Goal: Information Seeking & Learning: Learn about a topic

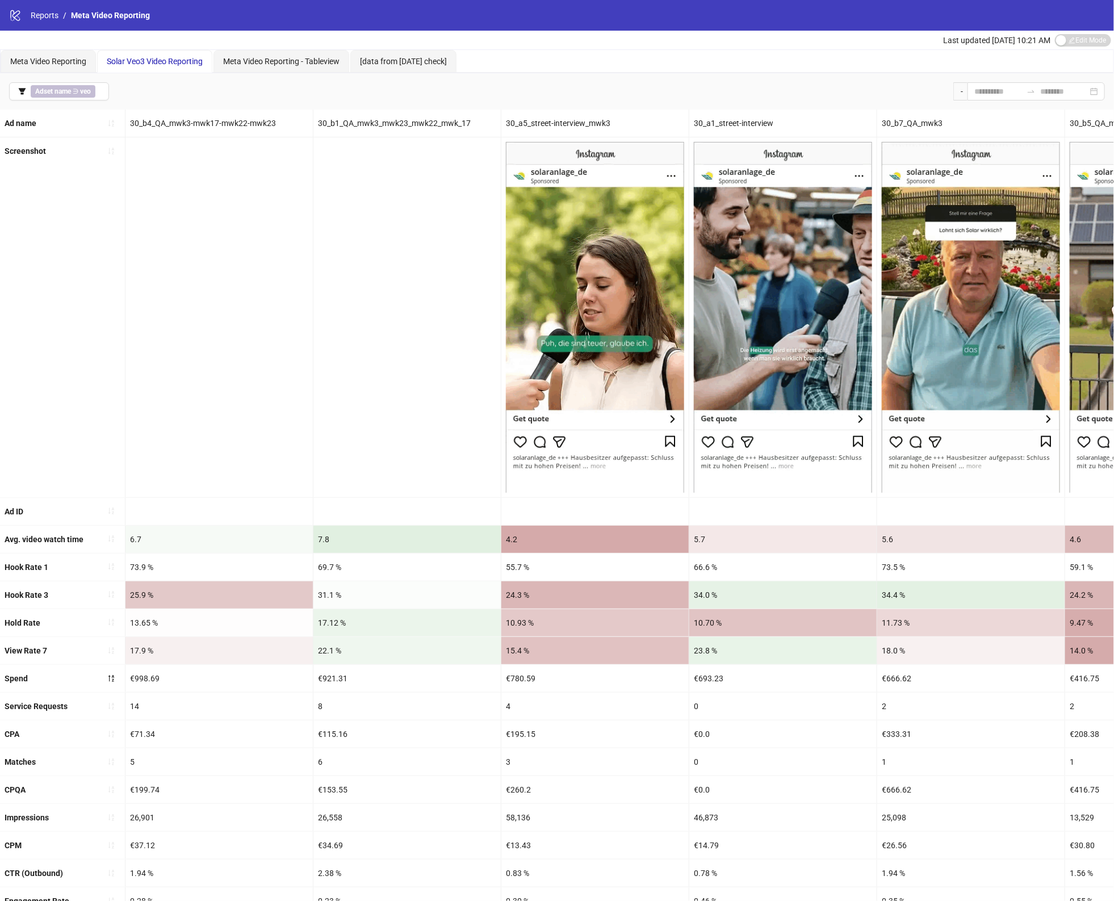
scroll to position [0, 586]
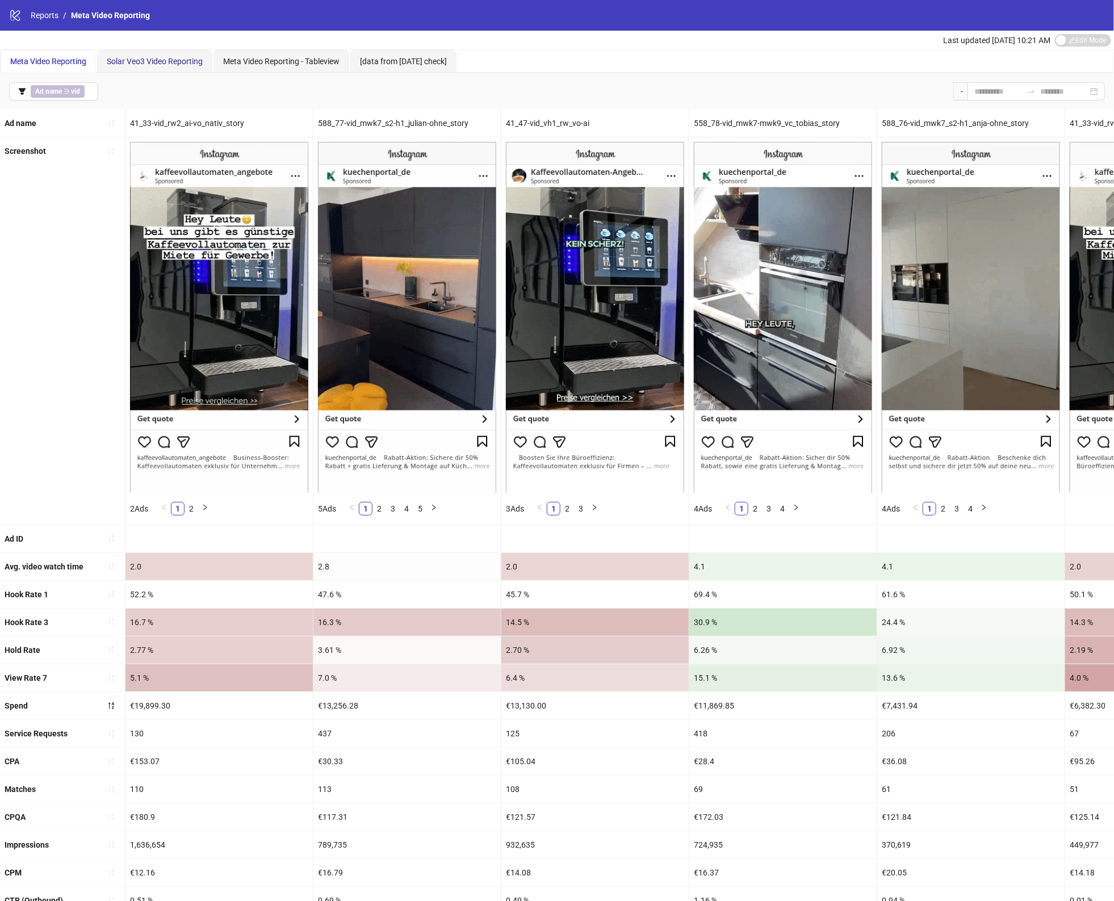
click at [169, 67] on div "Solar Veo3 Video Reporting" at bounding box center [155, 61] width 96 height 12
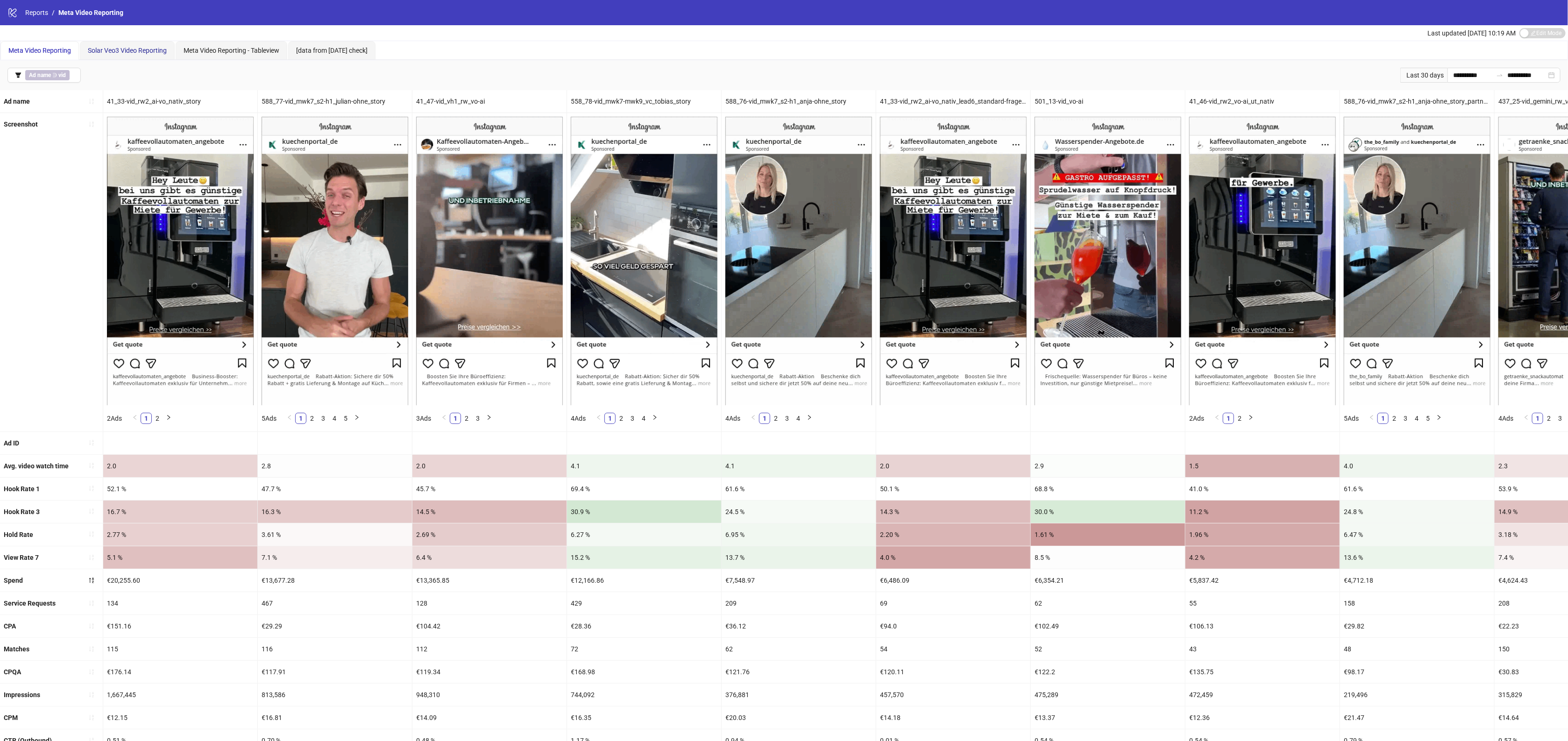
click at [122, 51] on span "Solar Veo3 Video Reporting" at bounding box center [128, 50] width 79 height 7
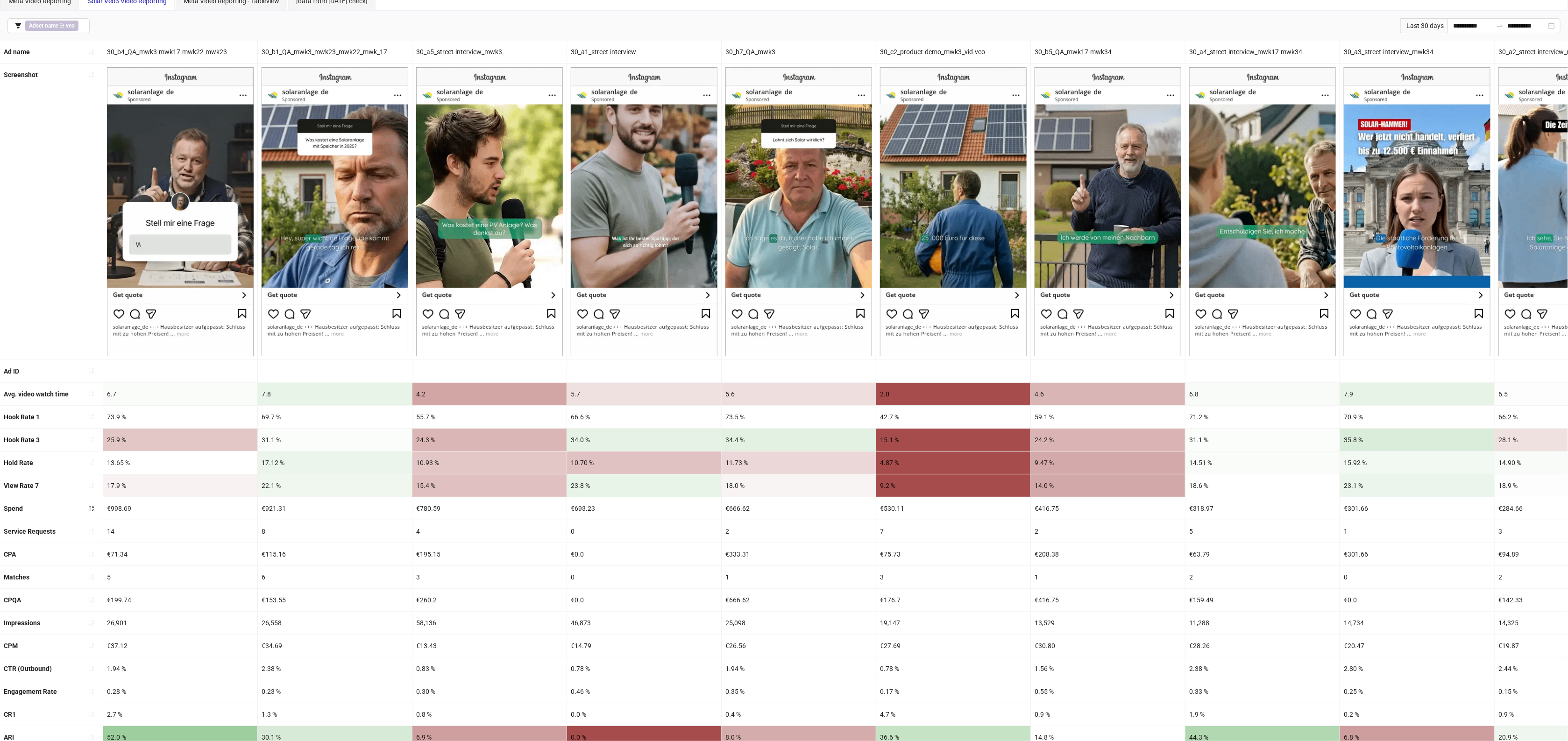
scroll to position [117, 0]
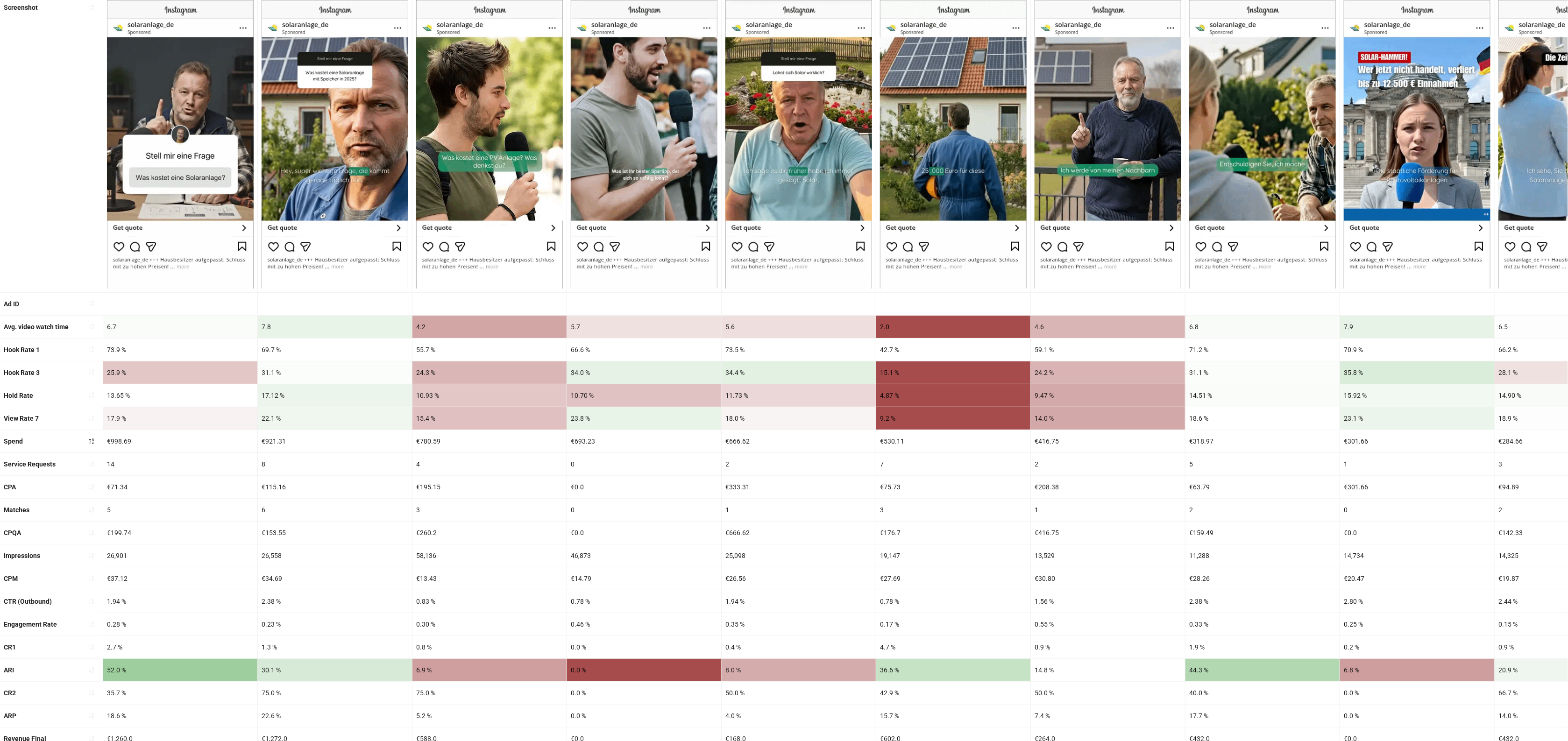
click at [981, 482] on div "€75.73" at bounding box center [953, 486] width 154 height 22
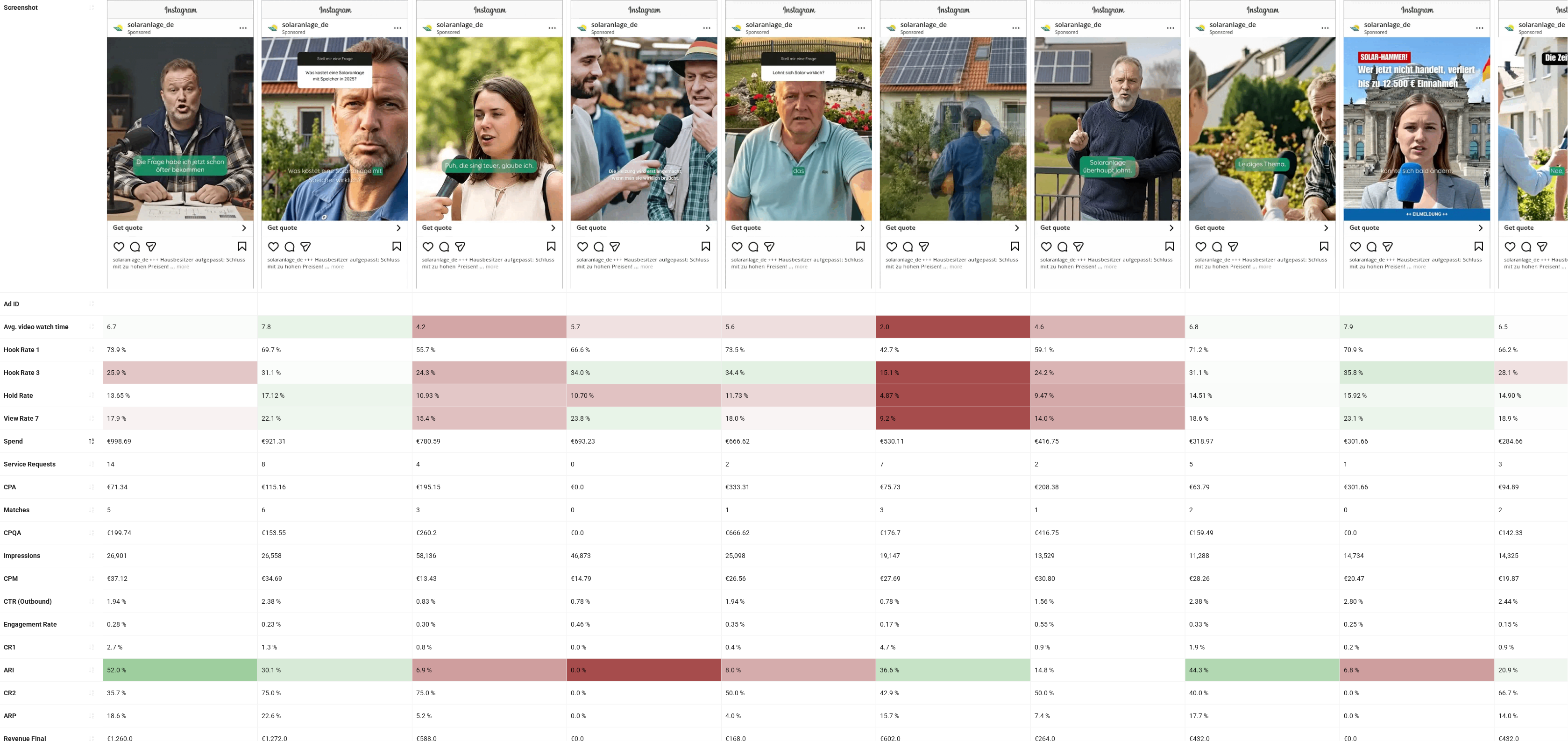
click at [985, 479] on div "€75.73" at bounding box center [953, 486] width 154 height 22
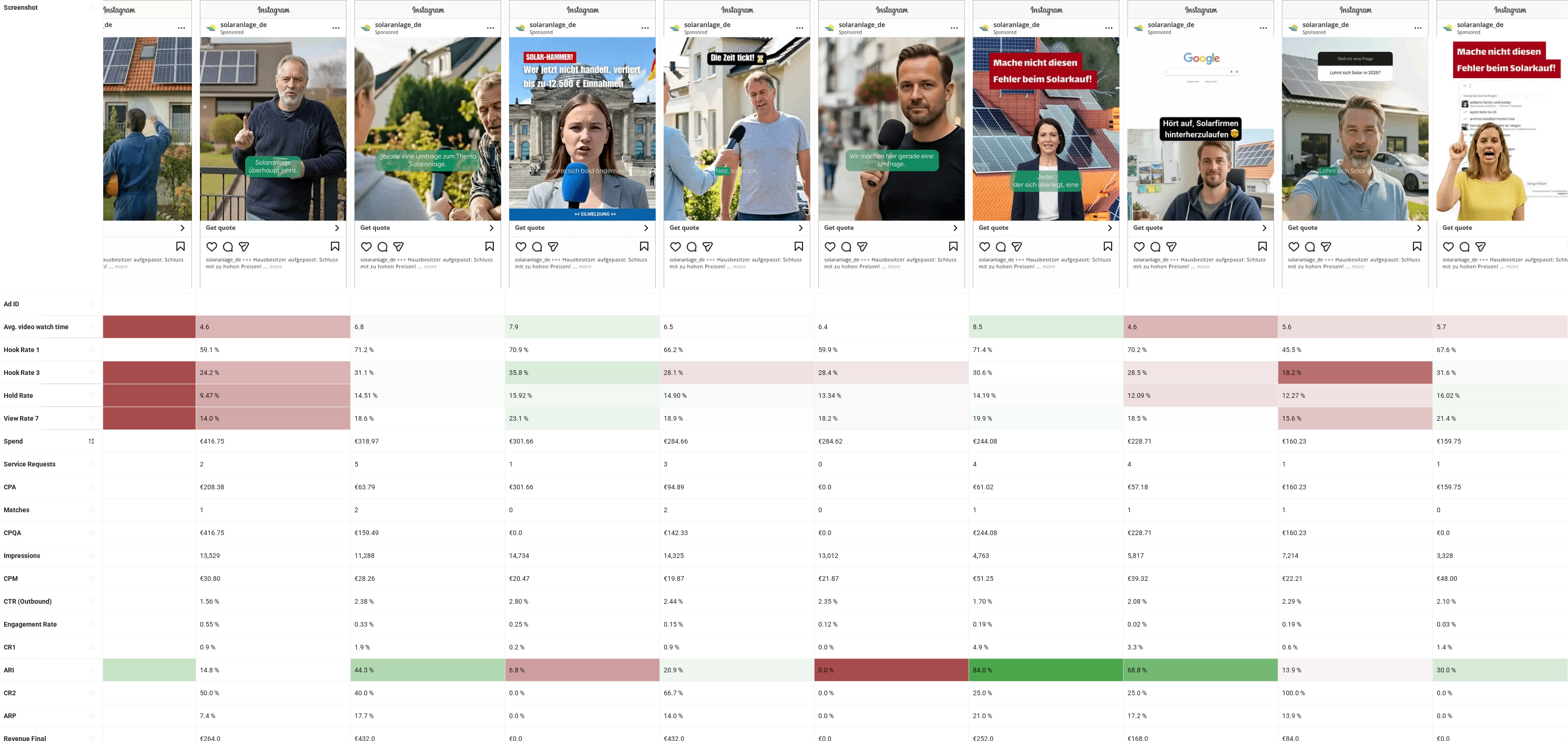
scroll to position [0, 841]
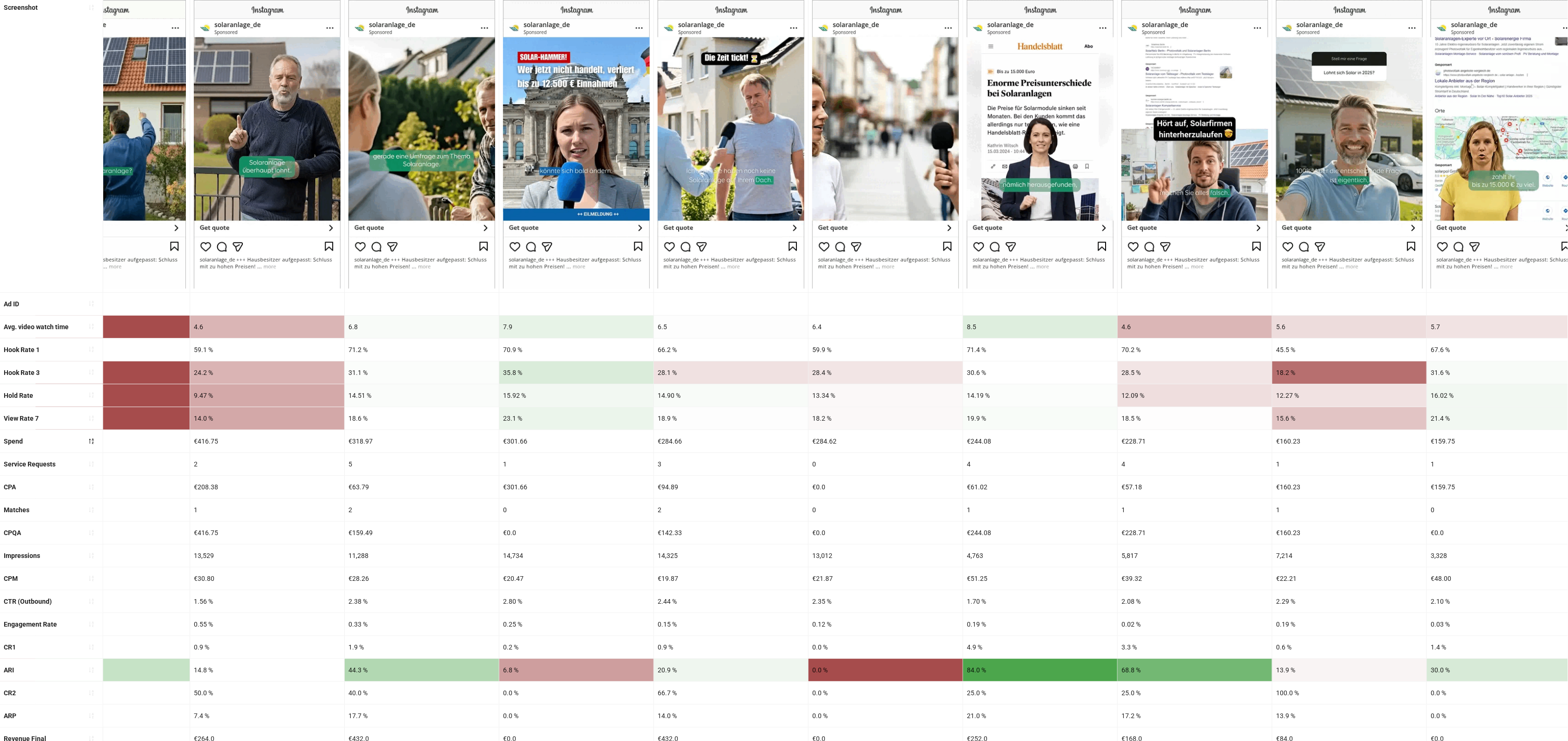
click at [865, 330] on div "6.4" at bounding box center [885, 327] width 154 height 22
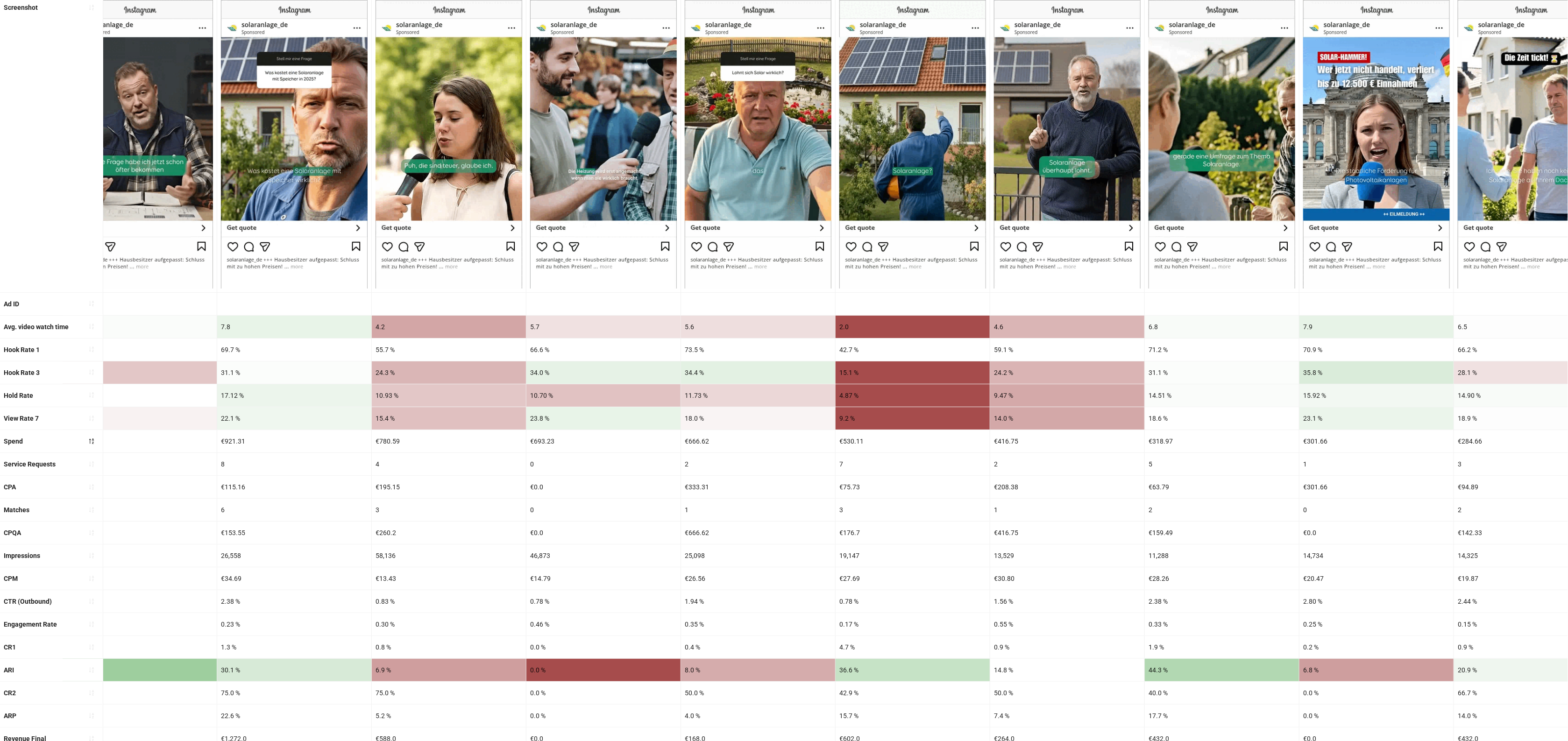
scroll to position [0, 0]
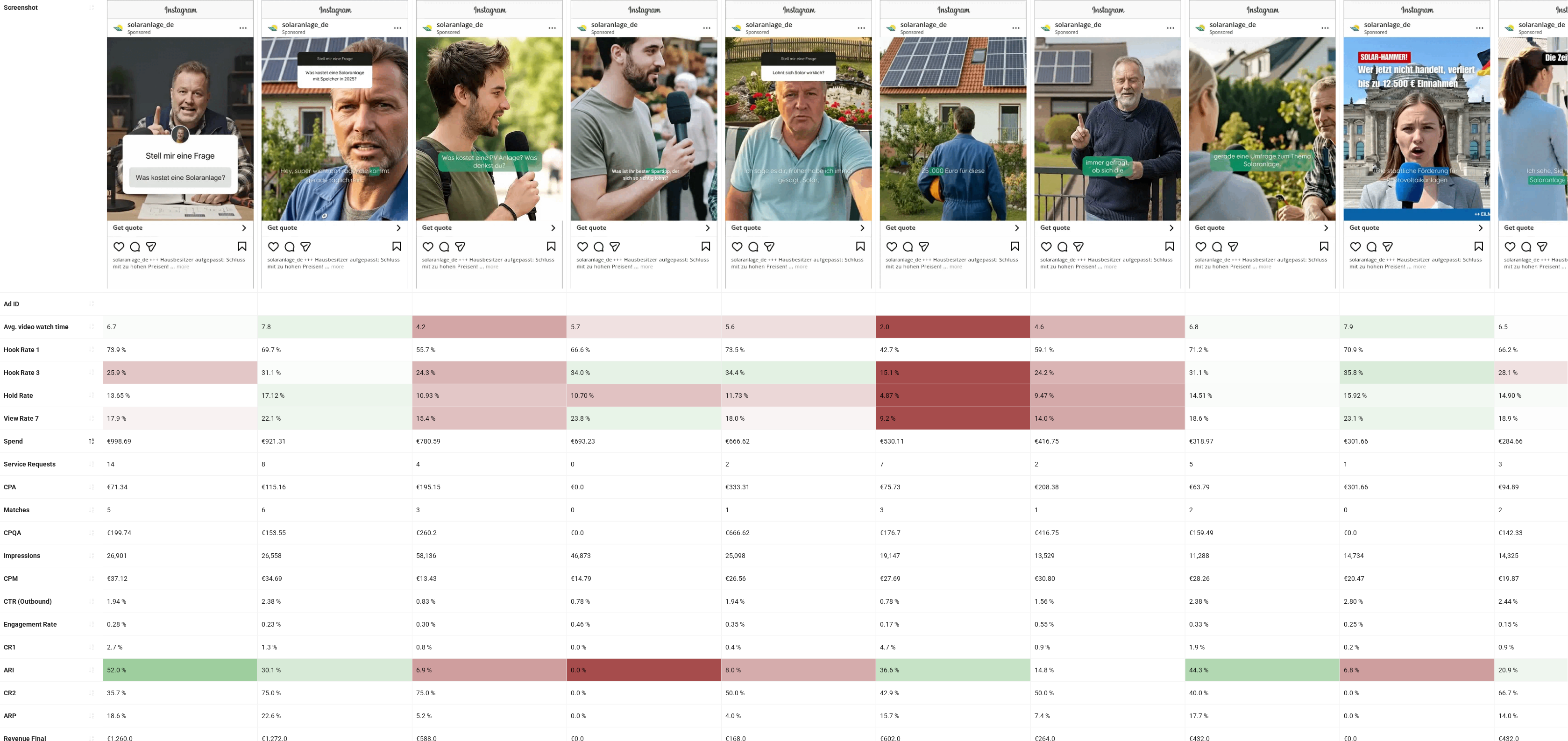
drag, startPoint x: 1032, startPoint y: 380, endPoint x: 839, endPoint y: 377, distance: 193.0
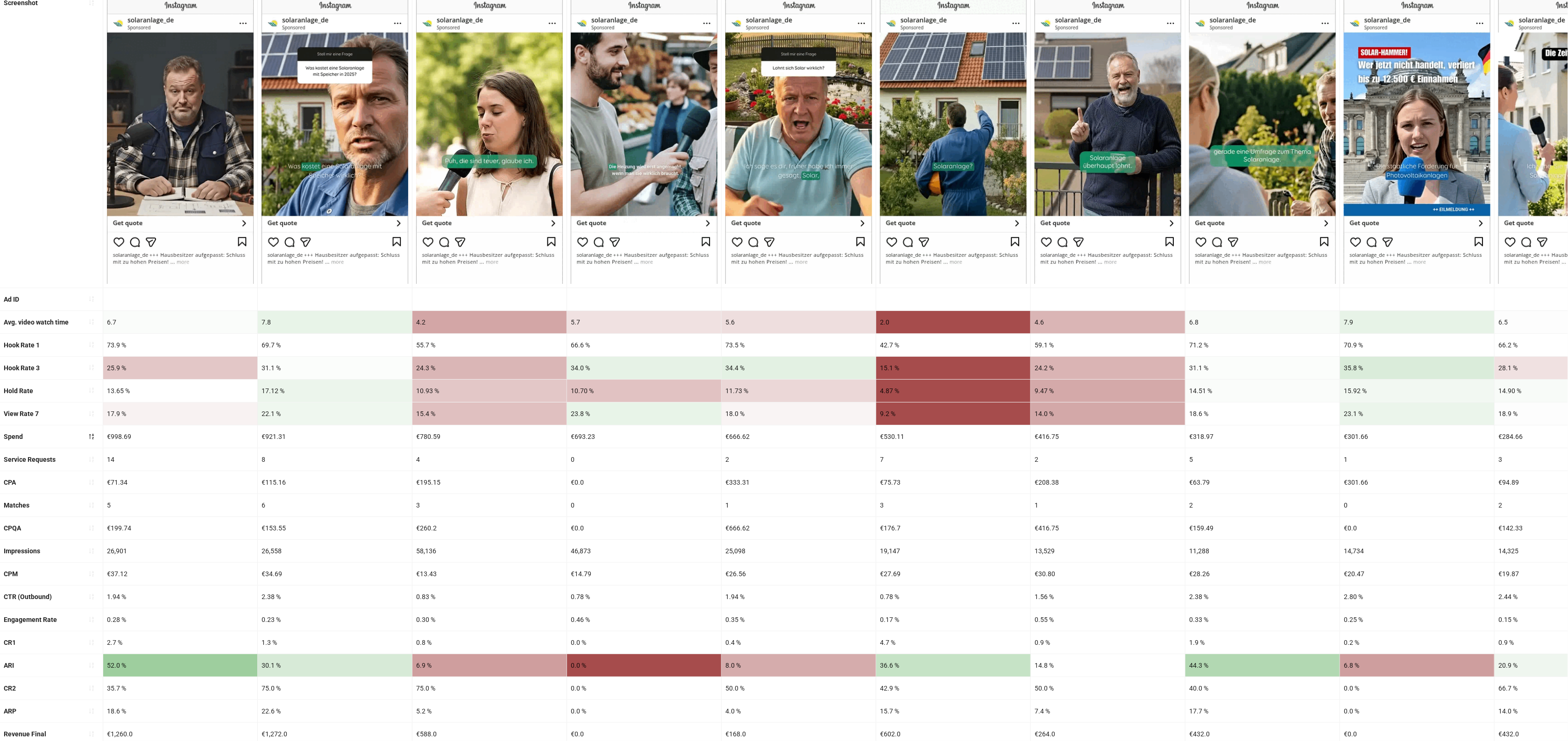
scroll to position [123, 0]
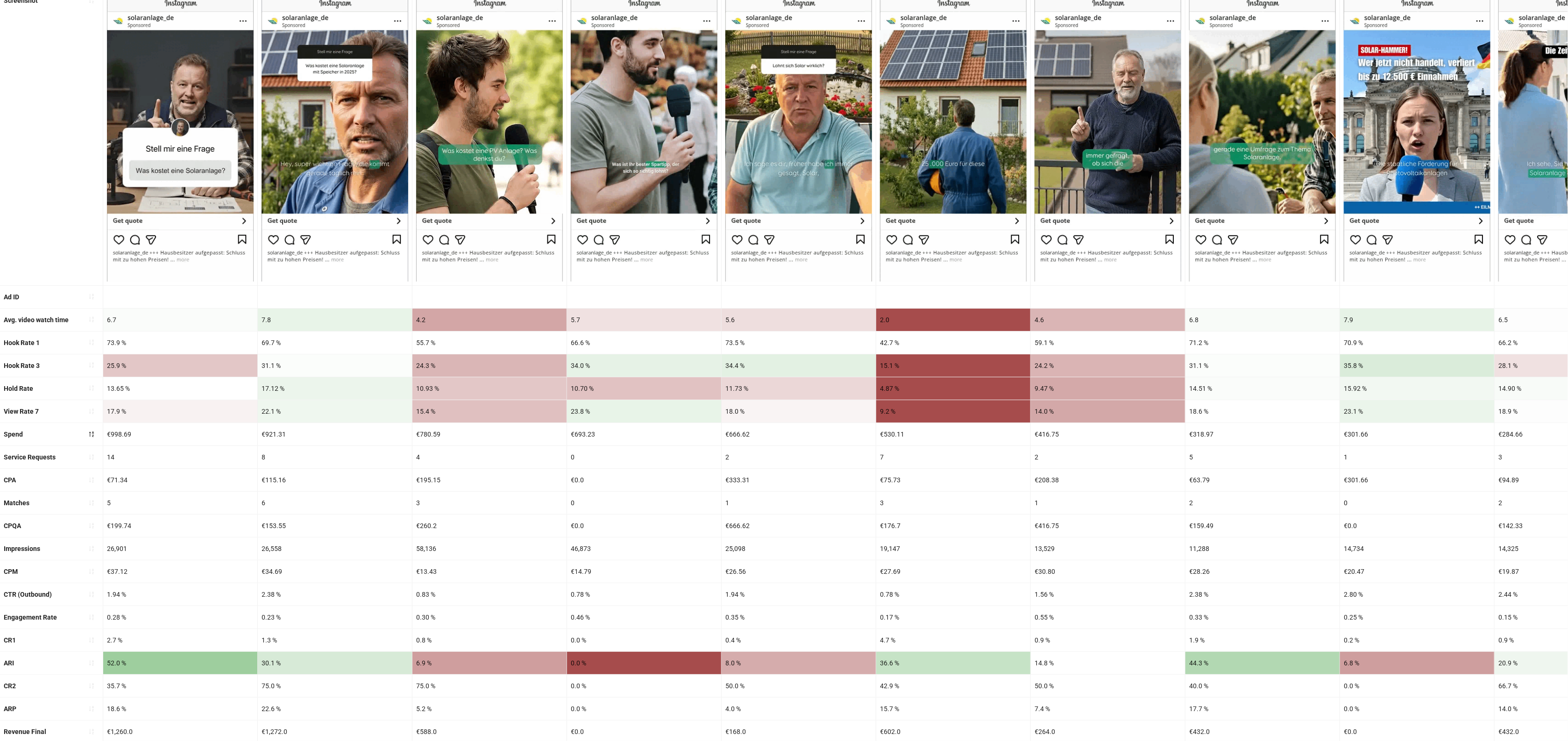
drag, startPoint x: 1331, startPoint y: 377, endPoint x: 949, endPoint y: 384, distance: 382.1
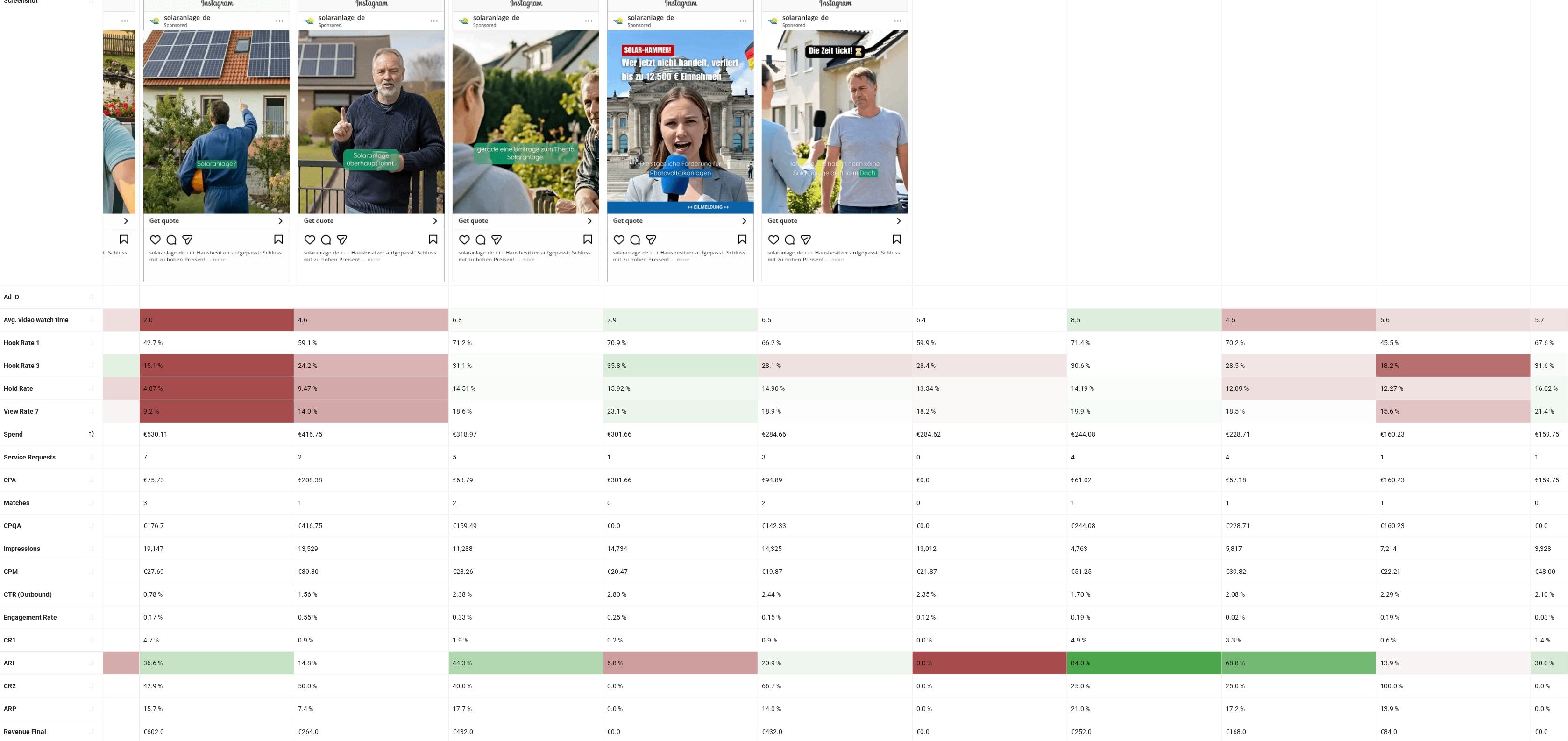
scroll to position [0, 1628]
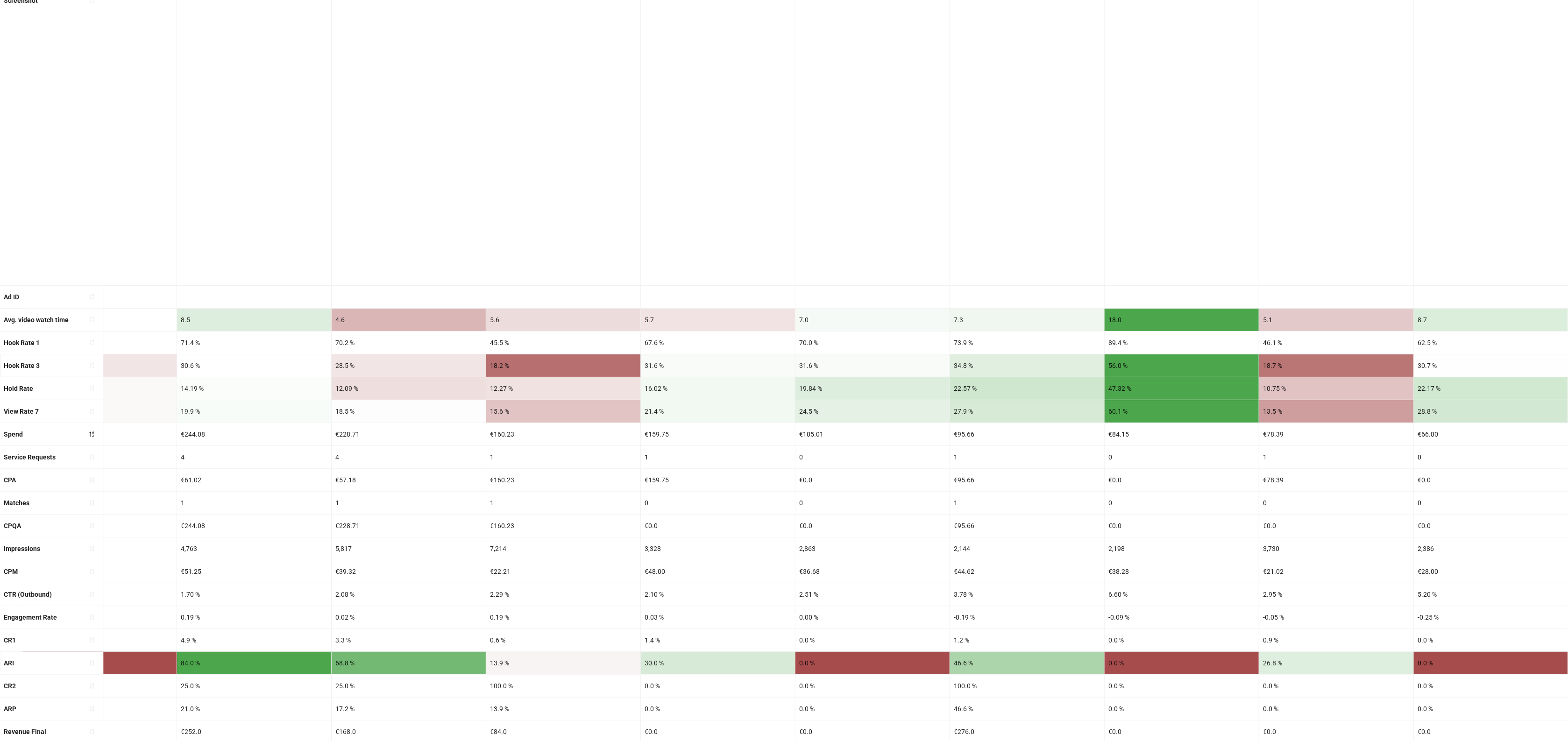
drag, startPoint x: 949, startPoint y: 384, endPoint x: 1378, endPoint y: 381, distance: 429.0
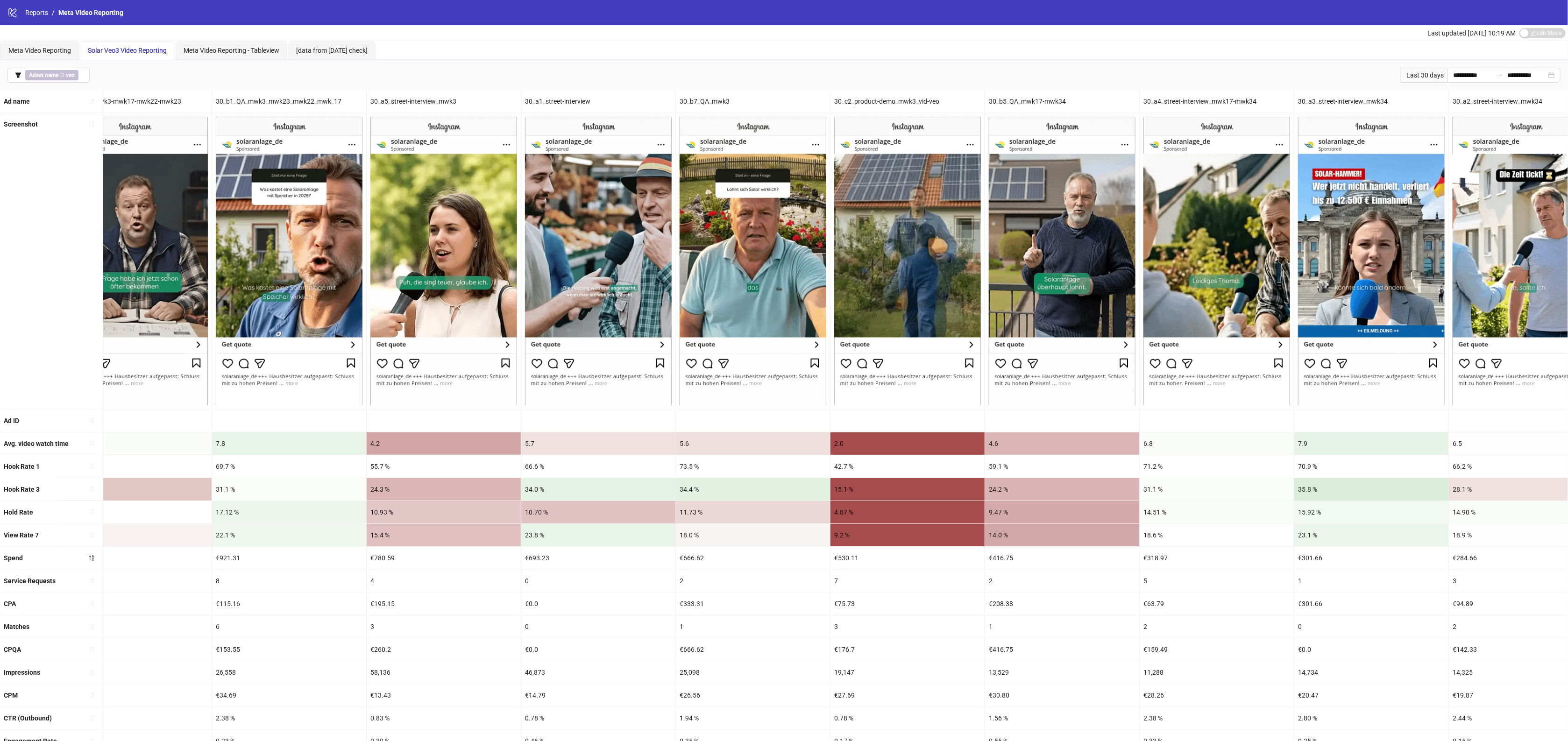
scroll to position [0, 0]
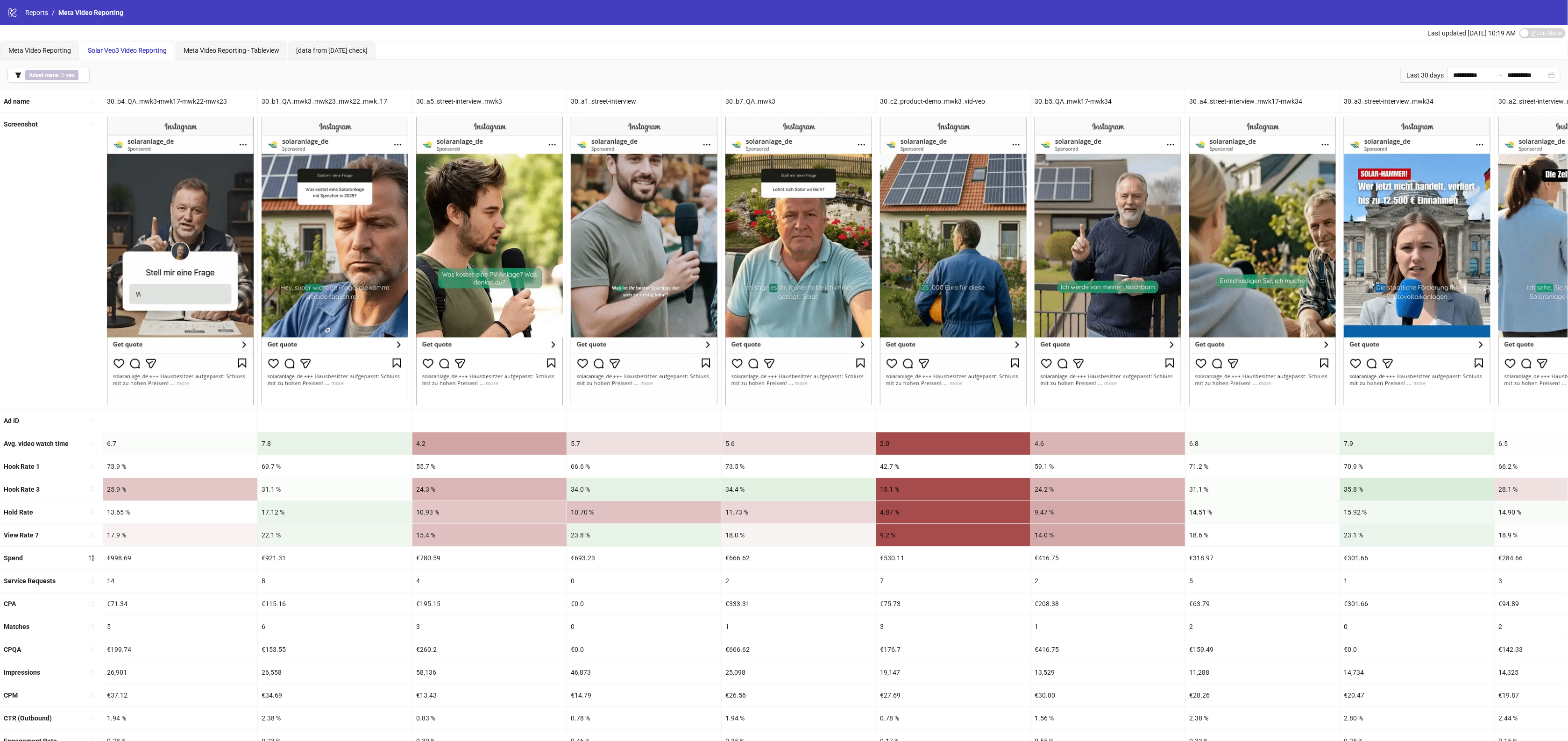
drag, startPoint x: 1401, startPoint y: 586, endPoint x: 1050, endPoint y: 558, distance: 352.1
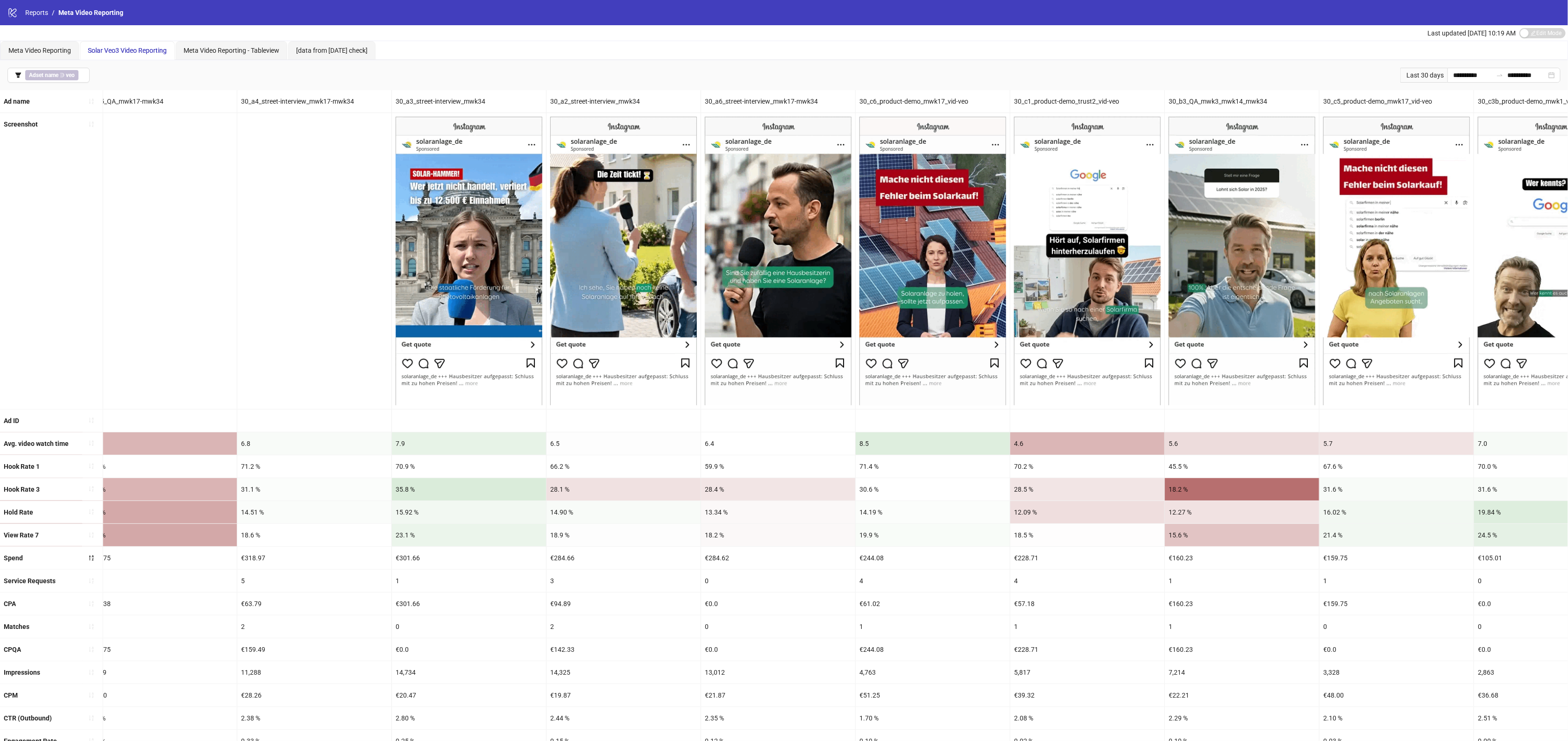
scroll to position [0, 1628]
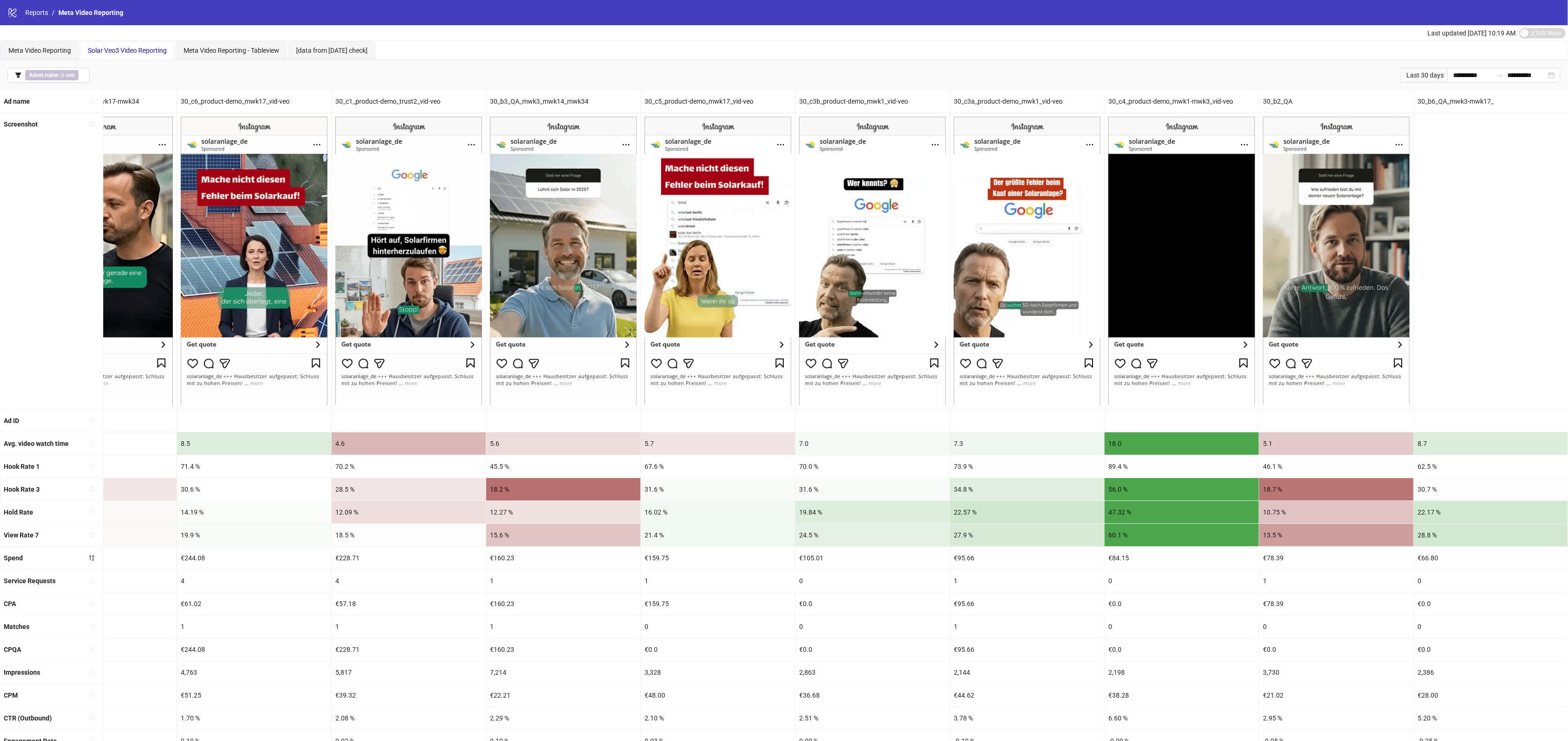
drag, startPoint x: 897, startPoint y: 577, endPoint x: 1088, endPoint y: 576, distance: 191.0
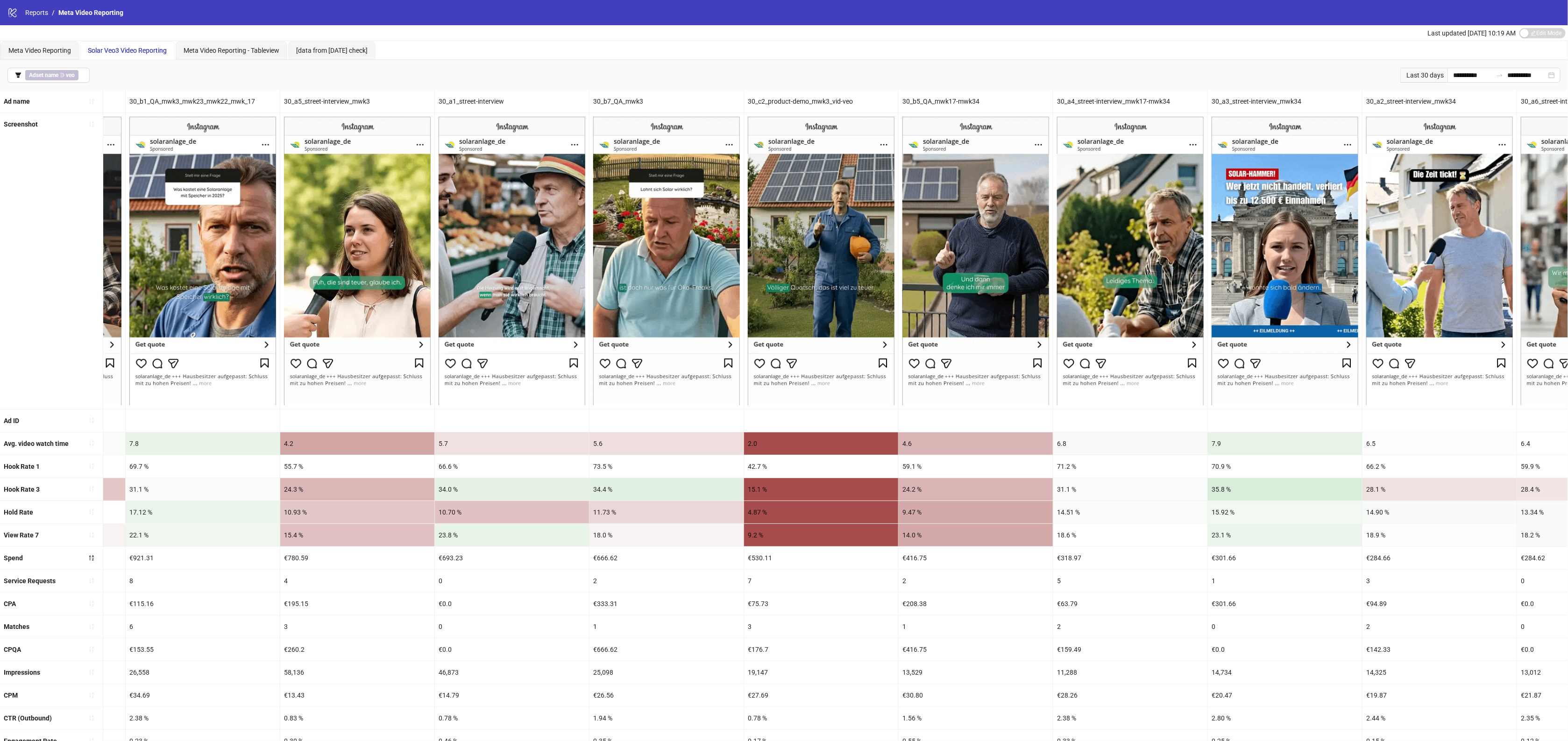
scroll to position [0, 0]
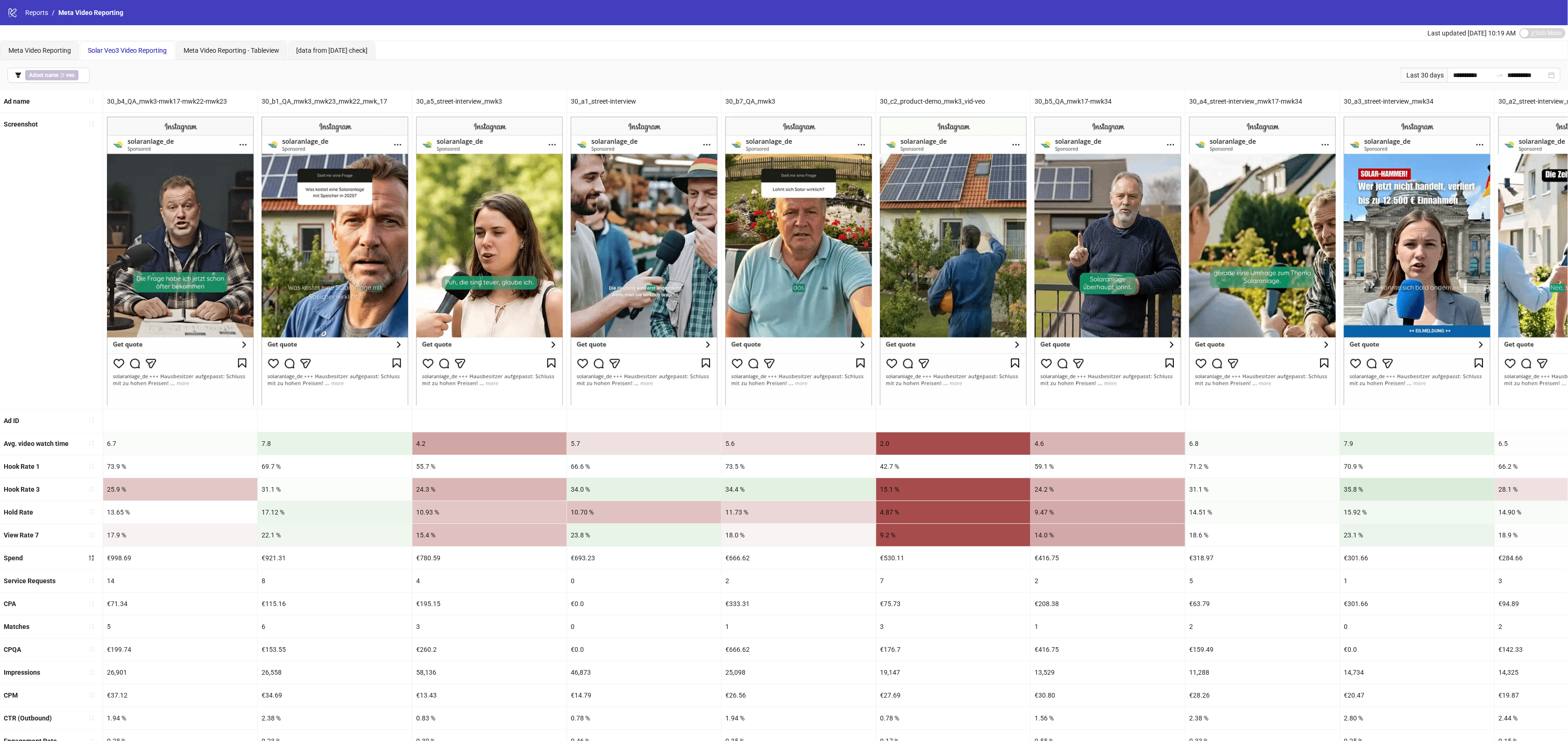
drag, startPoint x: 779, startPoint y: 566, endPoint x: 388, endPoint y: 567, distance: 391.0
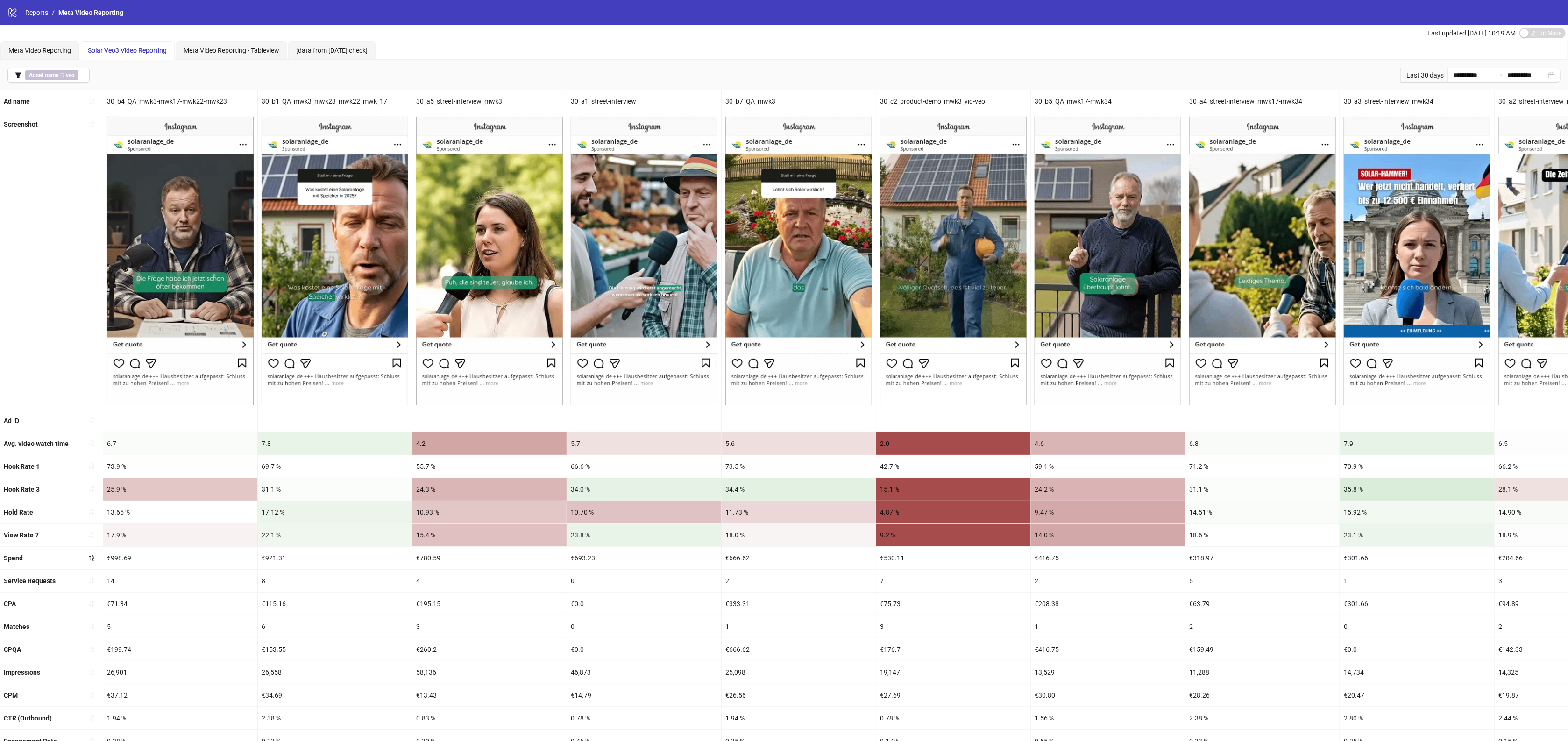
drag, startPoint x: 721, startPoint y: 568, endPoint x: 485, endPoint y: 544, distance: 237.2
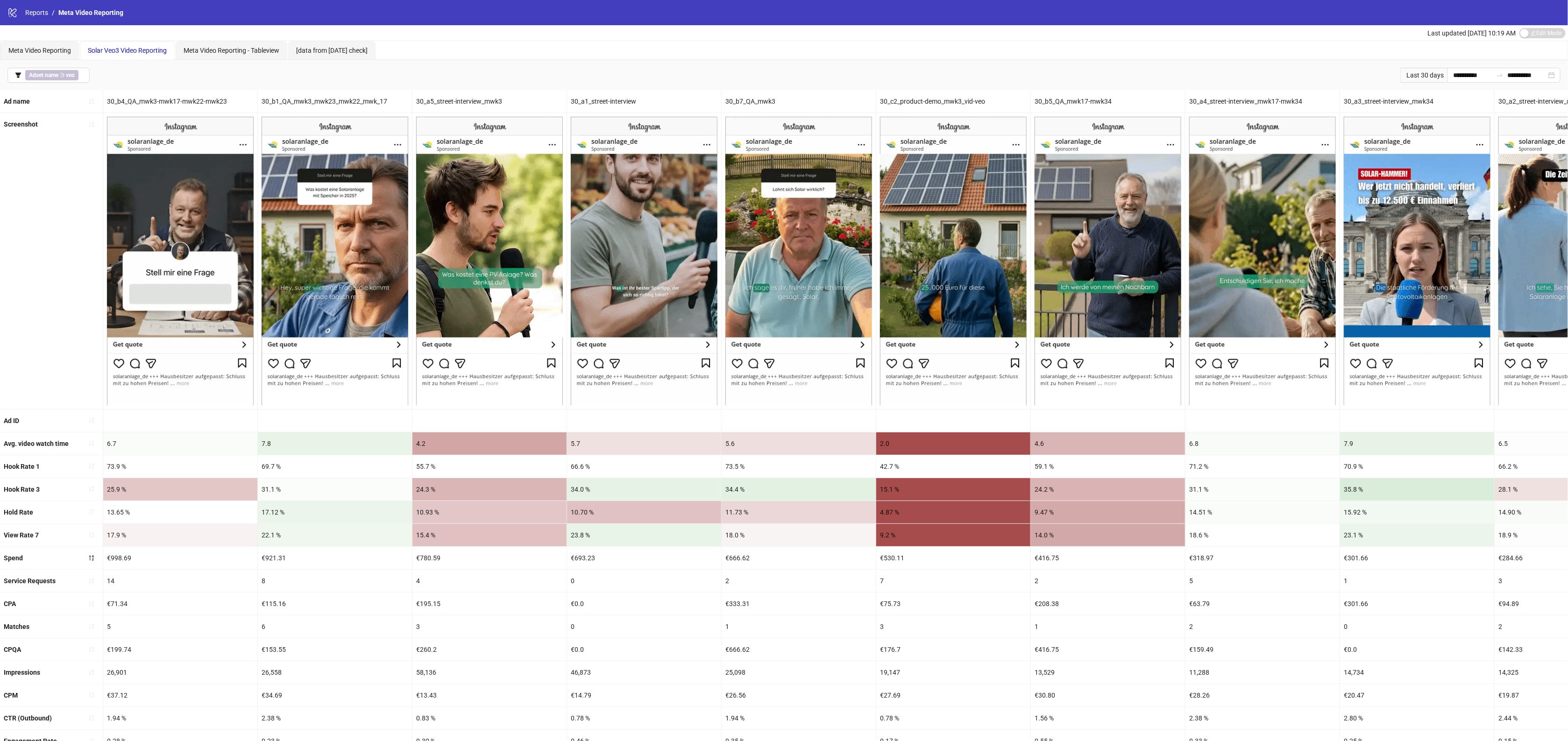
click at [1230, 105] on div "30_a4_street-interview_mwk17-mwk34" at bounding box center [1262, 101] width 154 height 22
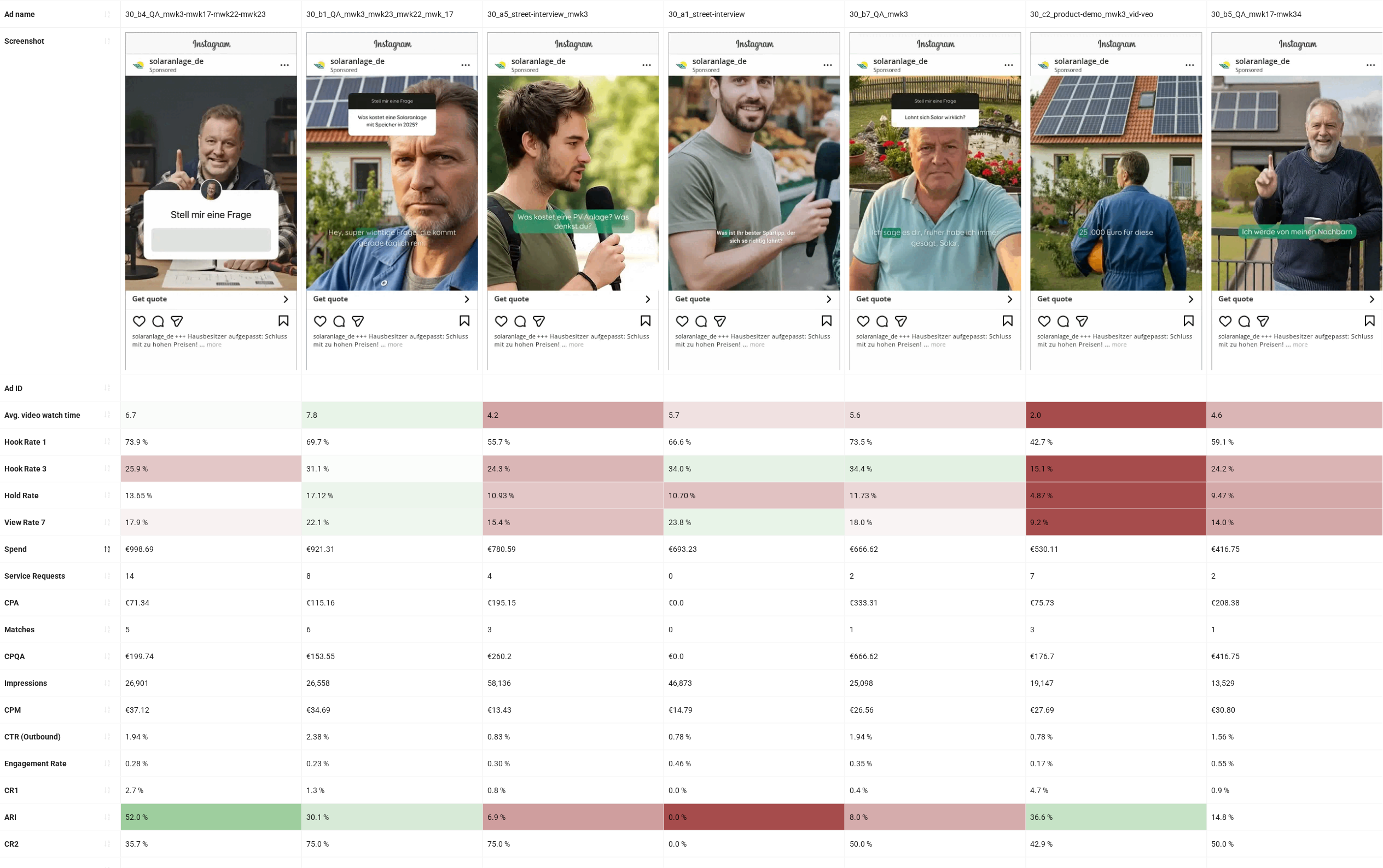
scroll to position [137, 0]
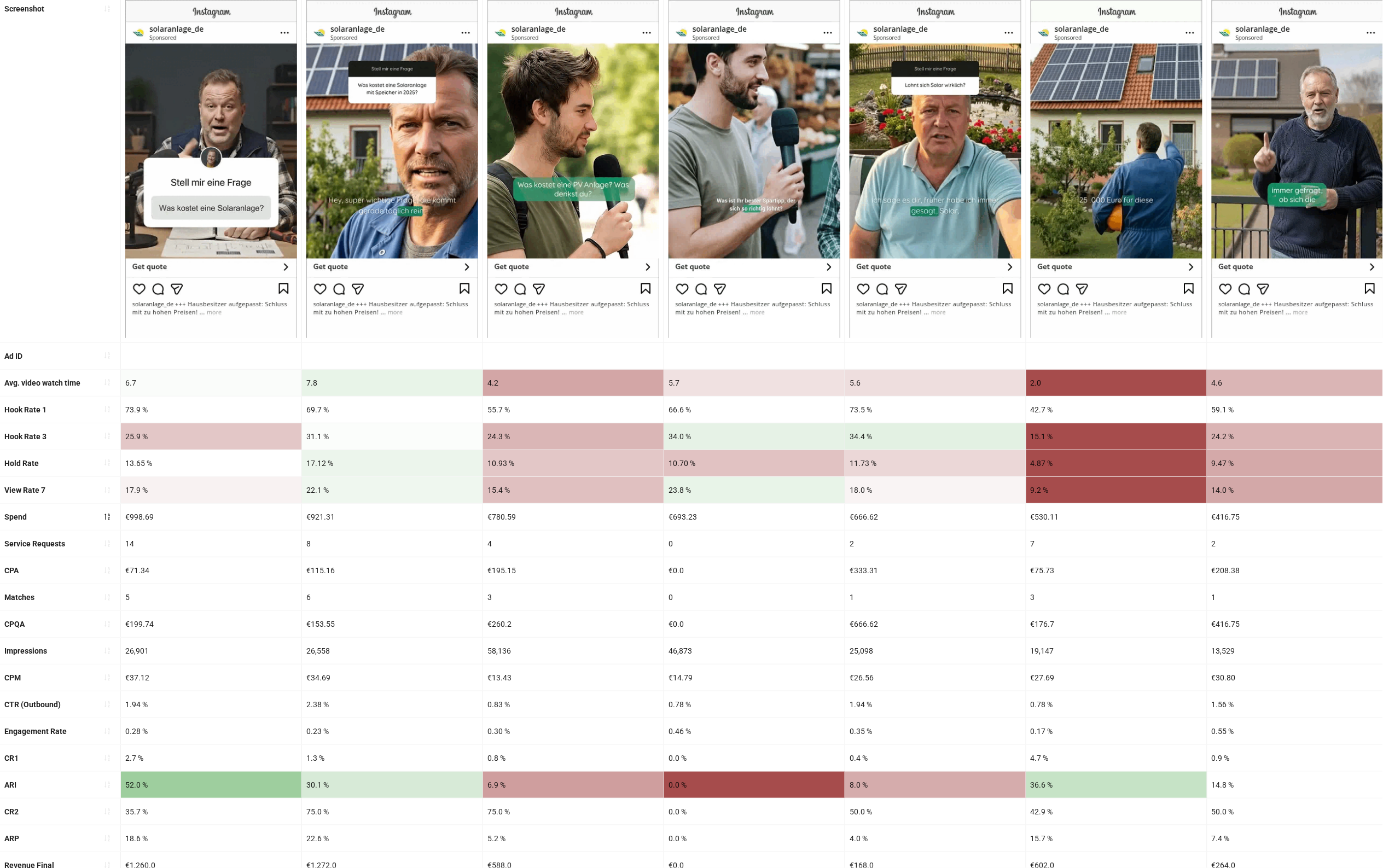
drag, startPoint x: 905, startPoint y: 580, endPoint x: 702, endPoint y: 575, distance: 203.1
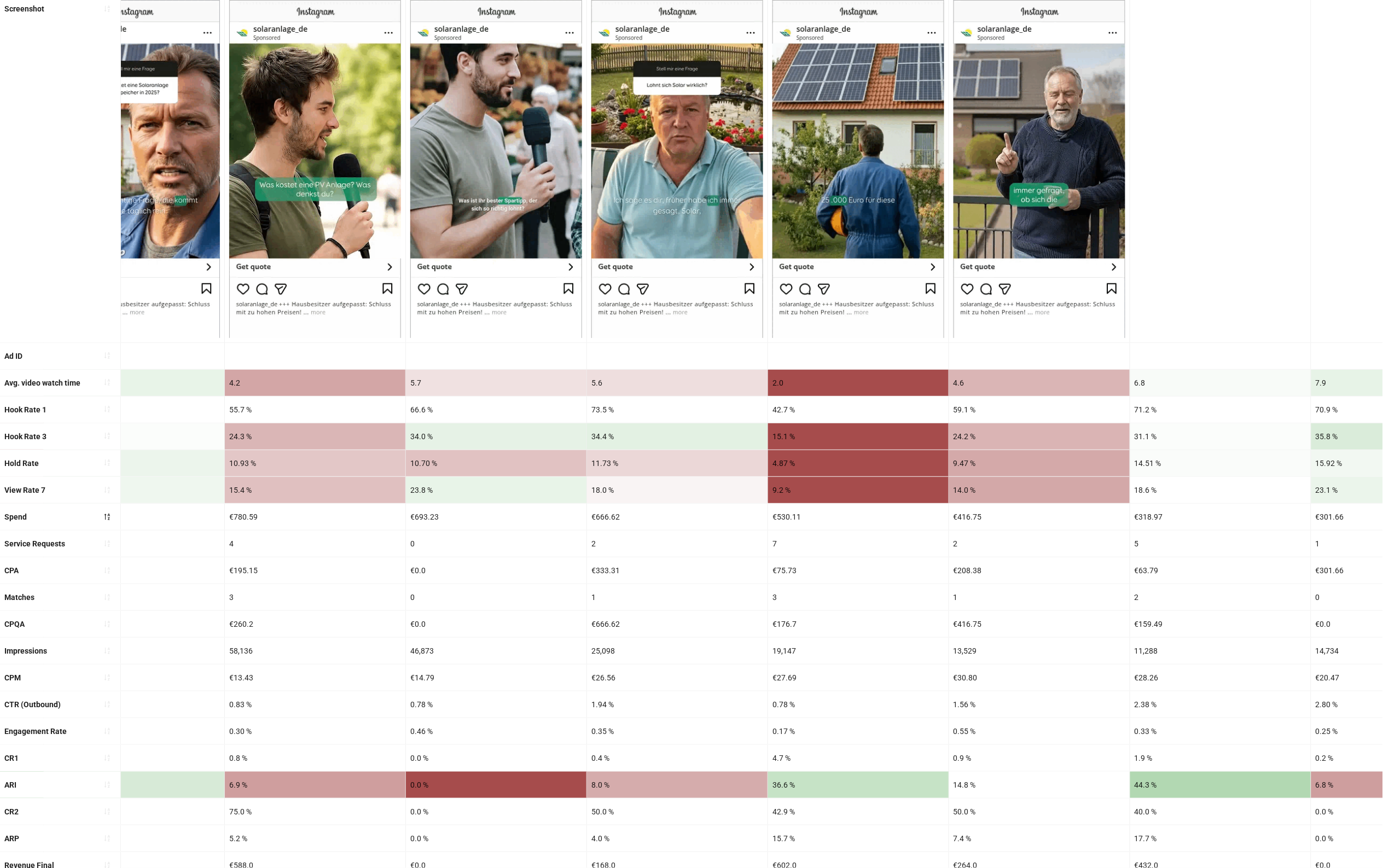
scroll to position [0, 2361]
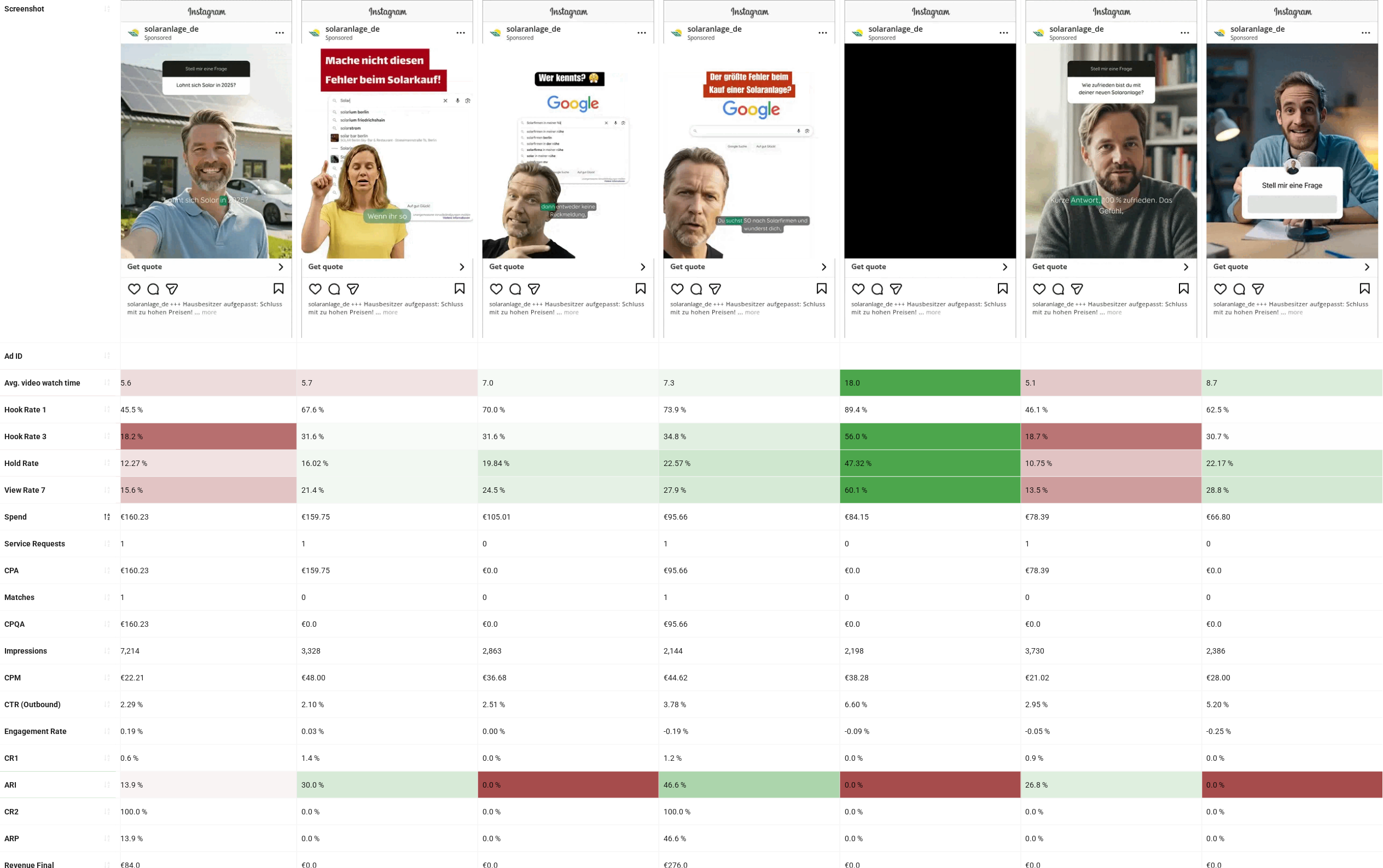
drag, startPoint x: 702, startPoint y: 575, endPoint x: 960, endPoint y: 581, distance: 258.1
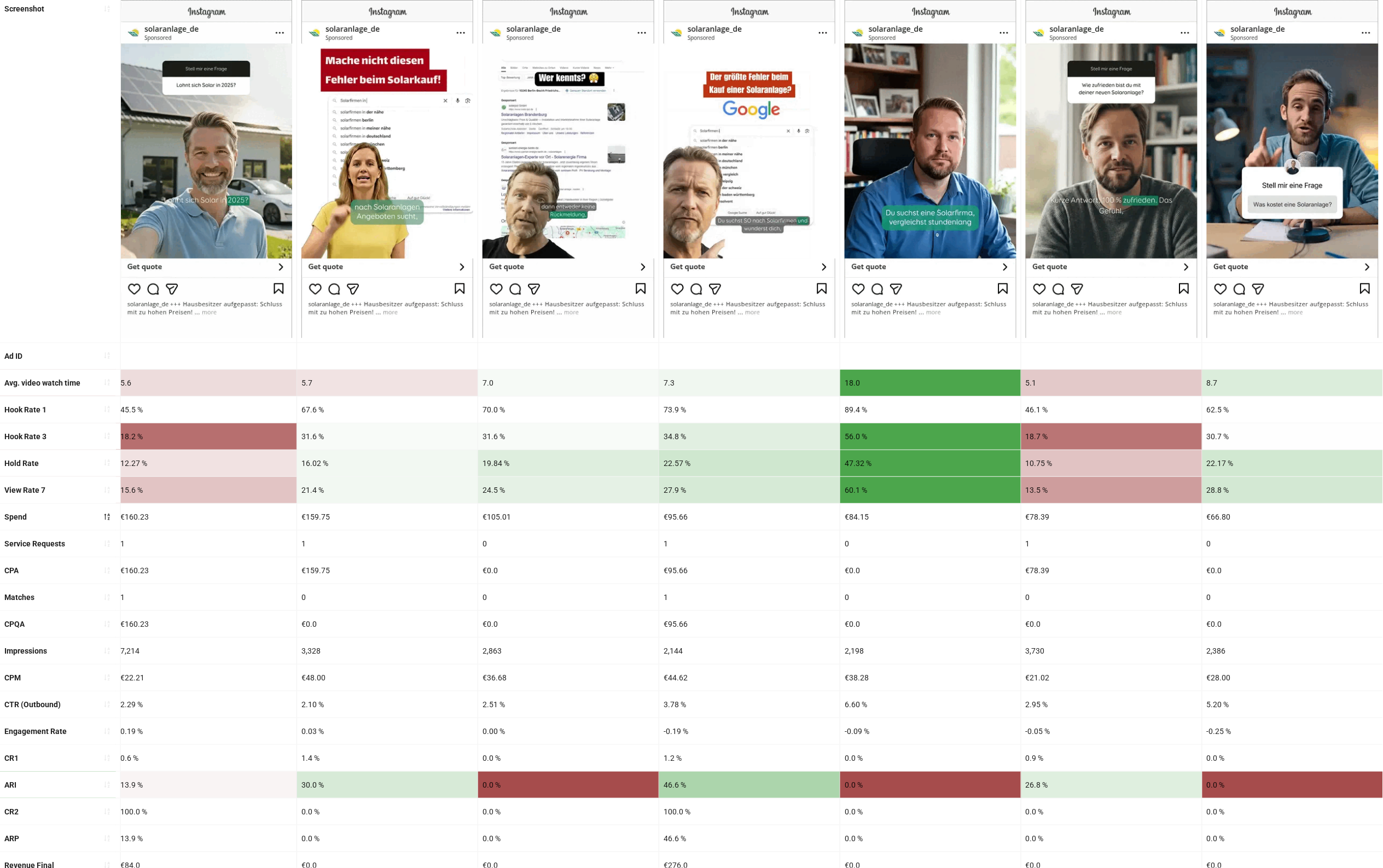
scroll to position [53, 0]
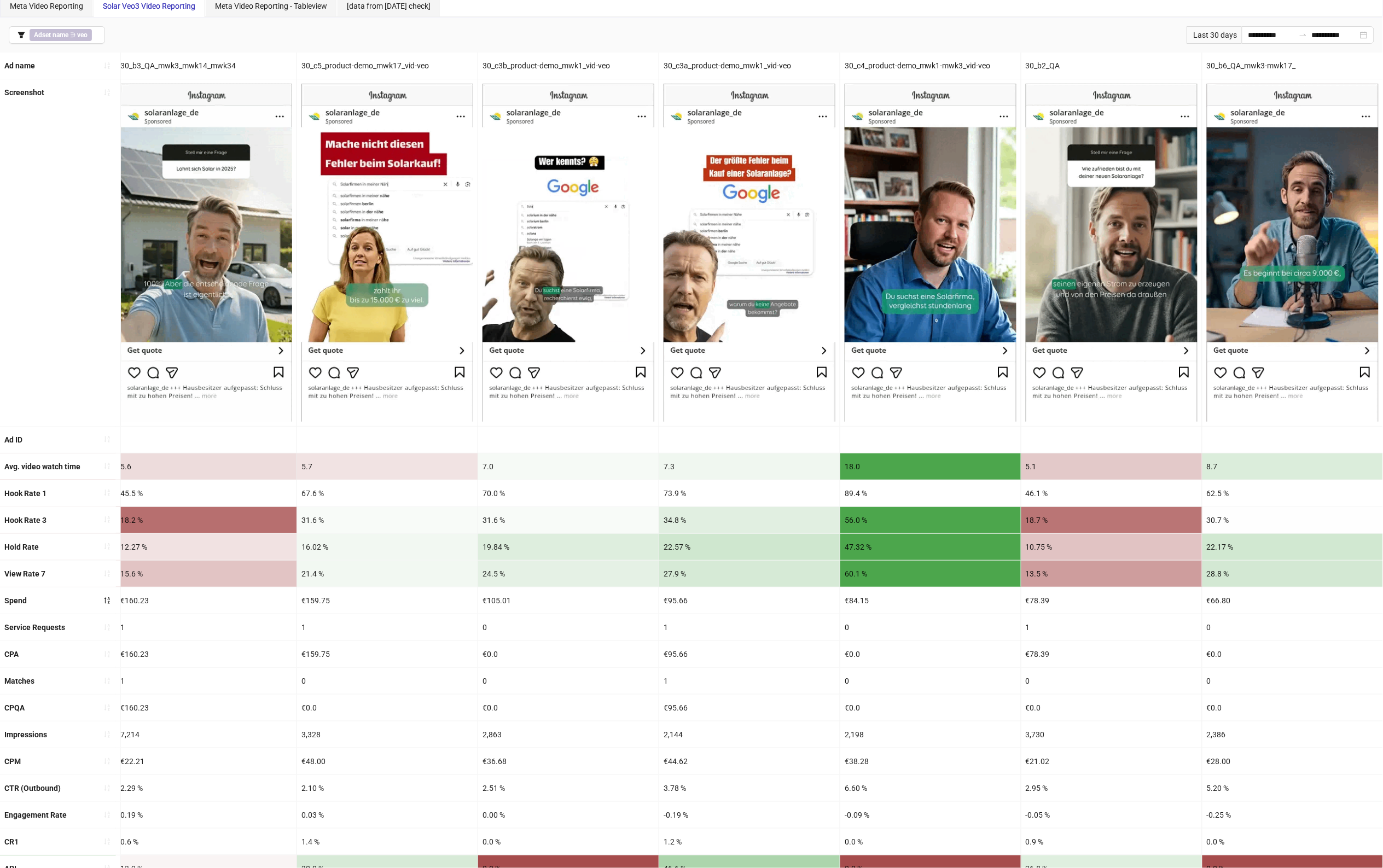
drag, startPoint x: 904, startPoint y: 691, endPoint x: 1085, endPoint y: 695, distance: 181.0
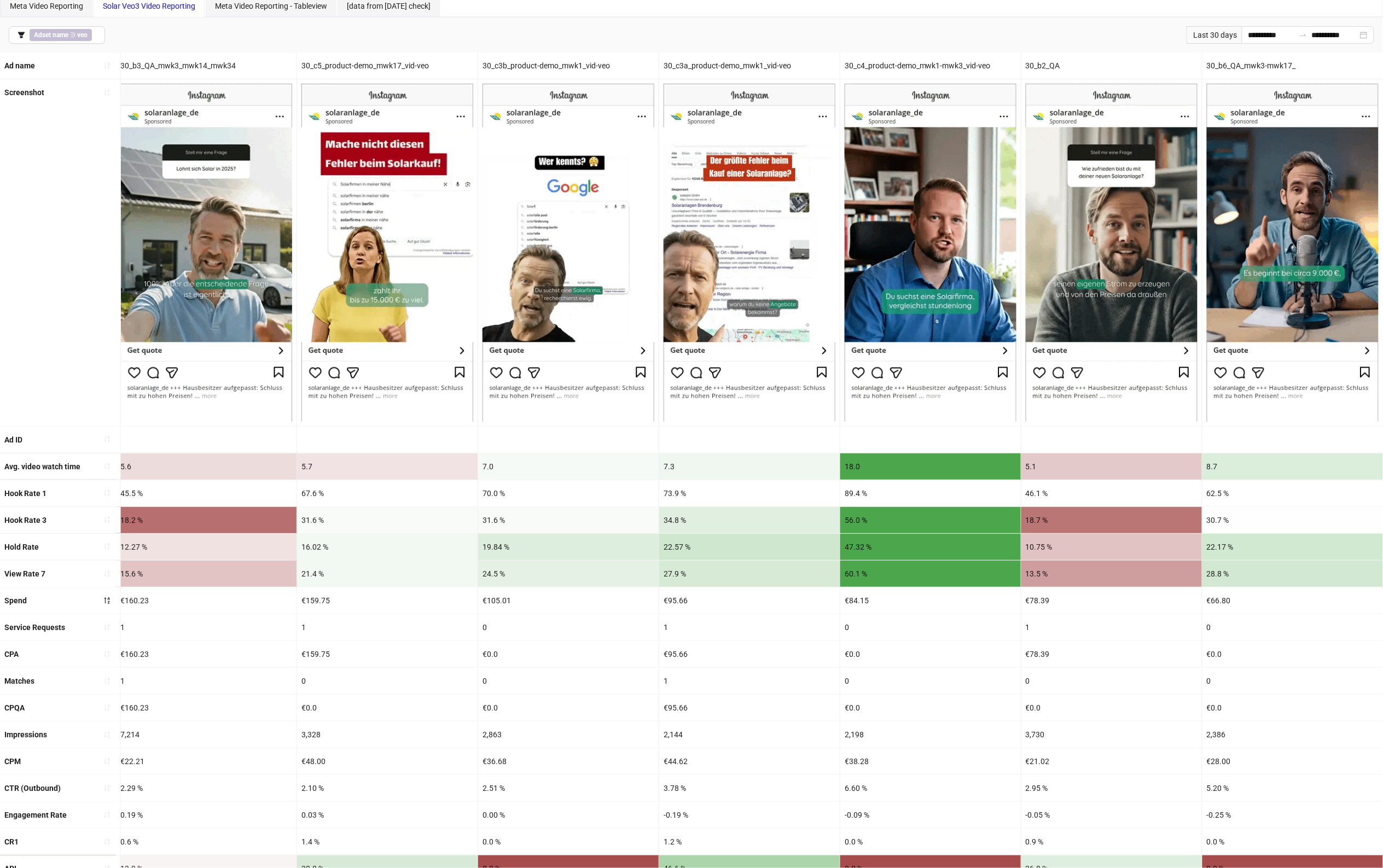
drag, startPoint x: 1062, startPoint y: 696, endPoint x: 971, endPoint y: 695, distance: 91.0
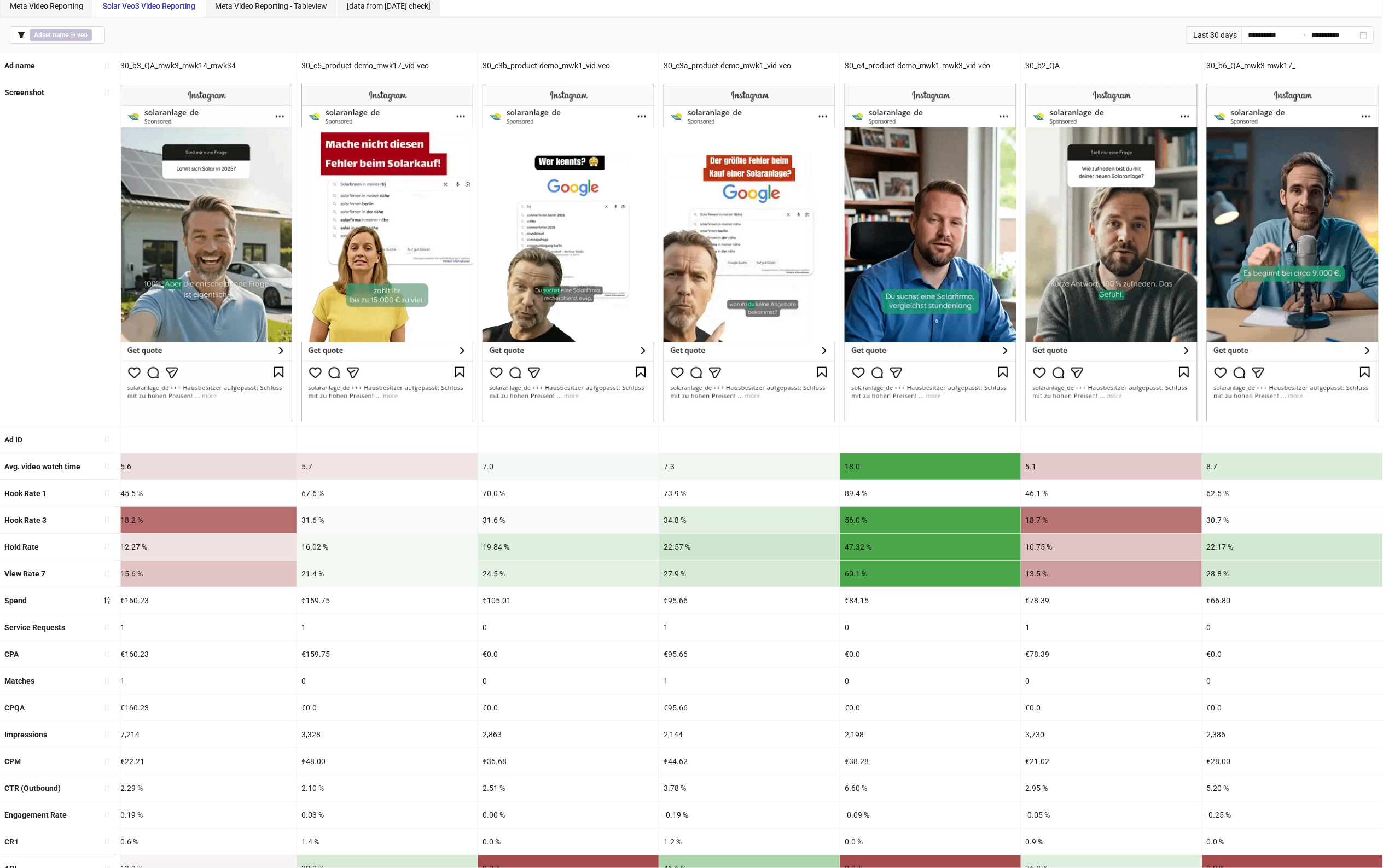
click at [971, 694] on div "0" at bounding box center [930, 680] width 180 height 26
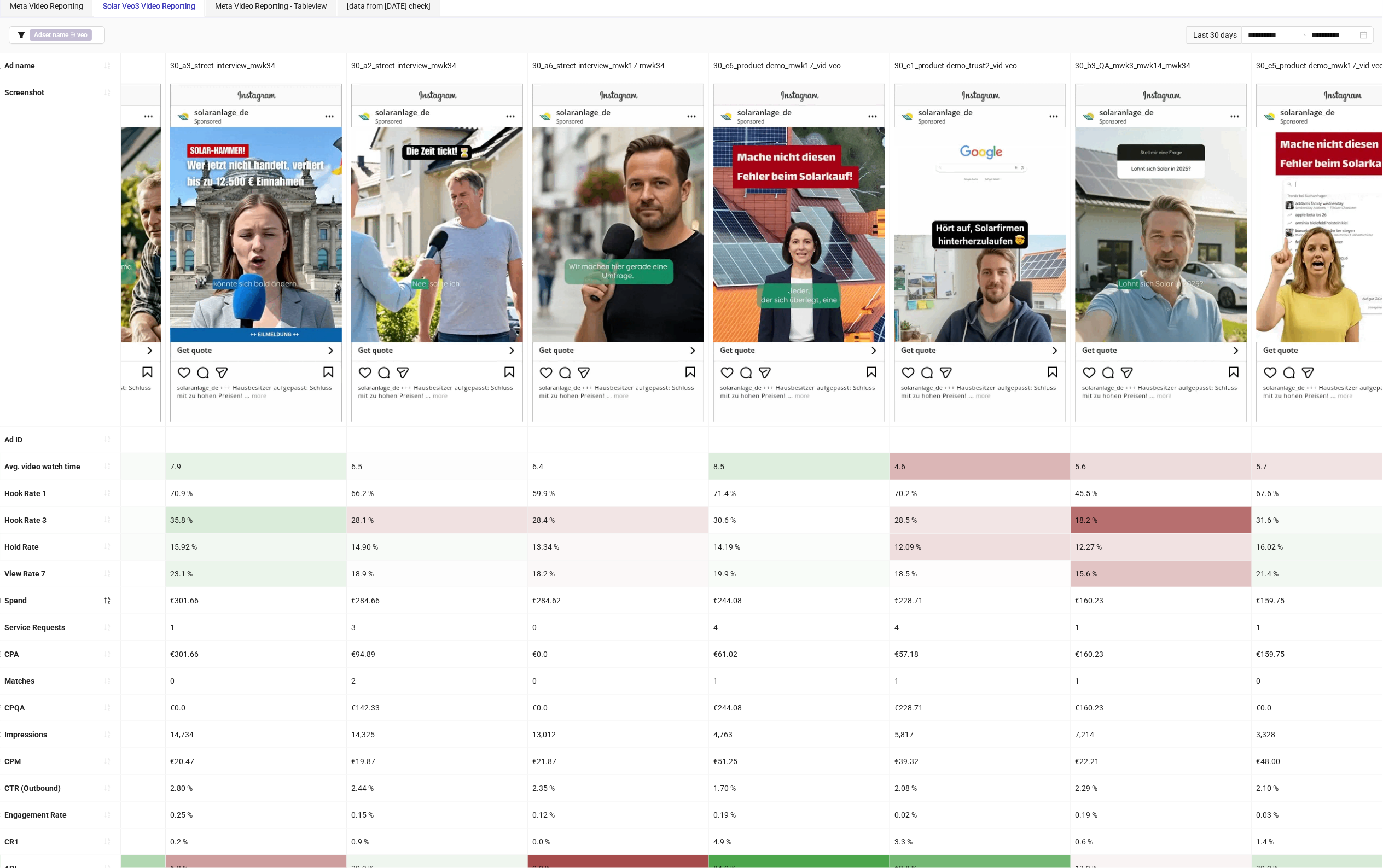
scroll to position [80, 0]
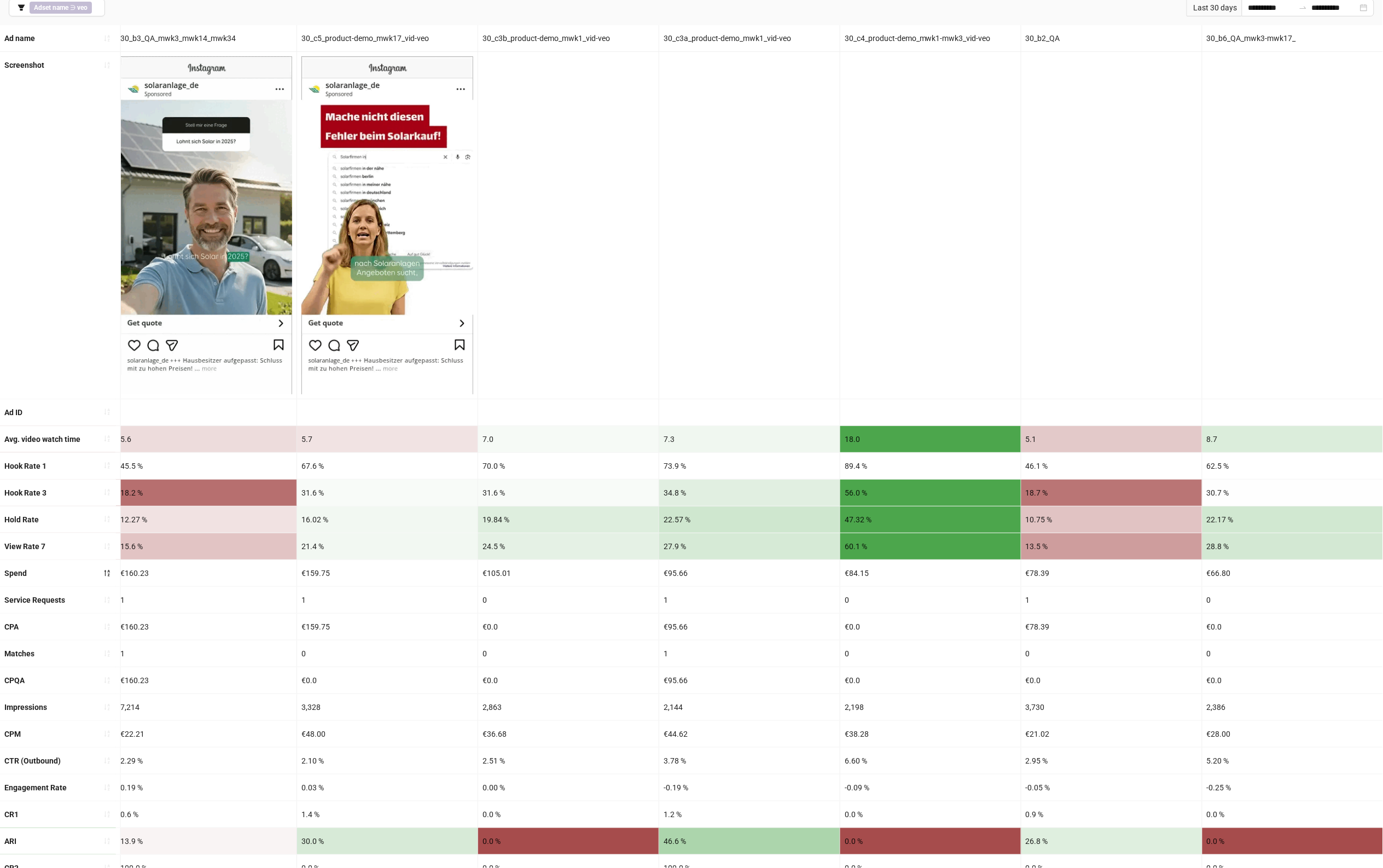
drag, startPoint x: 867, startPoint y: 584, endPoint x: 1070, endPoint y: 589, distance: 203.1
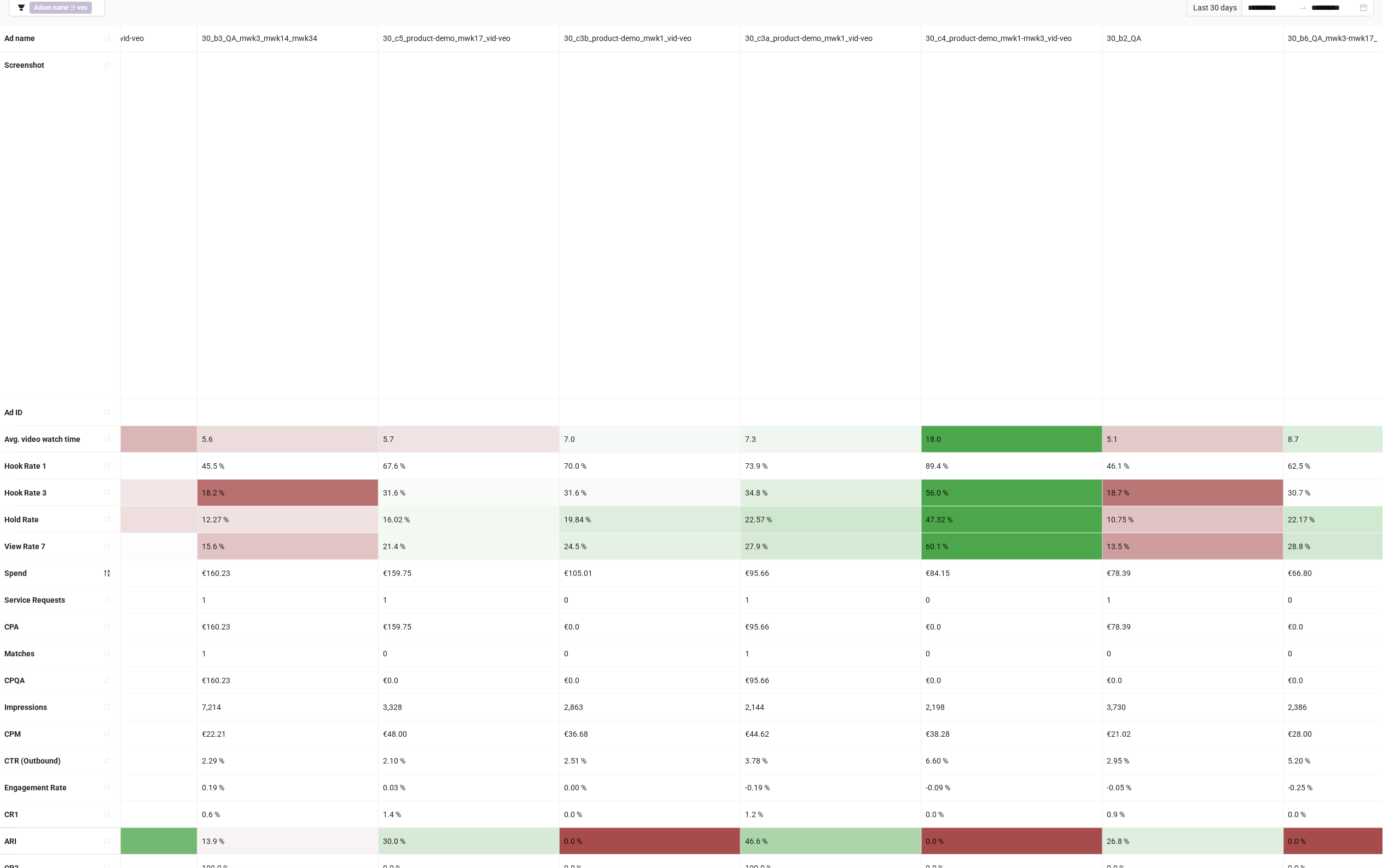
scroll to position [0, 0]
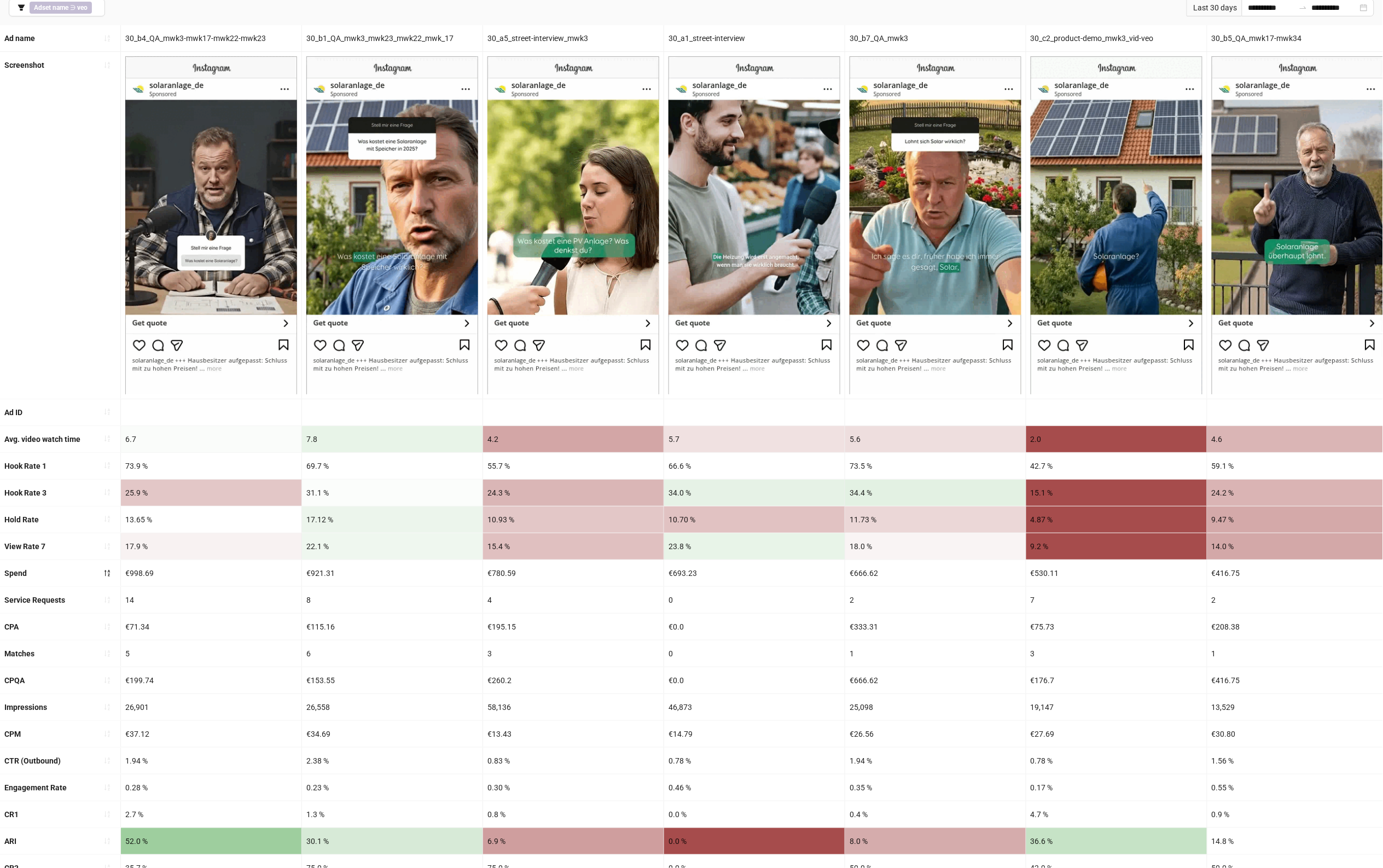
drag, startPoint x: 1070, startPoint y: 589, endPoint x: 580, endPoint y: 561, distance: 490.8
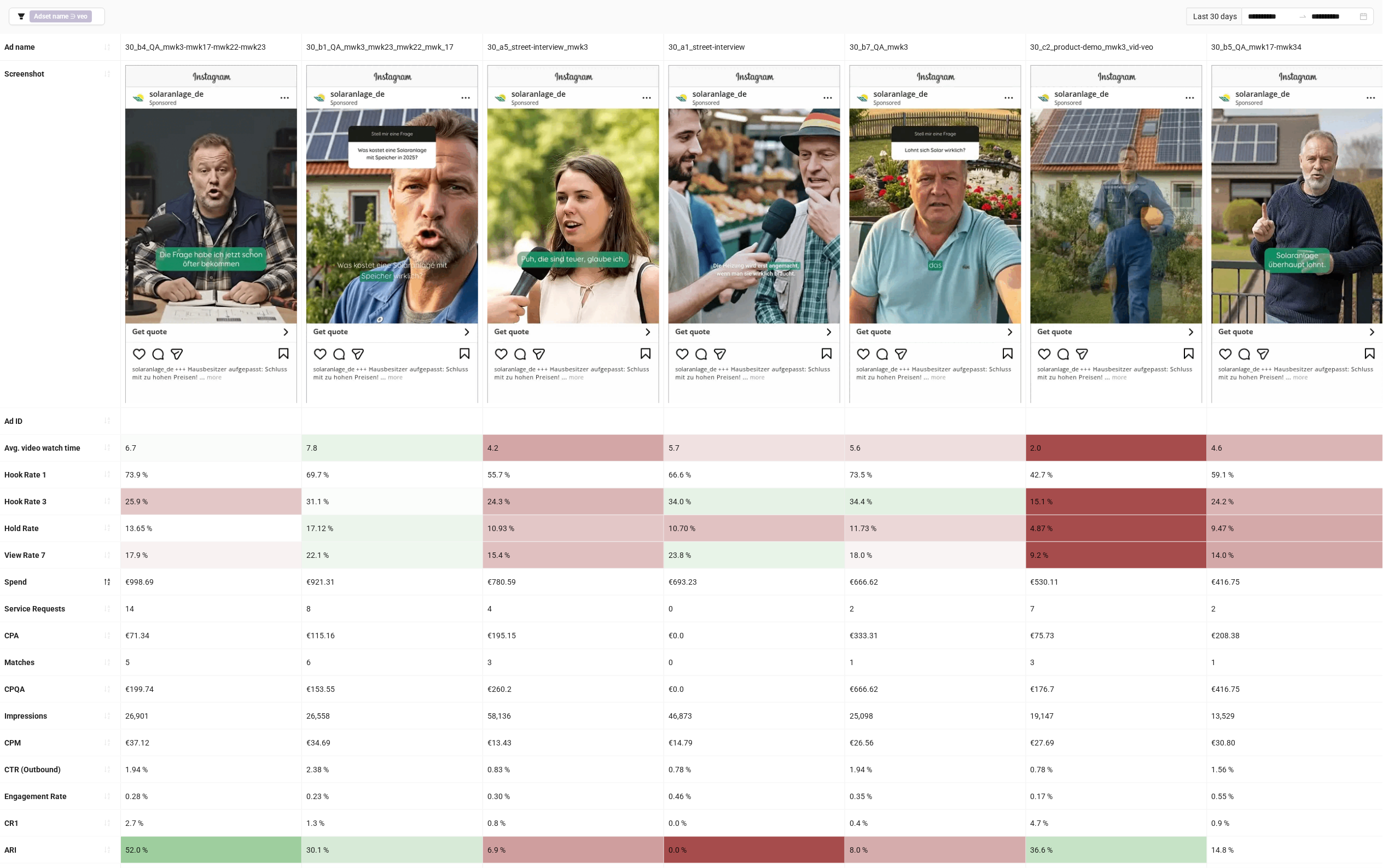
drag, startPoint x: 1118, startPoint y: 689, endPoint x: 1041, endPoint y: 673, distance: 78.6
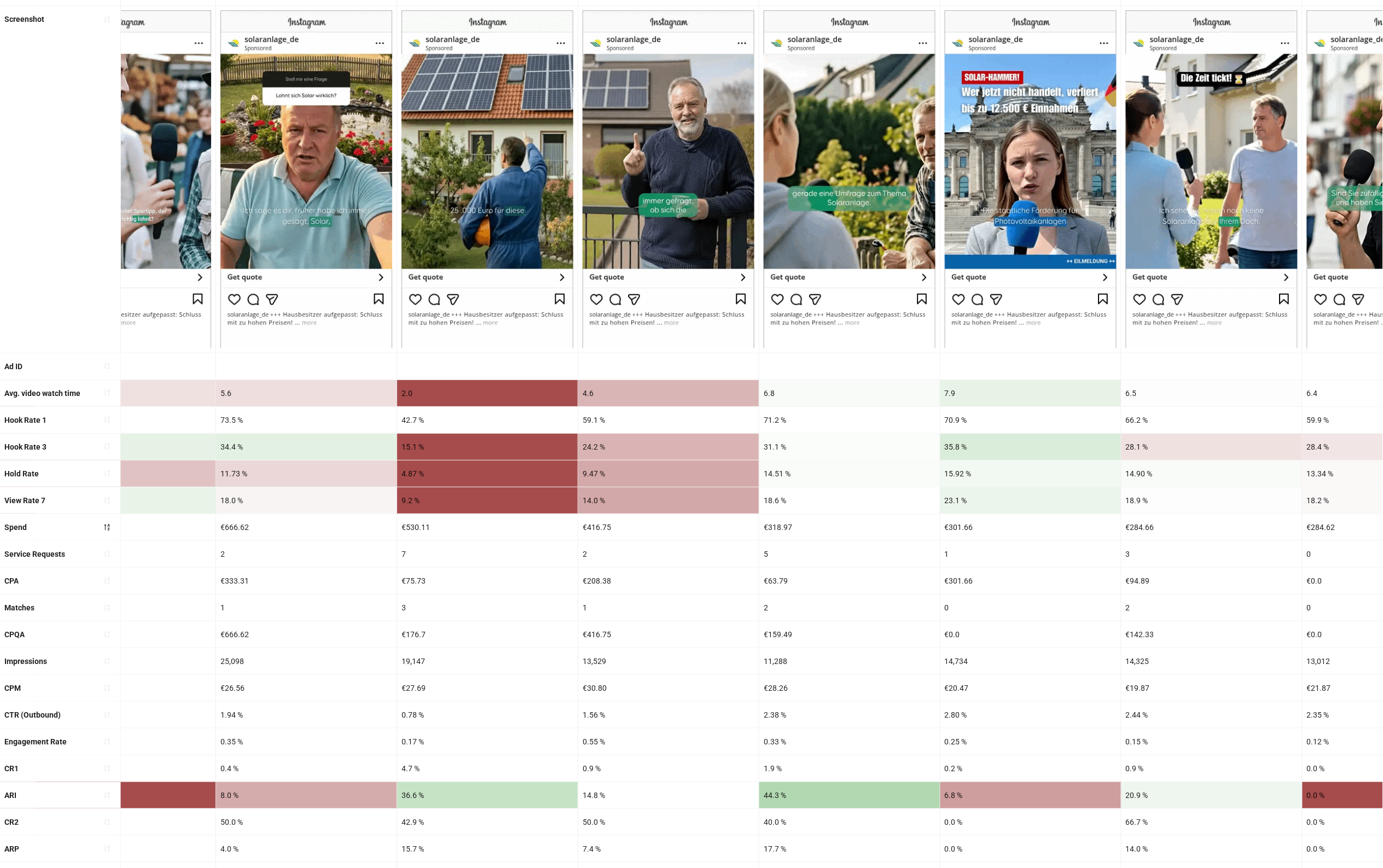
scroll to position [137, 0]
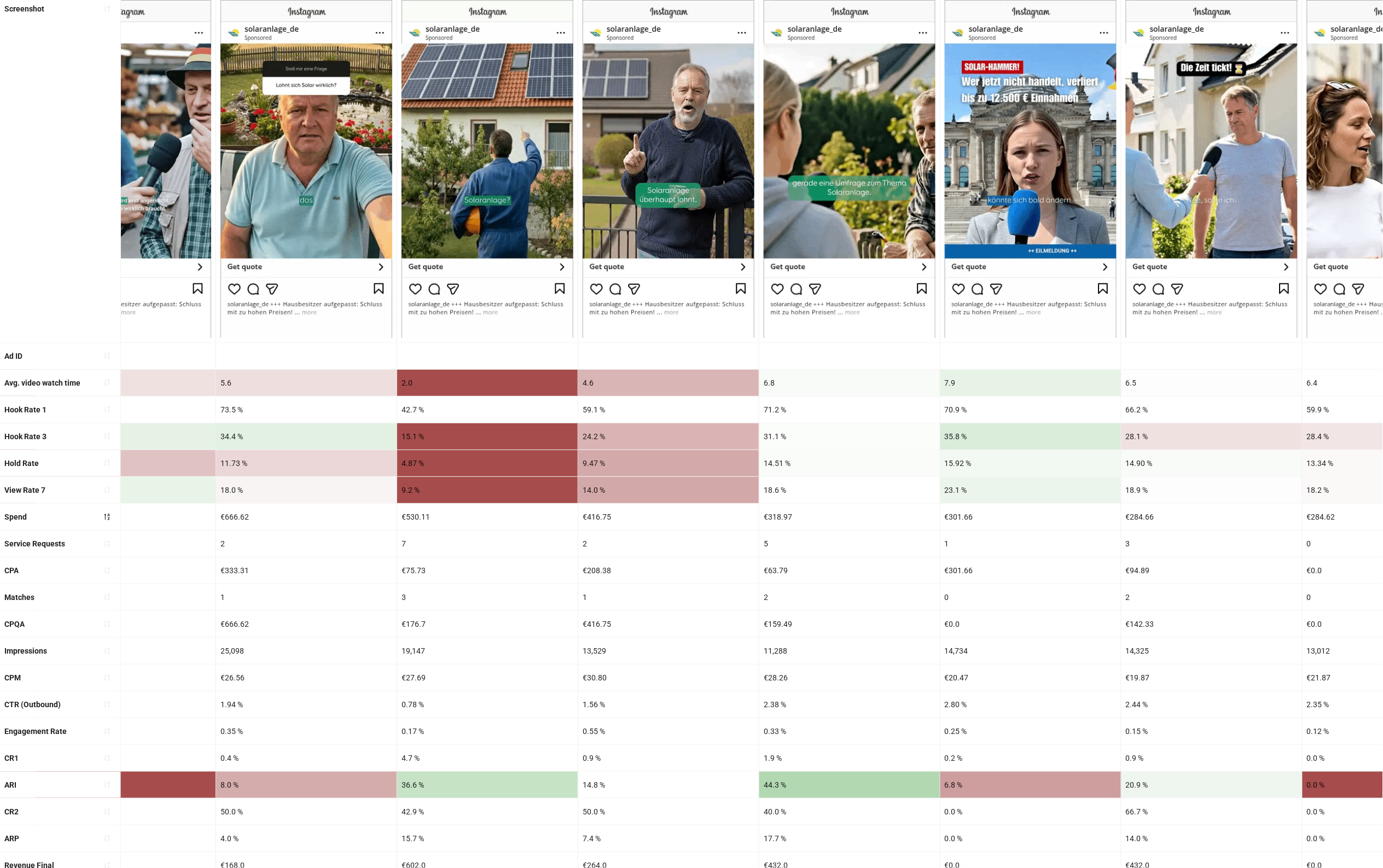
click at [1024, 536] on div "1" at bounding box center [1030, 543] width 180 height 26
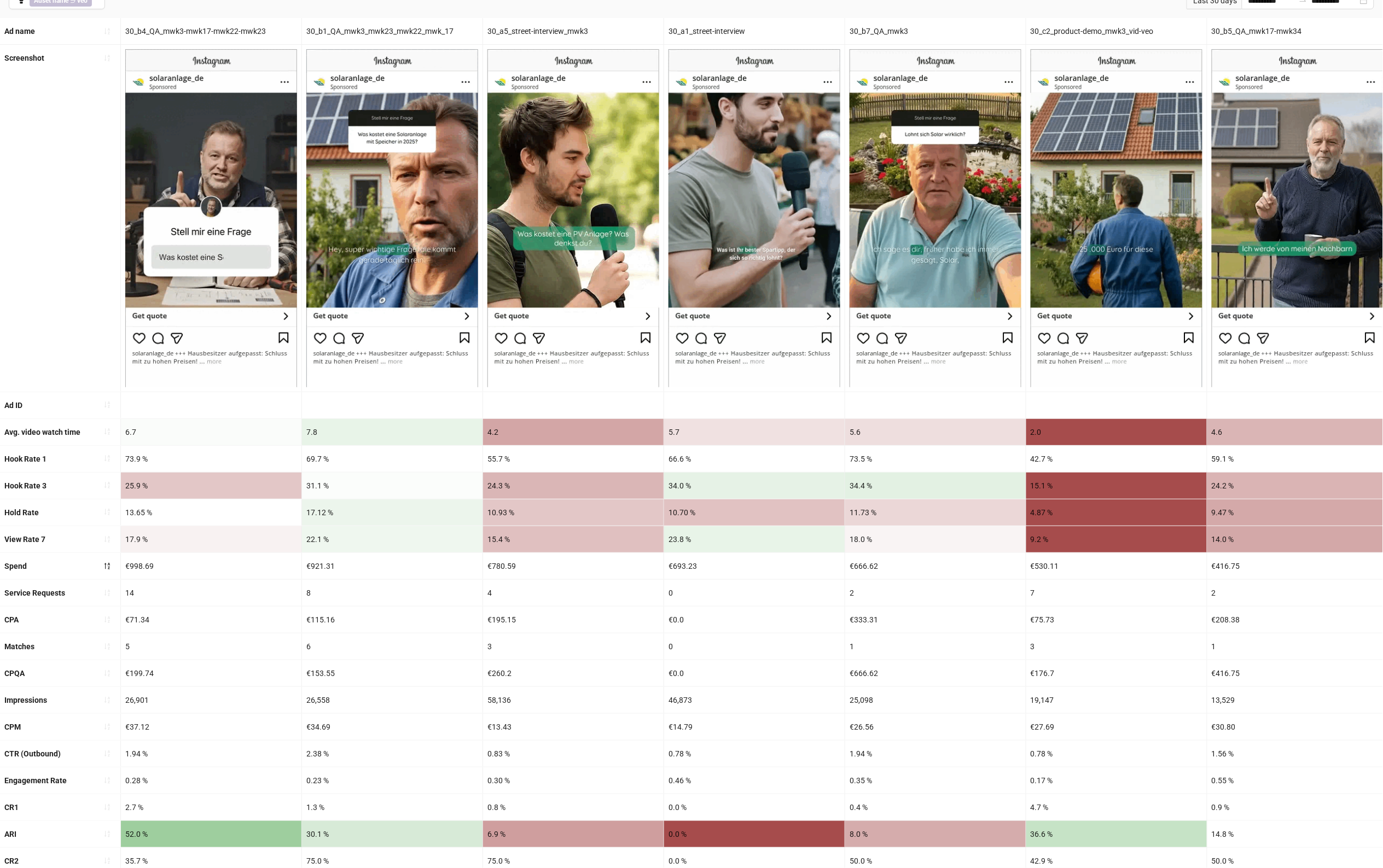
scroll to position [68, 0]
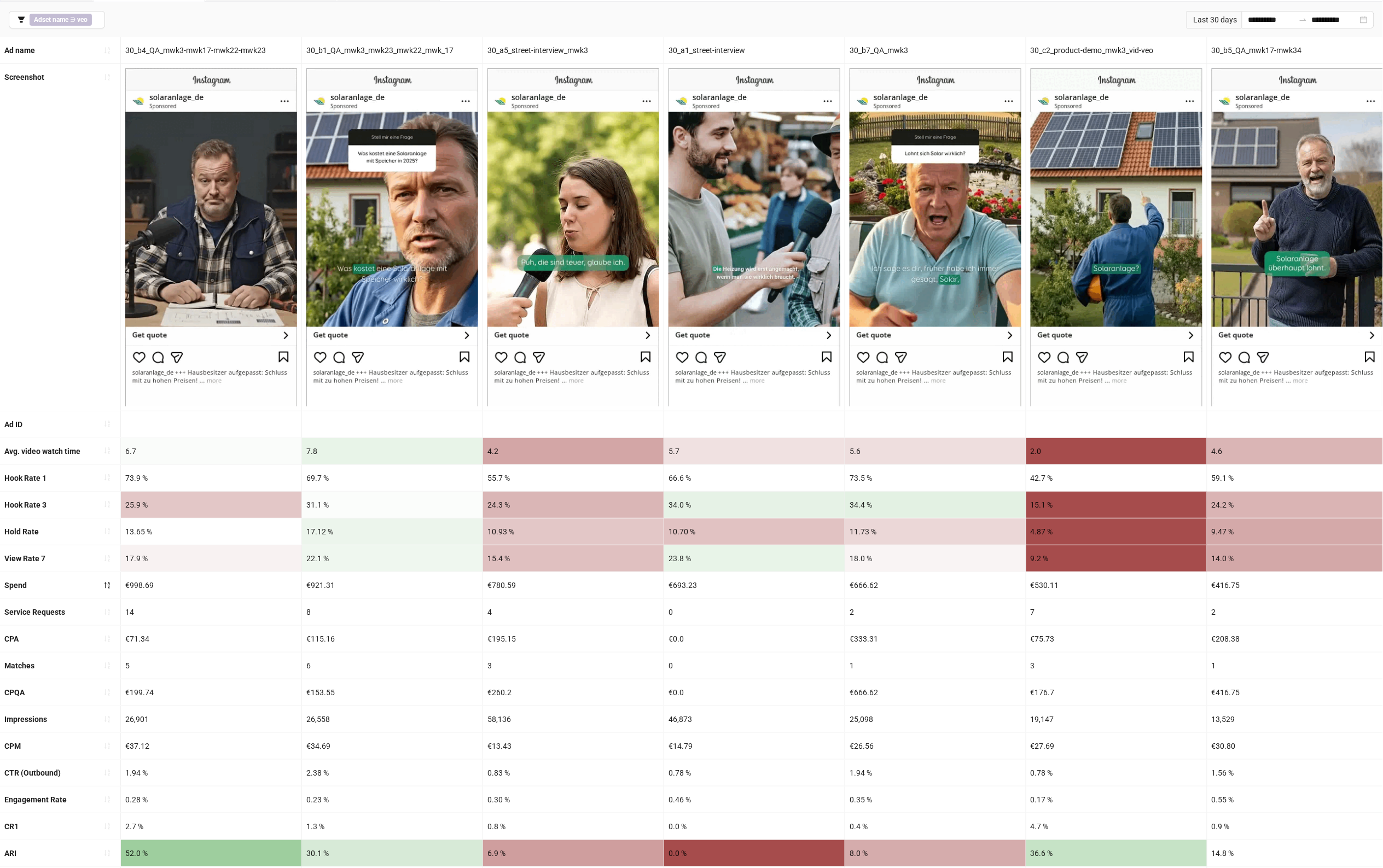
drag, startPoint x: 923, startPoint y: 589, endPoint x: 818, endPoint y: 592, distance: 105.0
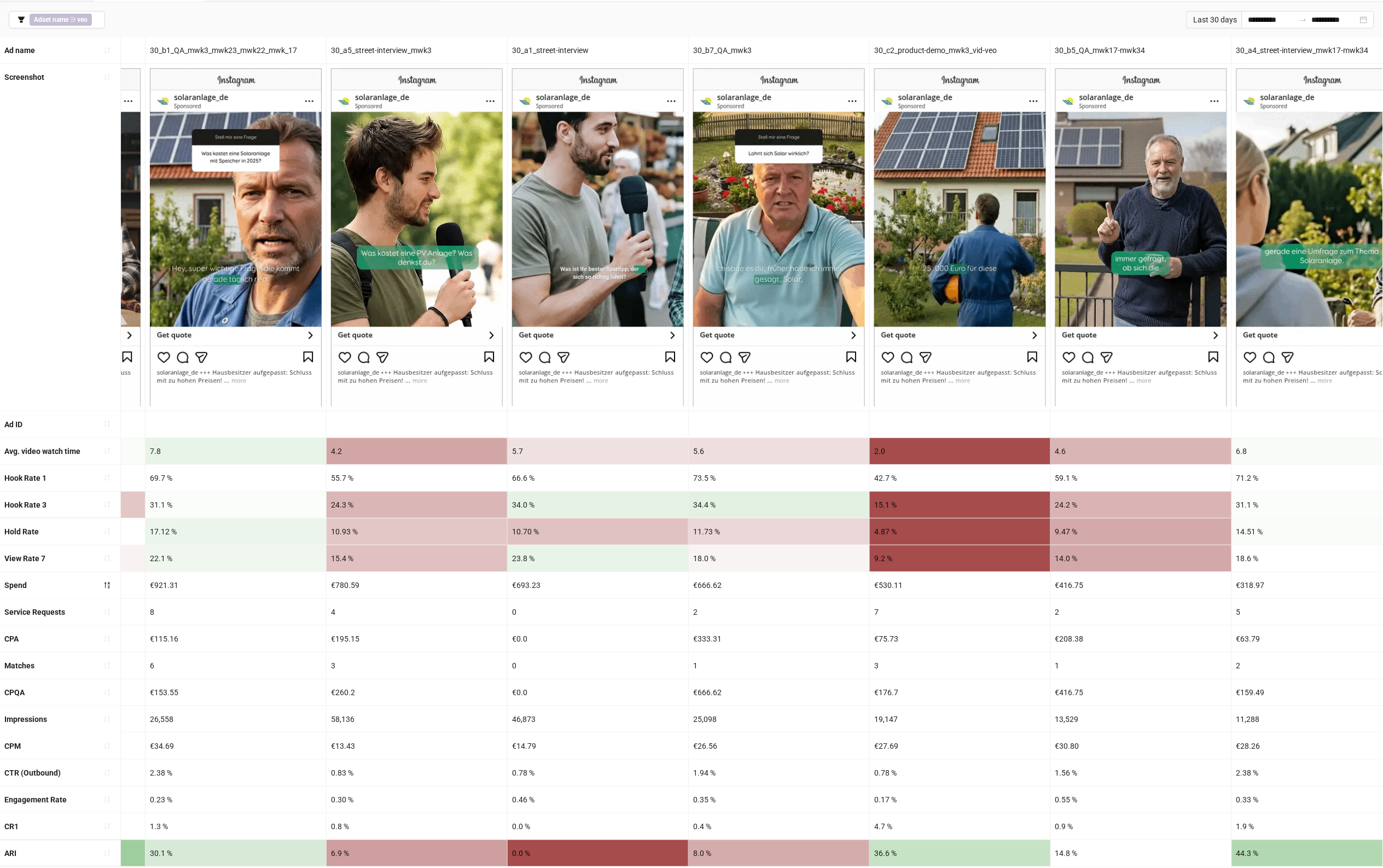
drag, startPoint x: 818, startPoint y: 592, endPoint x: 874, endPoint y: 584, distance: 56.6
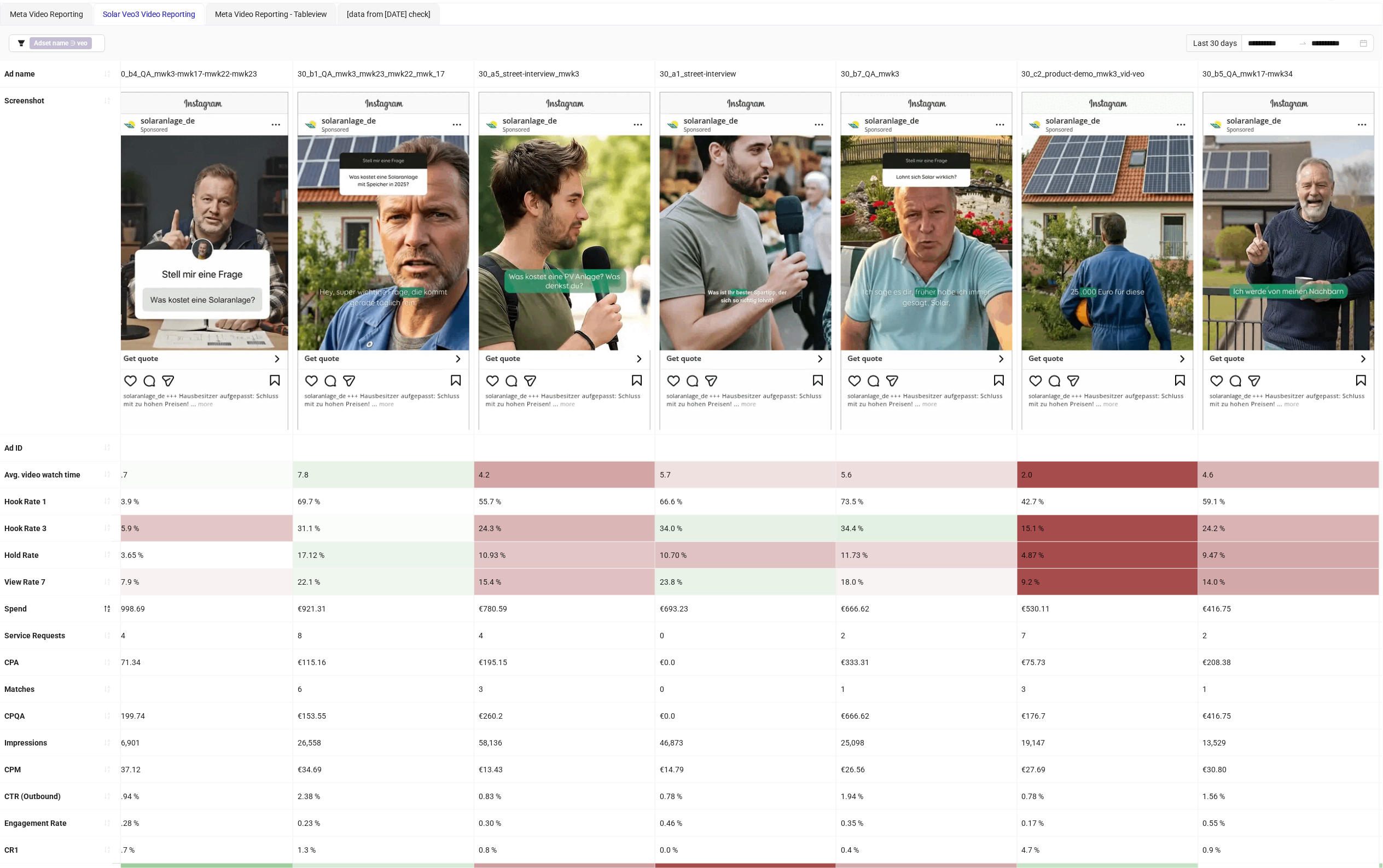
scroll to position [0, 0]
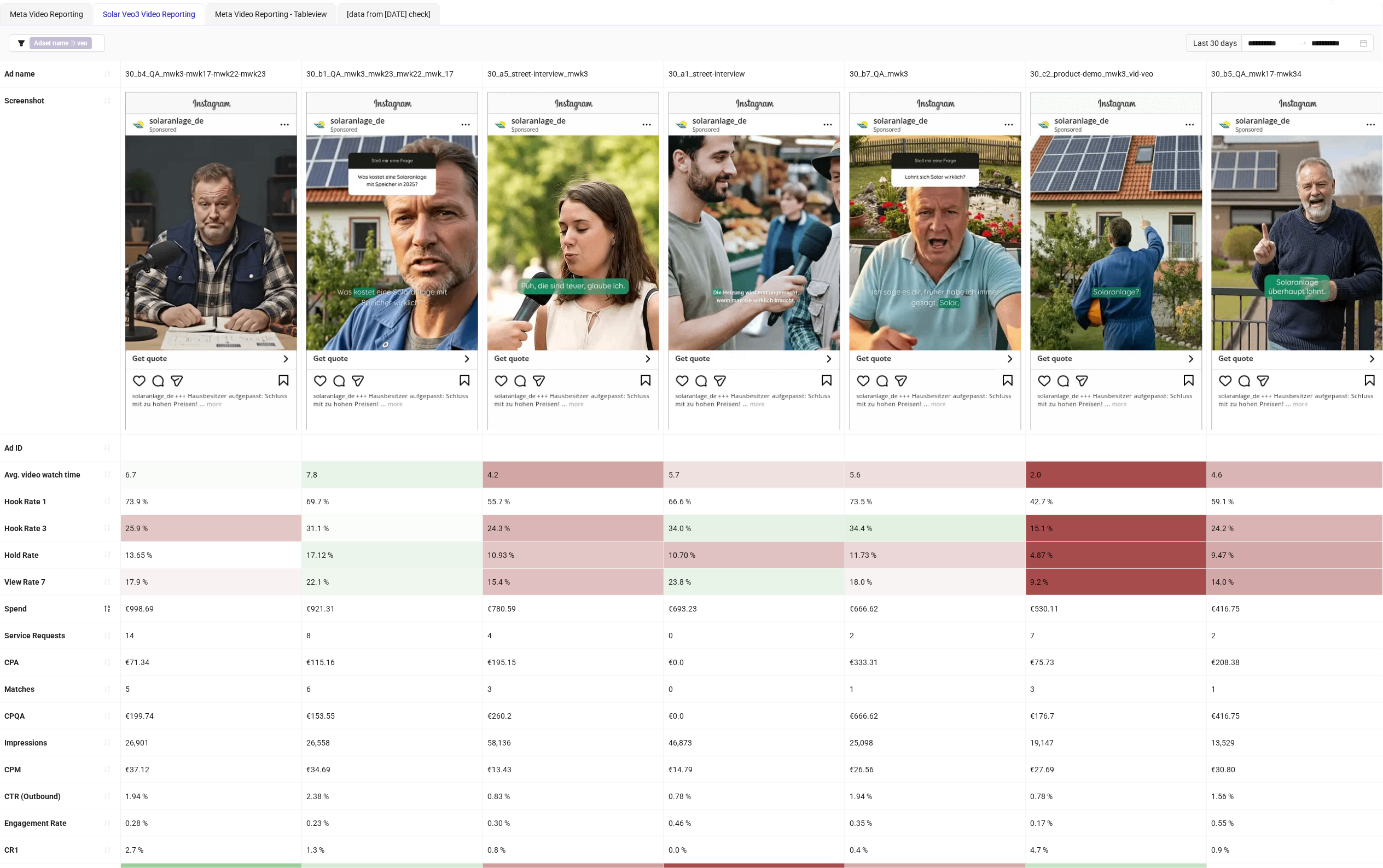
click at [758, 595] on div "23.8 %" at bounding box center [754, 581] width 180 height 26
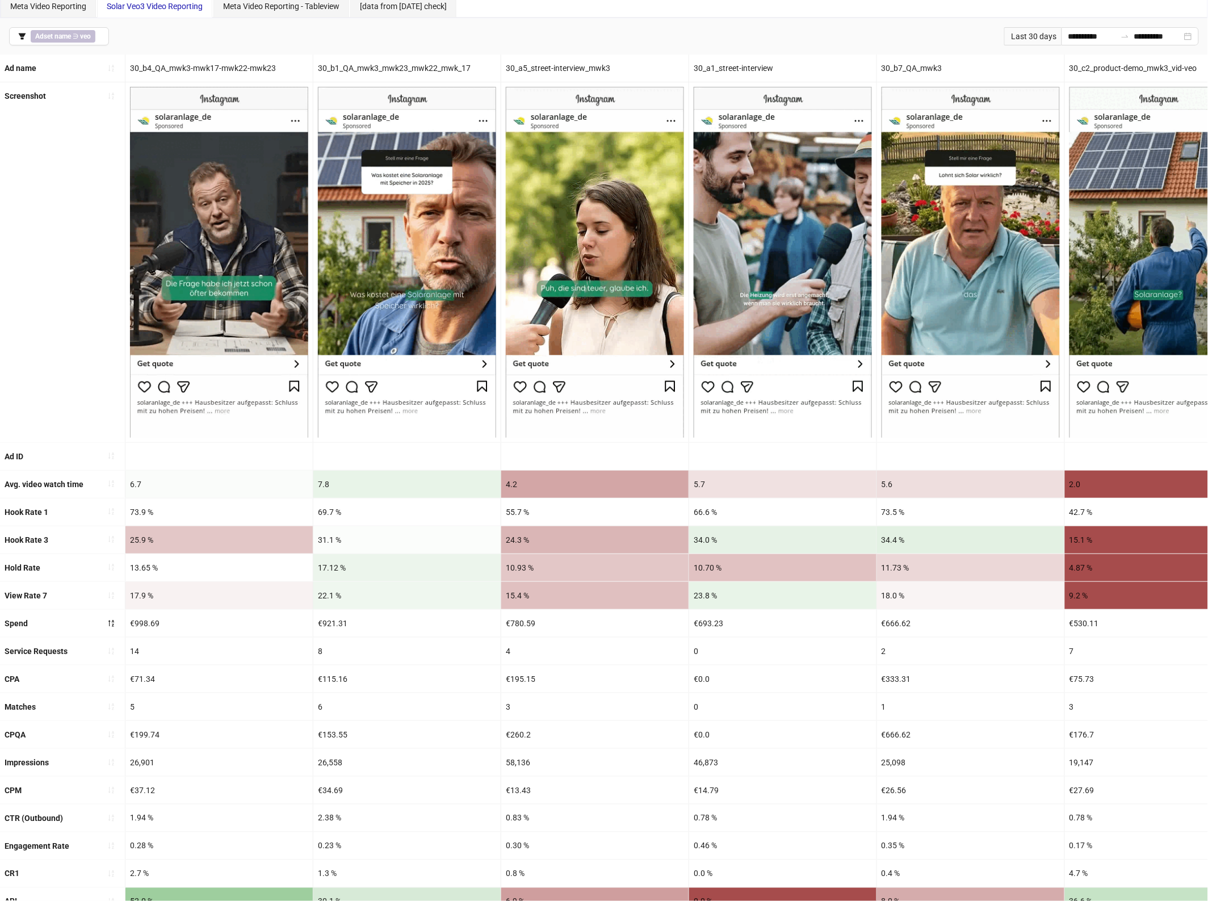
click at [598, 456] on div at bounding box center [594, 456] width 187 height 27
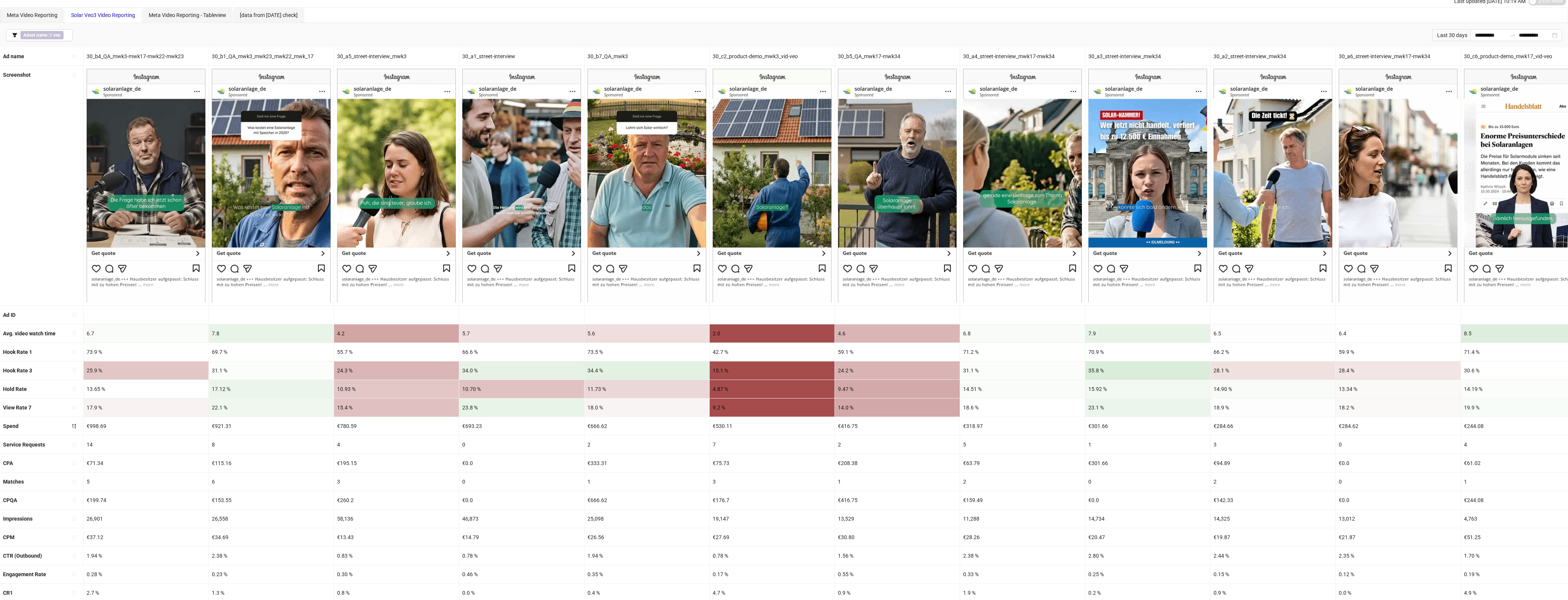
scroll to position [21, 0]
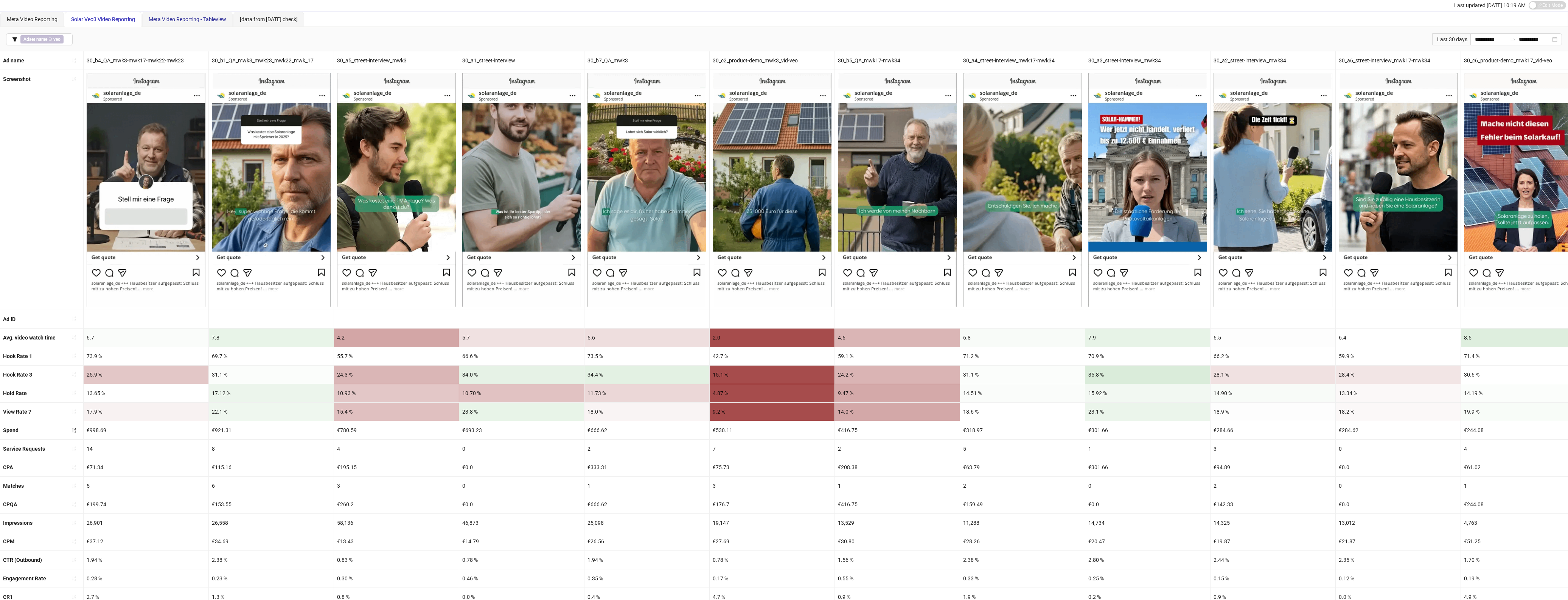
click at [183, 16] on span "Meta Video Reporting - Tableview" at bounding box center [187, 19] width 77 height 6
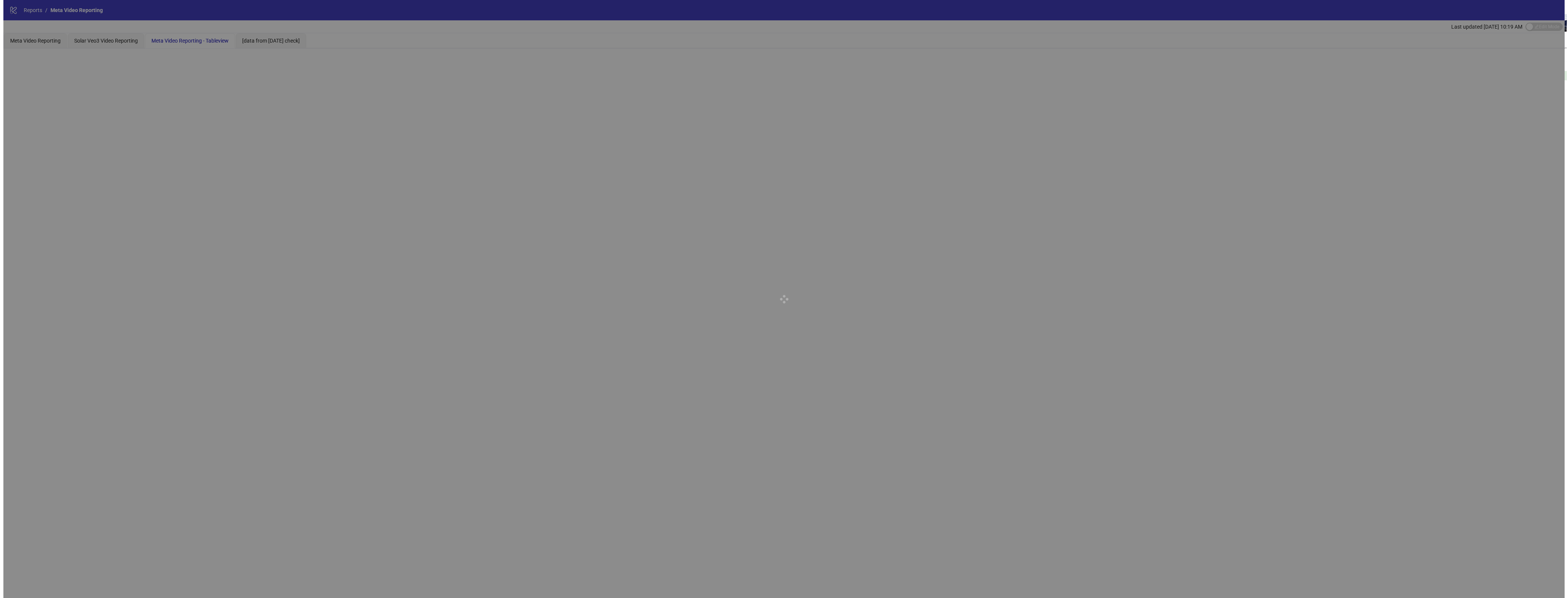
scroll to position [0, 0]
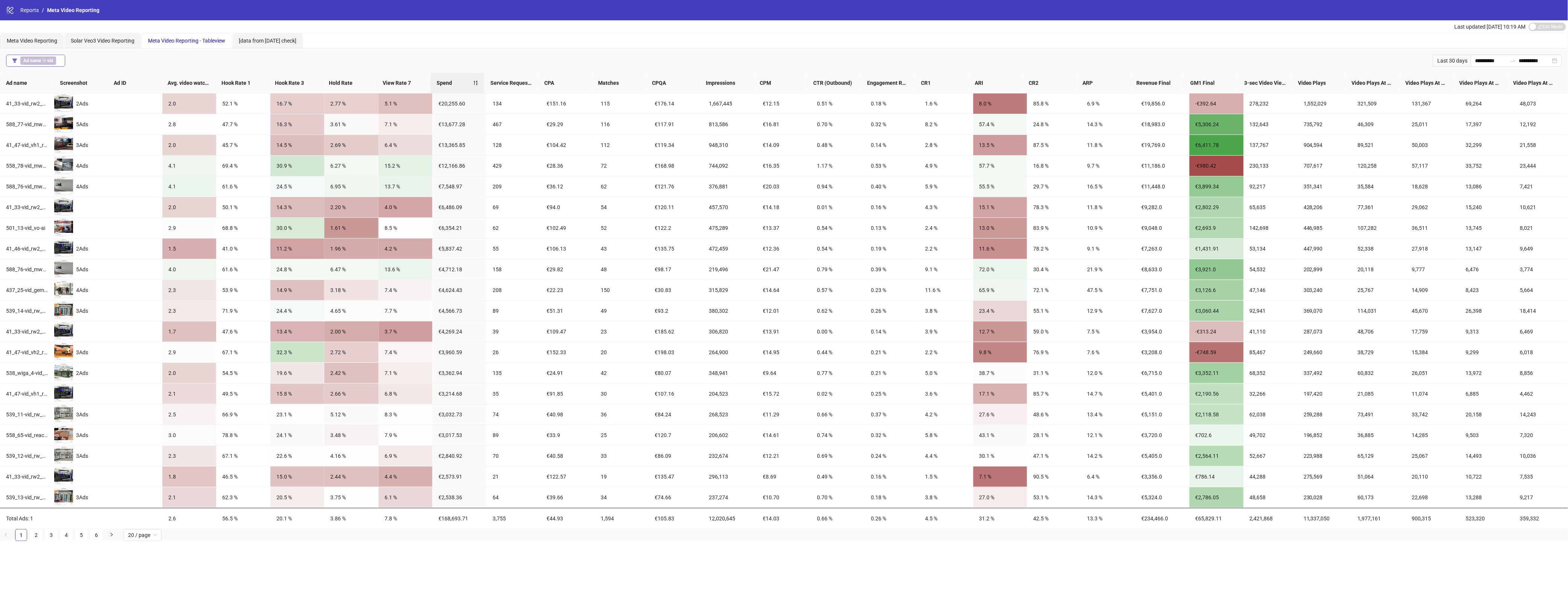
click at [52, 58] on b "vid" at bounding box center [50, 60] width 6 height 5
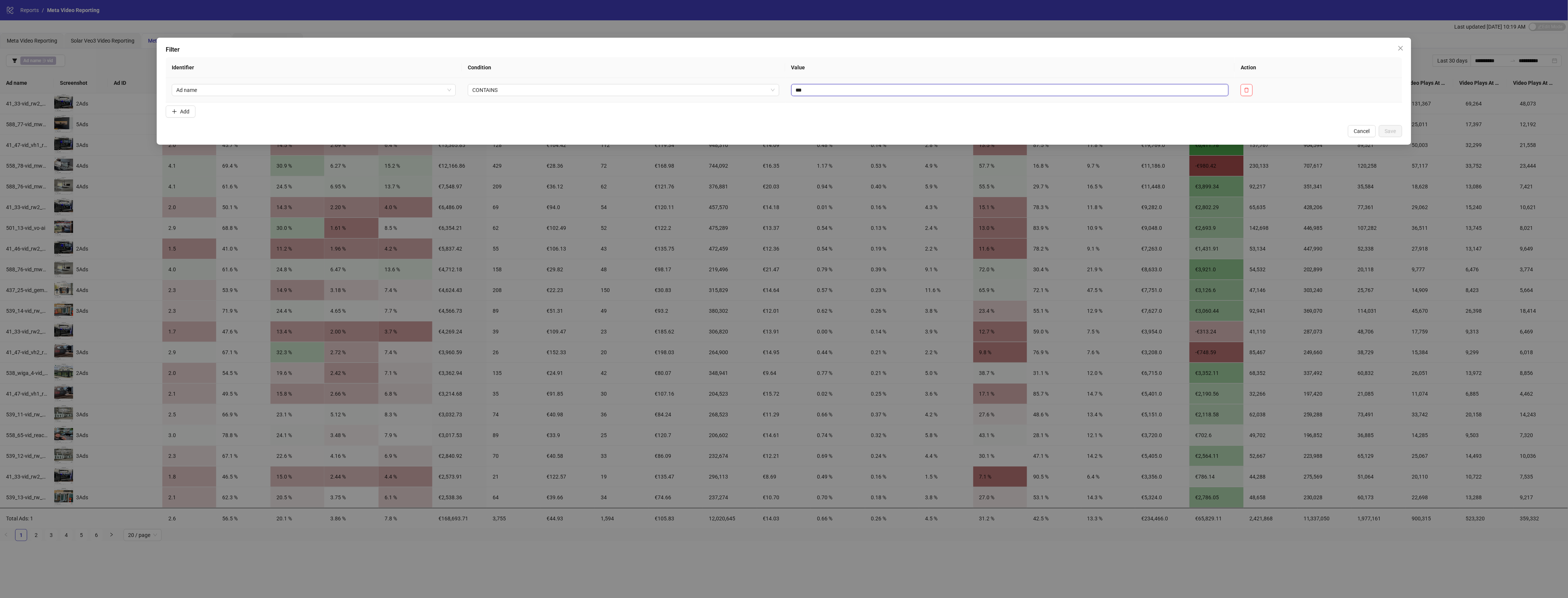
click at [815, 90] on input "***" at bounding box center [1011, 90] width 438 height 12
type input "****"
click at [1271, 134] on span "Save" at bounding box center [1390, 131] width 11 height 6
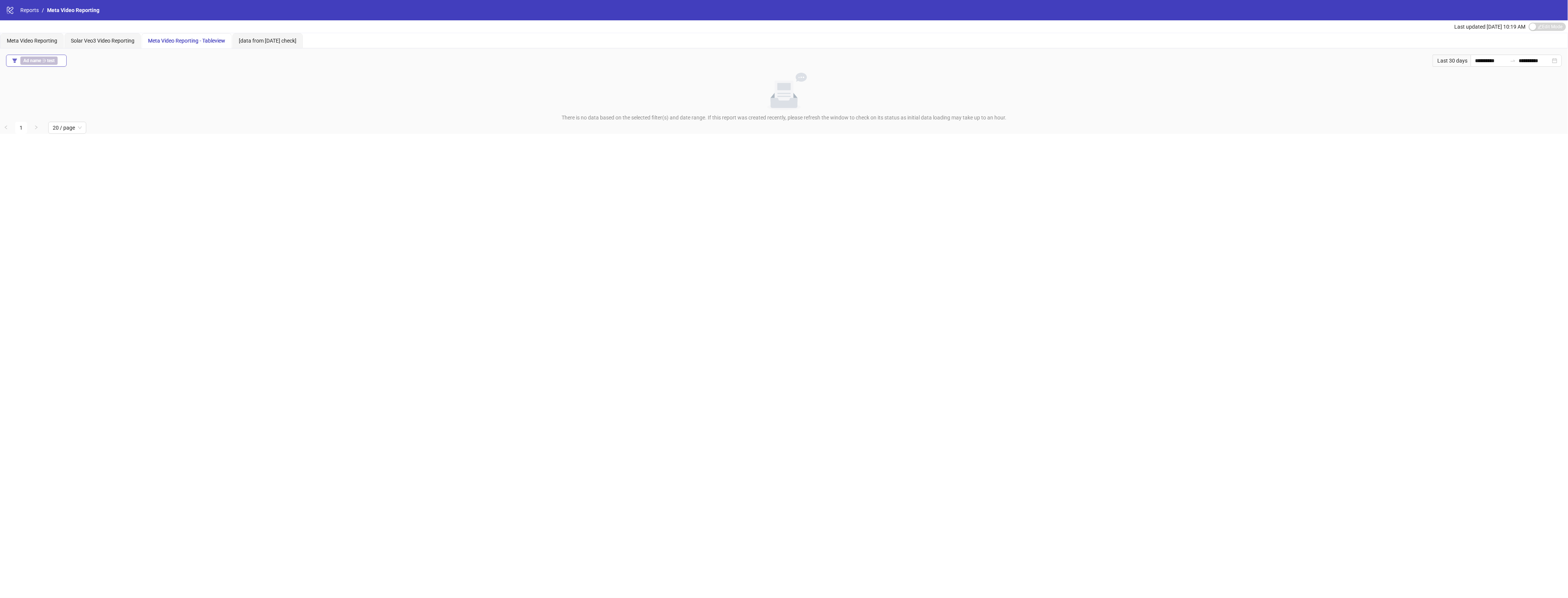
click at [53, 59] on b "test" at bounding box center [50, 60] width 7 height 5
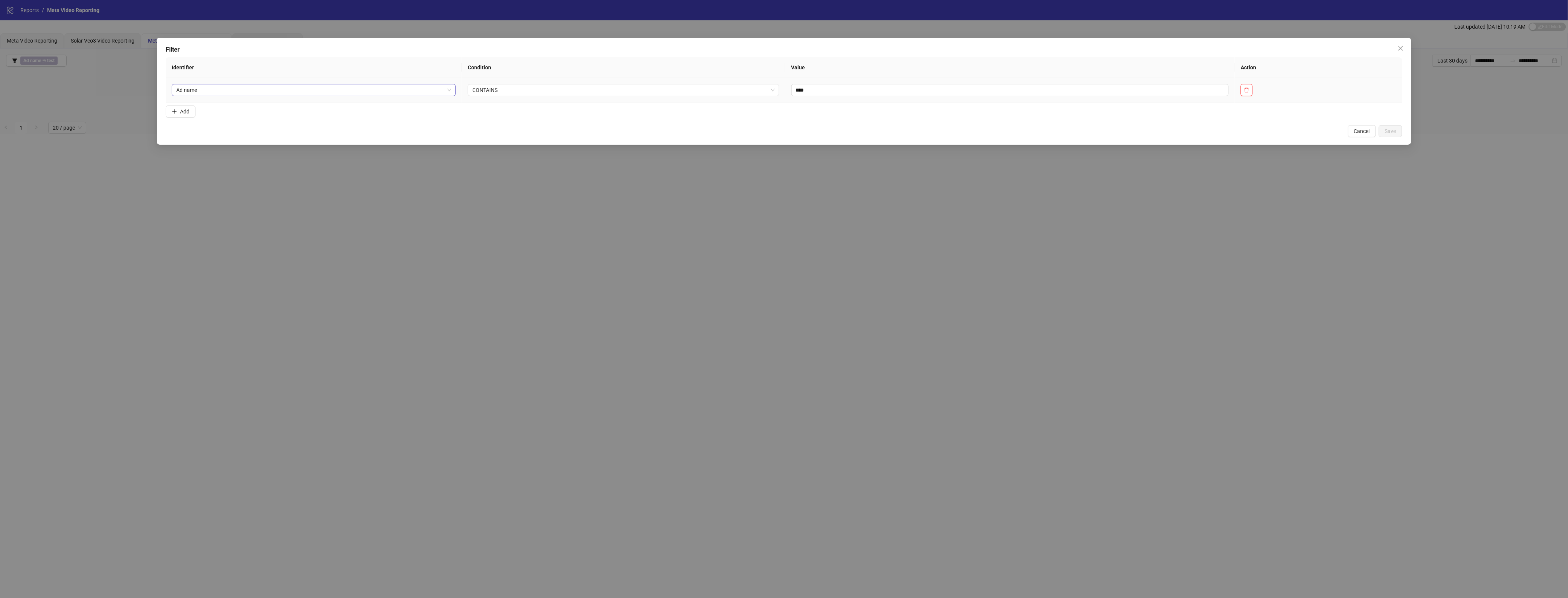
click at [432, 91] on span "Ad name" at bounding box center [314, 90] width 275 height 11
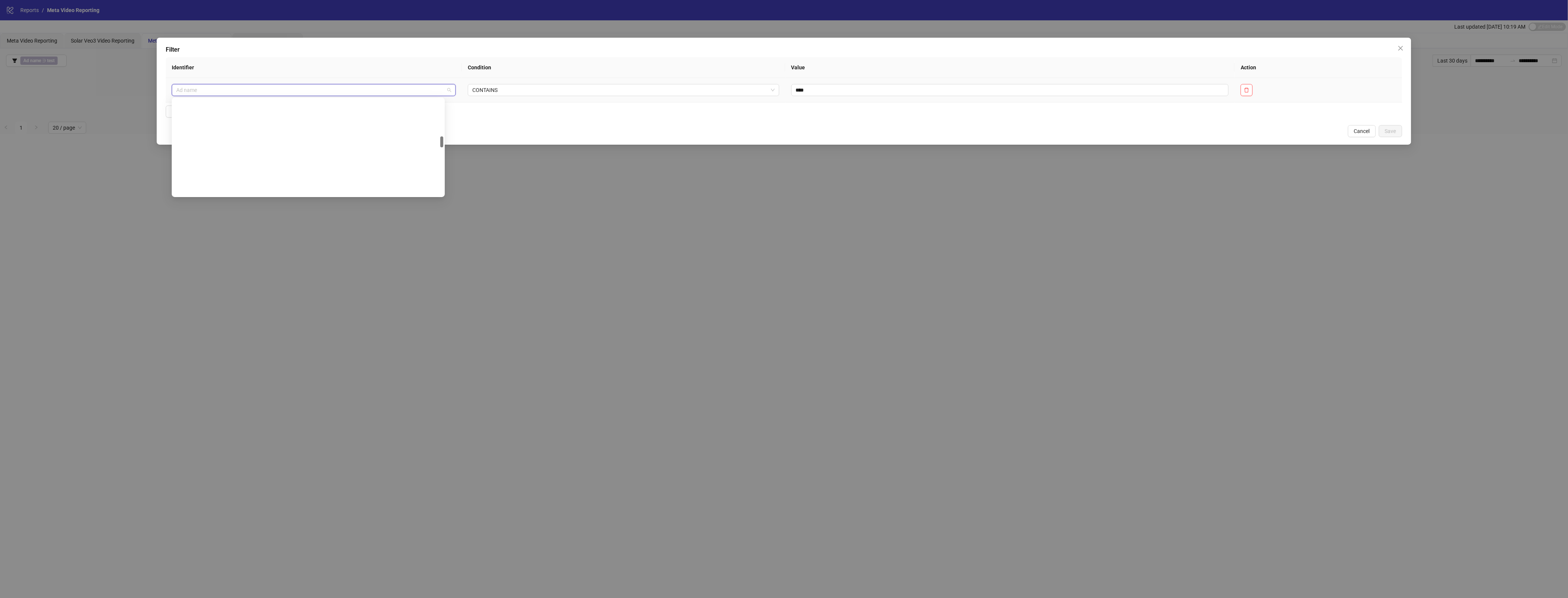
scroll to position [325, 0]
click at [240, 149] on div "Adset ID" at bounding box center [308, 153] width 261 height 8
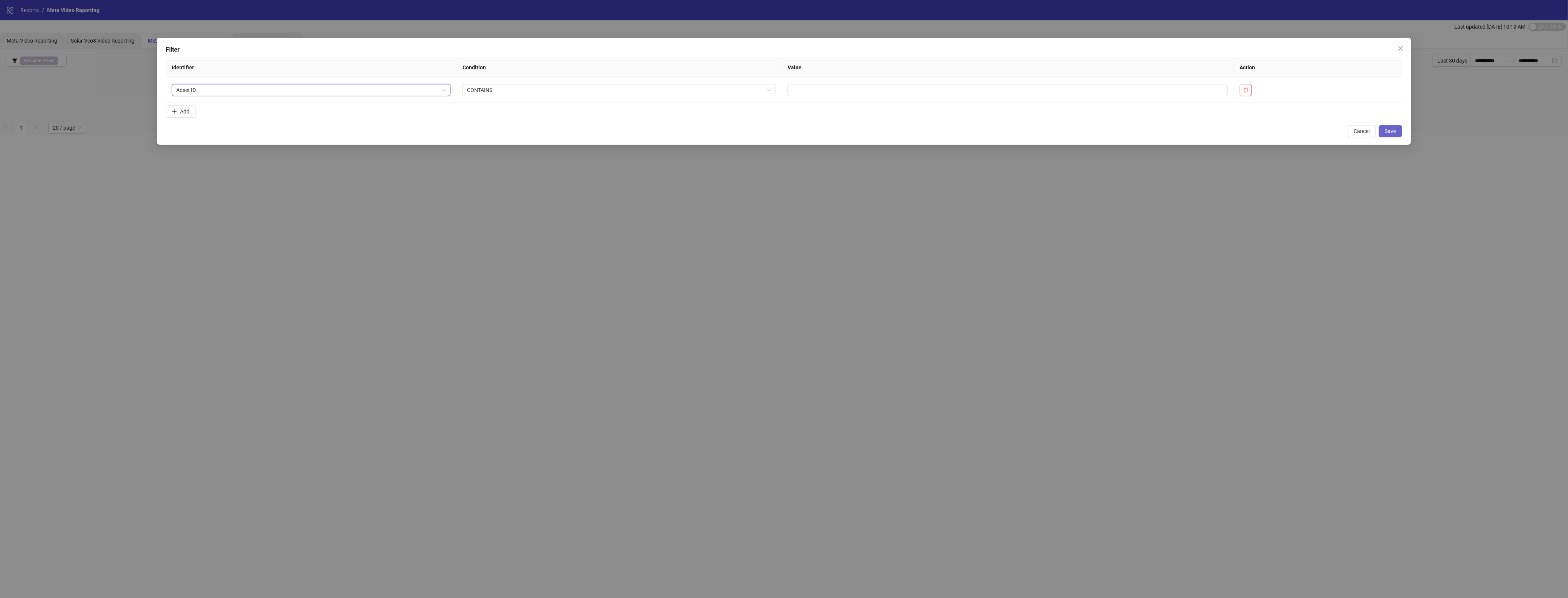
click at [1271, 135] on button "Save" at bounding box center [1390, 131] width 23 height 12
click at [809, 93] on input "text" at bounding box center [1007, 90] width 440 height 12
click at [1271, 129] on span "Save" at bounding box center [1390, 131] width 11 height 6
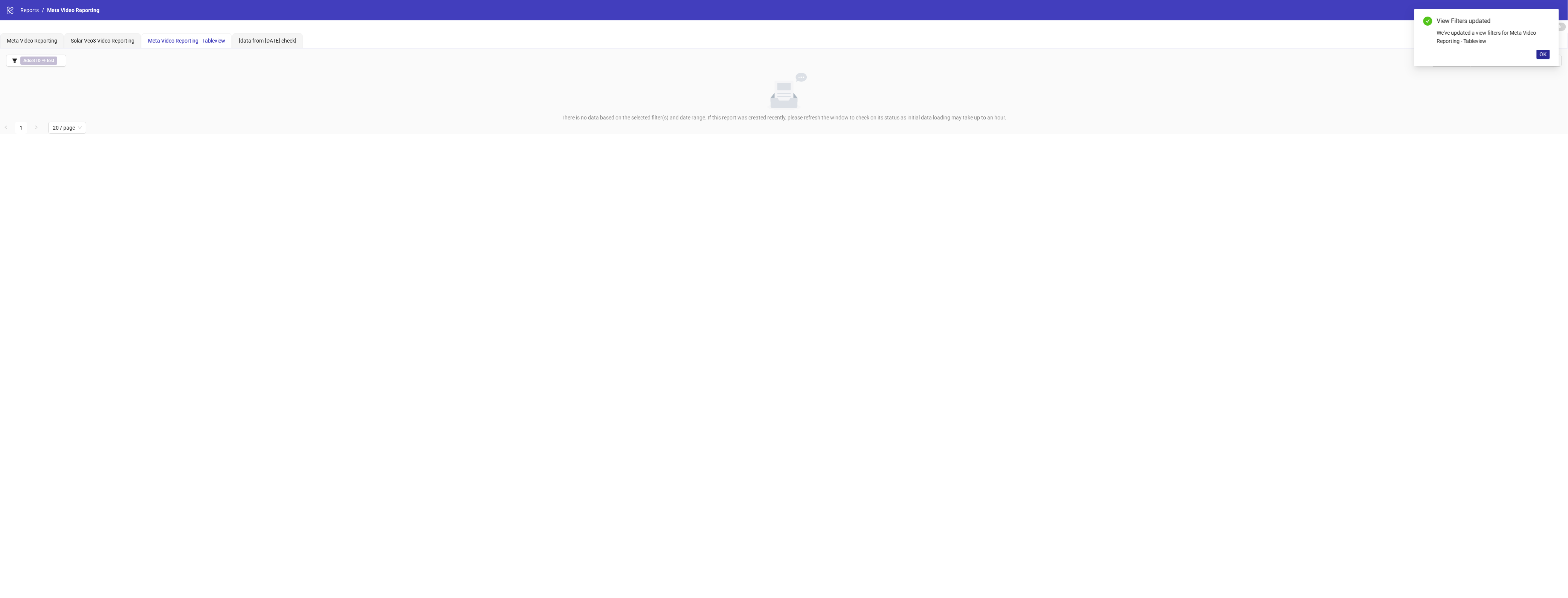
click at [1271, 57] on span "OK" at bounding box center [1543, 54] width 7 height 6
click at [52, 65] on button "Adset ID ∋ test" at bounding box center [36, 60] width 60 height 12
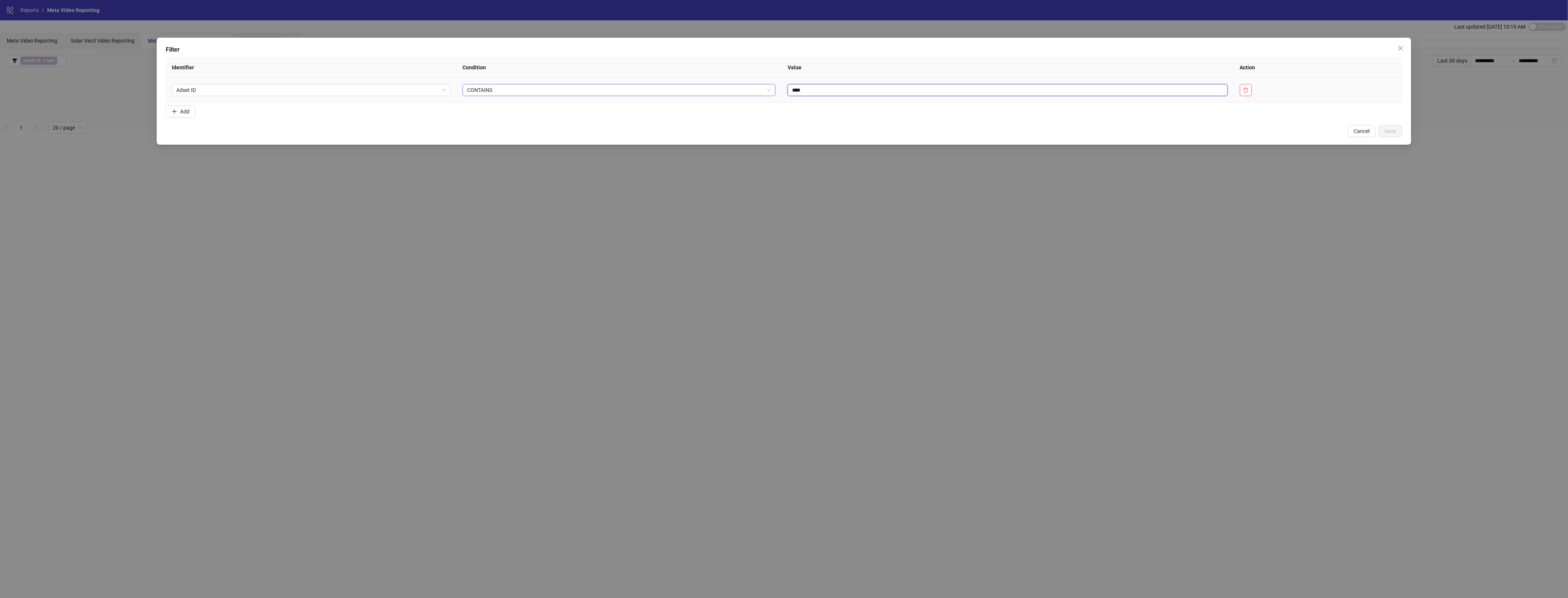
drag, startPoint x: 794, startPoint y: 90, endPoint x: 745, endPoint y: 87, distance: 49.1
click at [745, 87] on tr "Adset ID CONTAINS ****" at bounding box center [784, 90] width 1236 height 25
click at [307, 86] on span "Adset ID" at bounding box center [311, 90] width 269 height 11
type input "***"
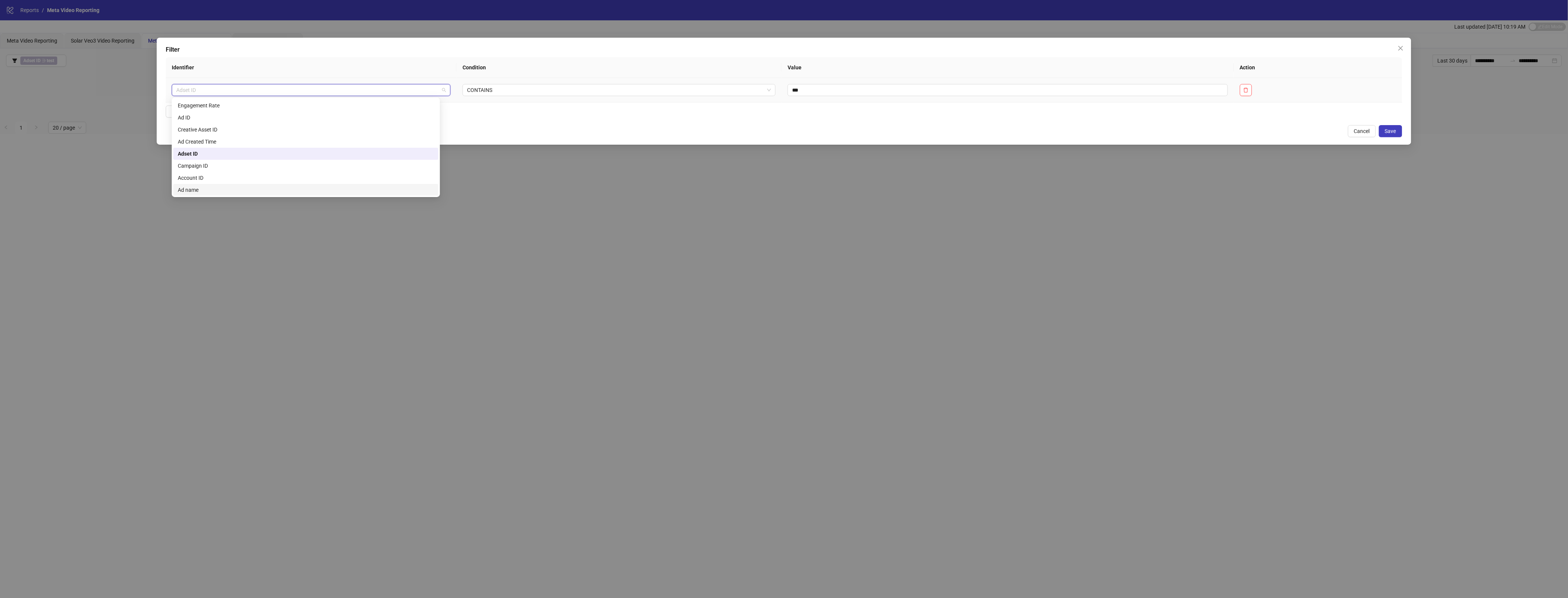
click at [229, 193] on div "Ad name" at bounding box center [306, 190] width 256 height 8
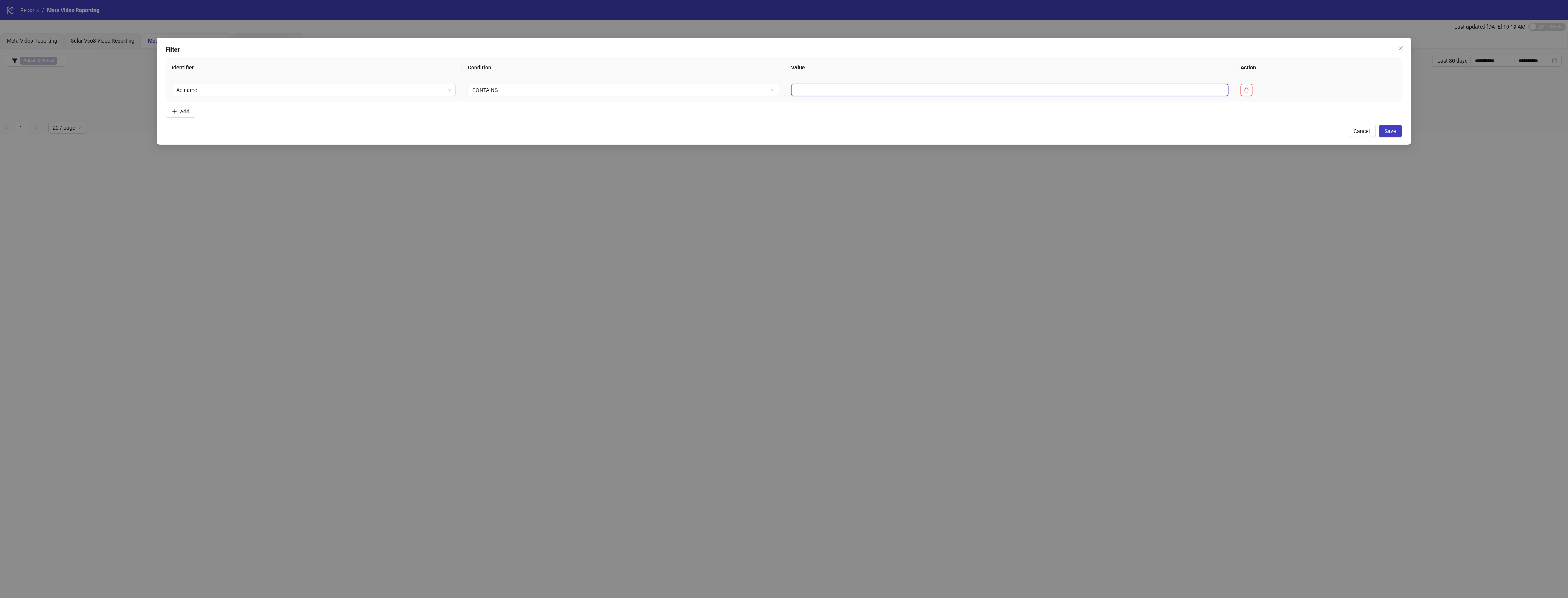
click at [855, 92] on input "text" at bounding box center [1011, 90] width 438 height 12
type input "***"
click at [1271, 132] on span "Save" at bounding box center [1390, 131] width 11 height 6
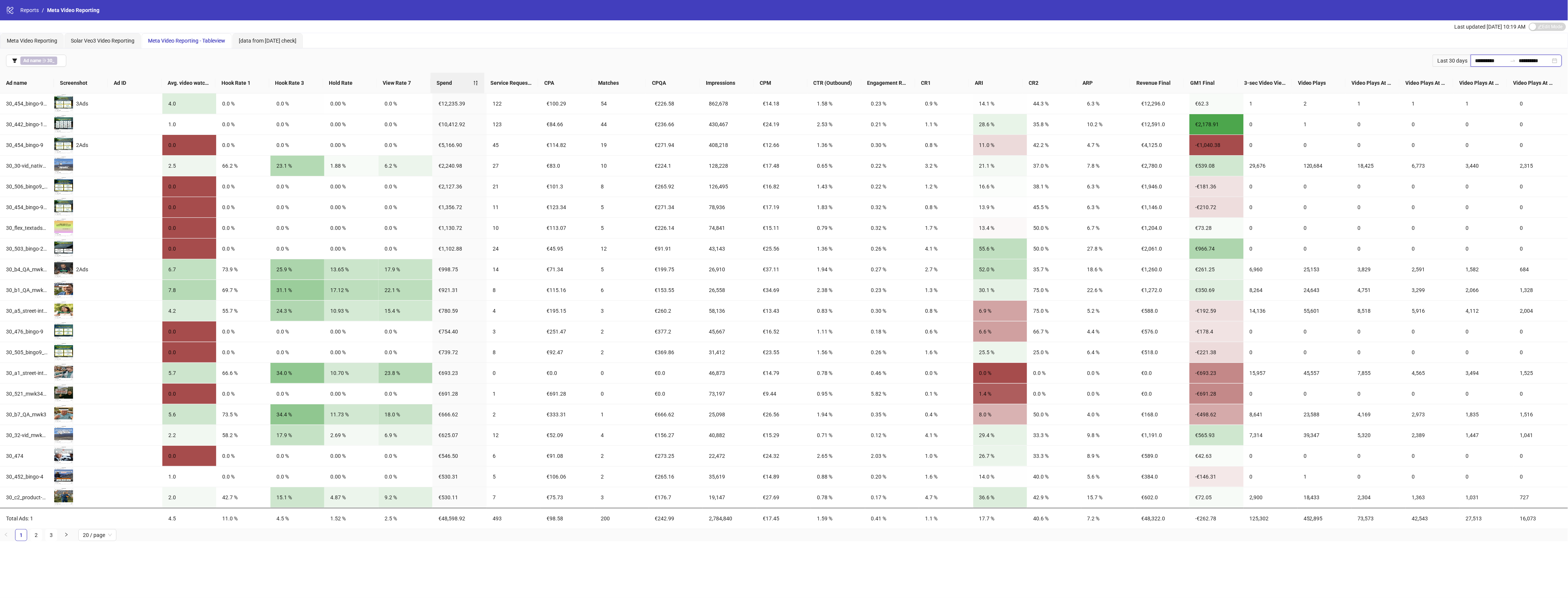
click at [1271, 57] on input "**********" at bounding box center [1492, 60] width 32 height 8
type input "**********"
click at [1271, 143] on td "14" at bounding box center [1348, 139] width 13 height 13
type input "**********"
click at [1271, 113] on div "1" at bounding box center [1498, 112] width 9 height 9
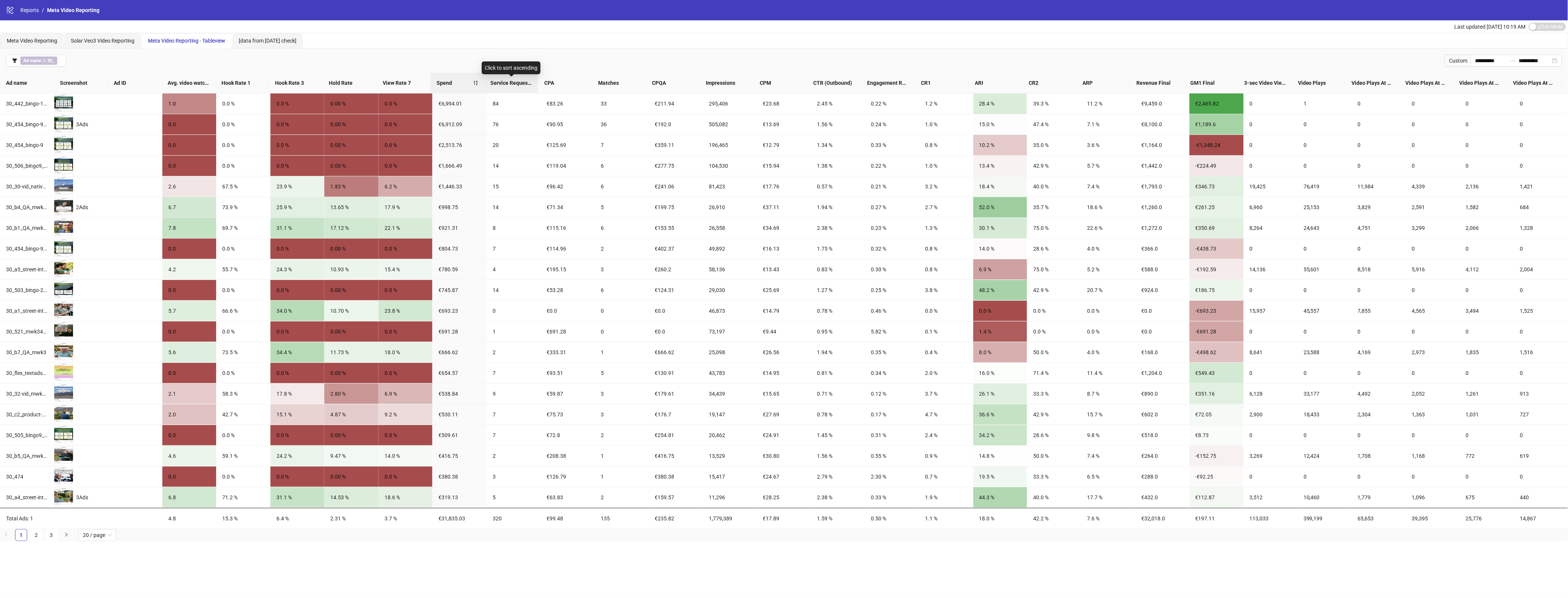
click at [532, 80] on div "Service Requests" at bounding box center [511, 83] width 42 height 8
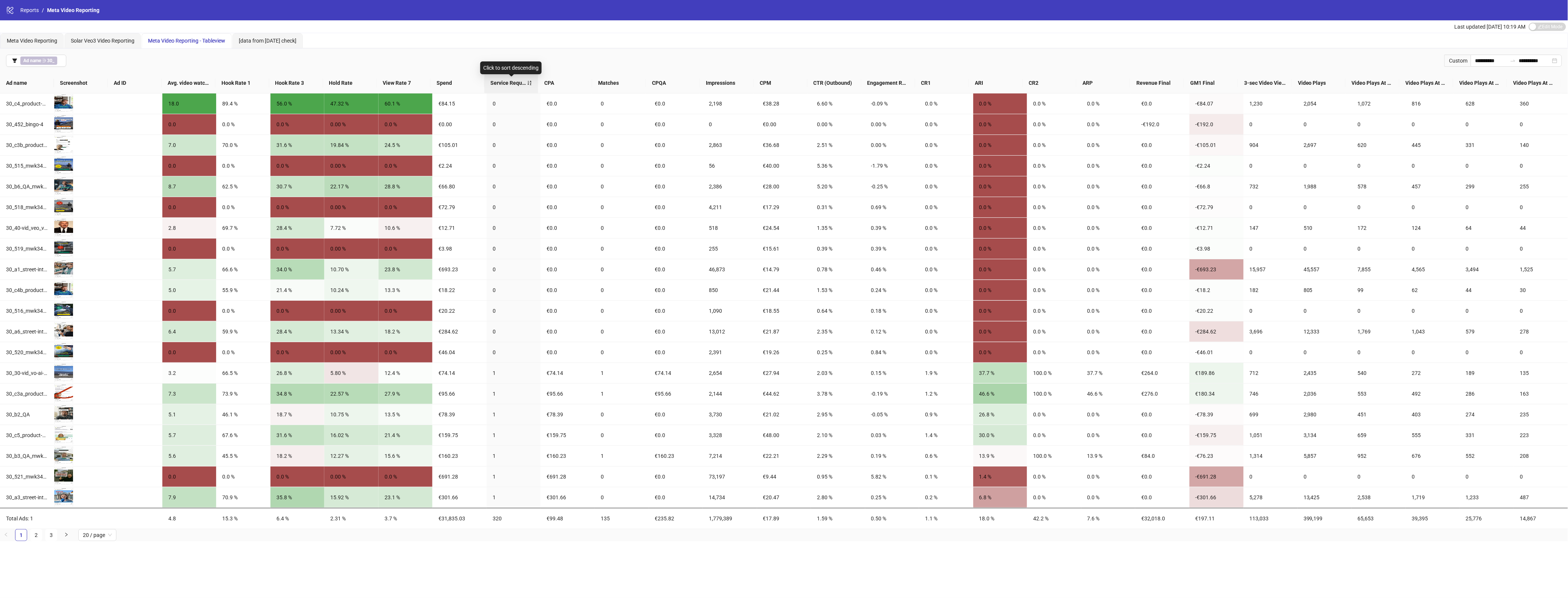
click at [528, 83] on div "Service Requests" at bounding box center [511, 83] width 42 height 8
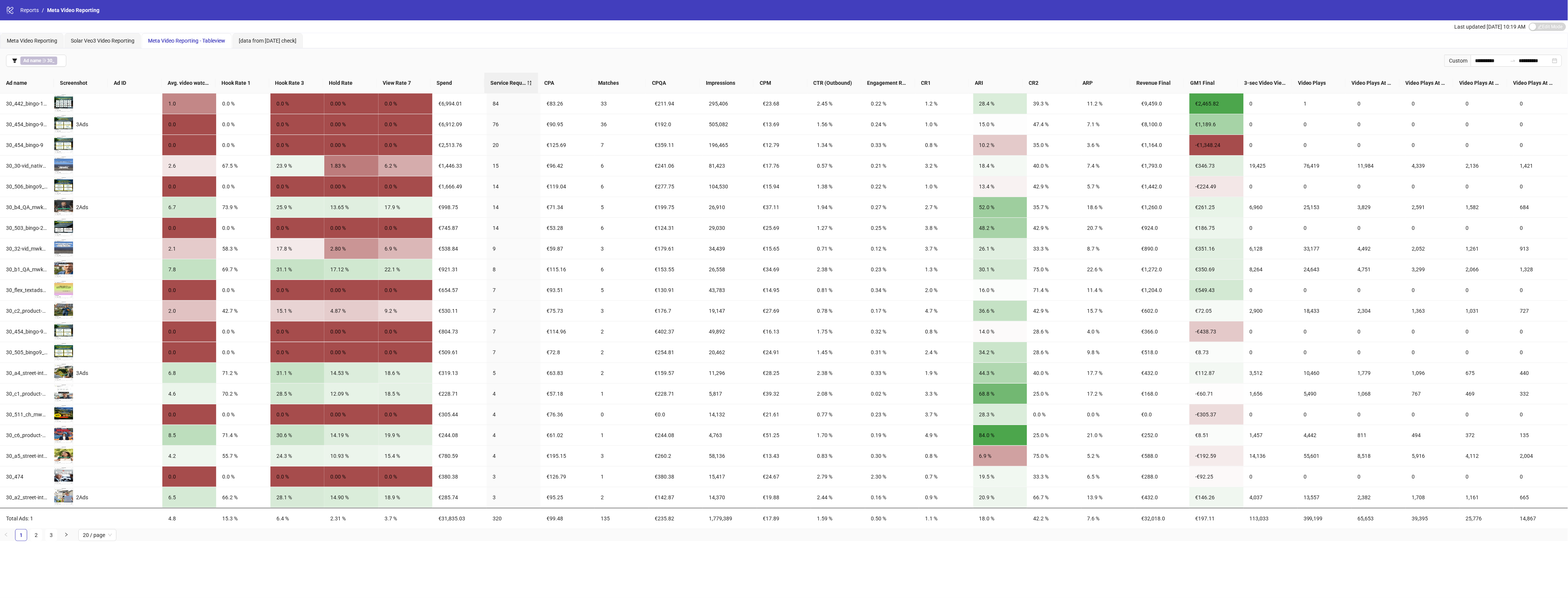
click at [35, 63] on span "Ad name ∋ 30_" at bounding box center [39, 60] width 37 height 8
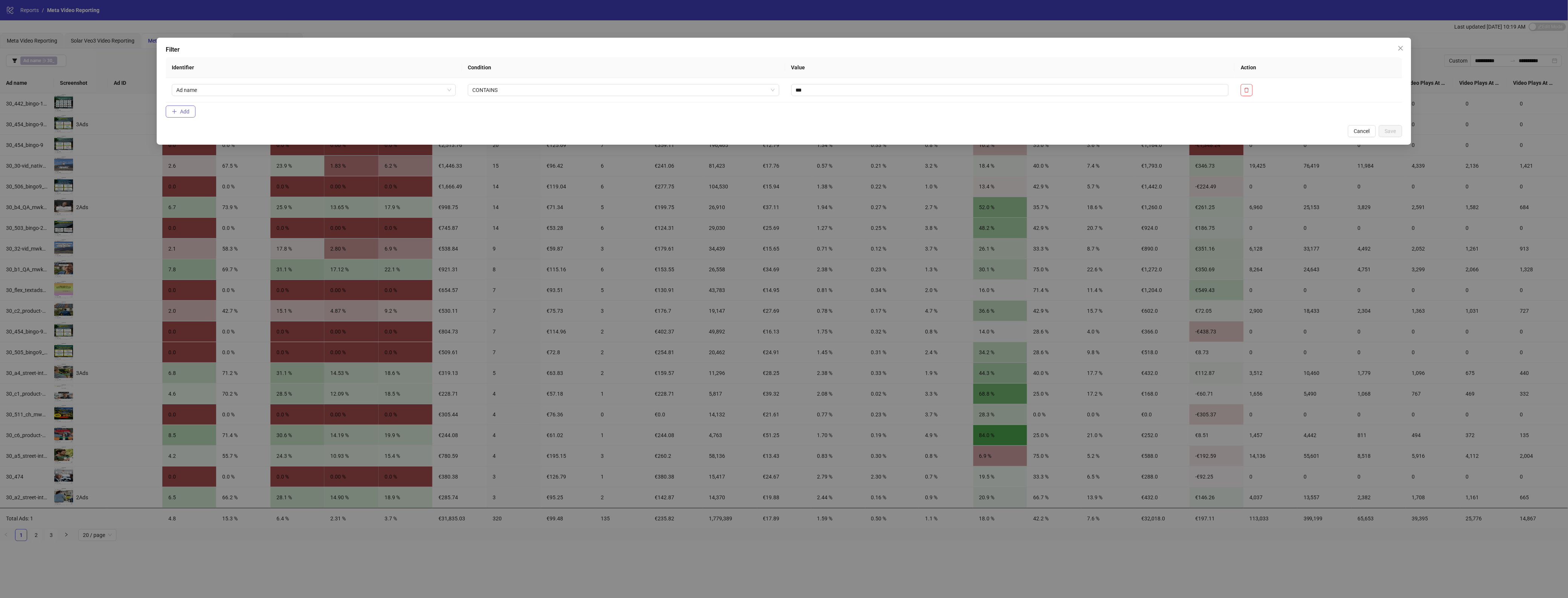
click at [174, 110] on icon "plus" at bounding box center [175, 112] width 5 height 5
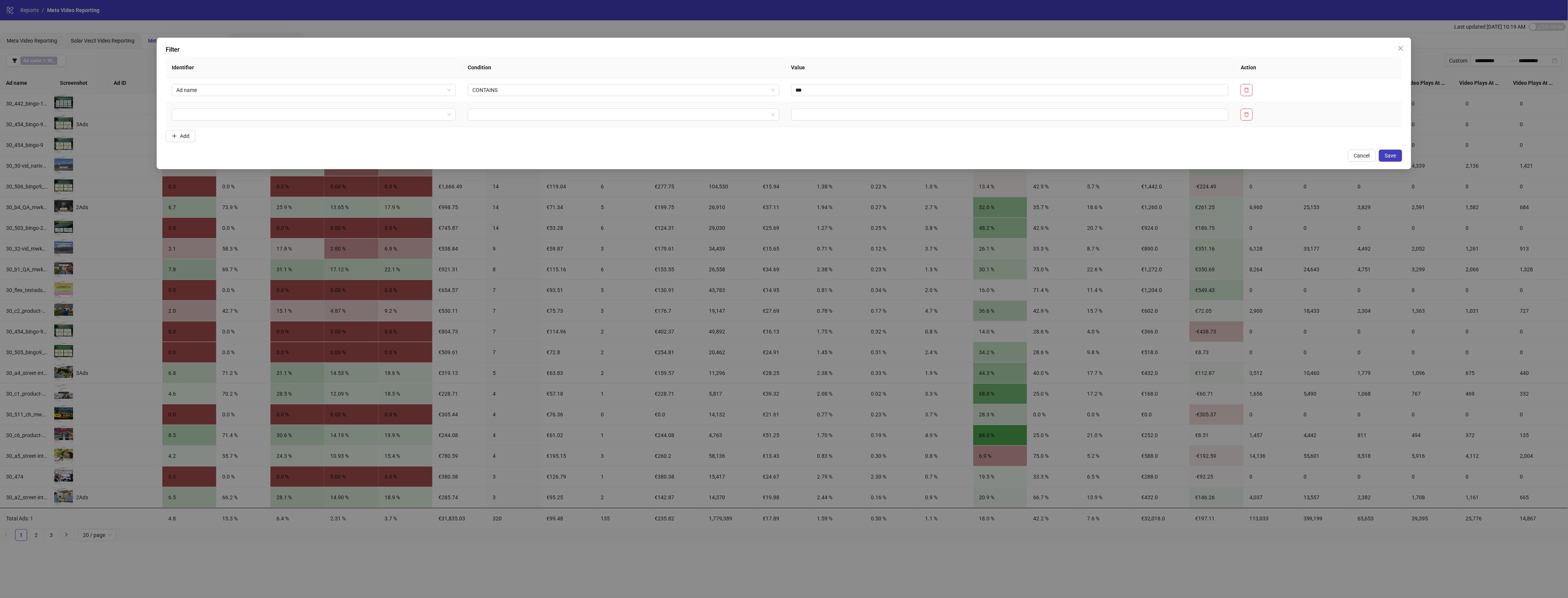
click at [328, 106] on td at bounding box center [314, 114] width 296 height 25
click at [322, 115] on input "search" at bounding box center [311, 114] width 268 height 11
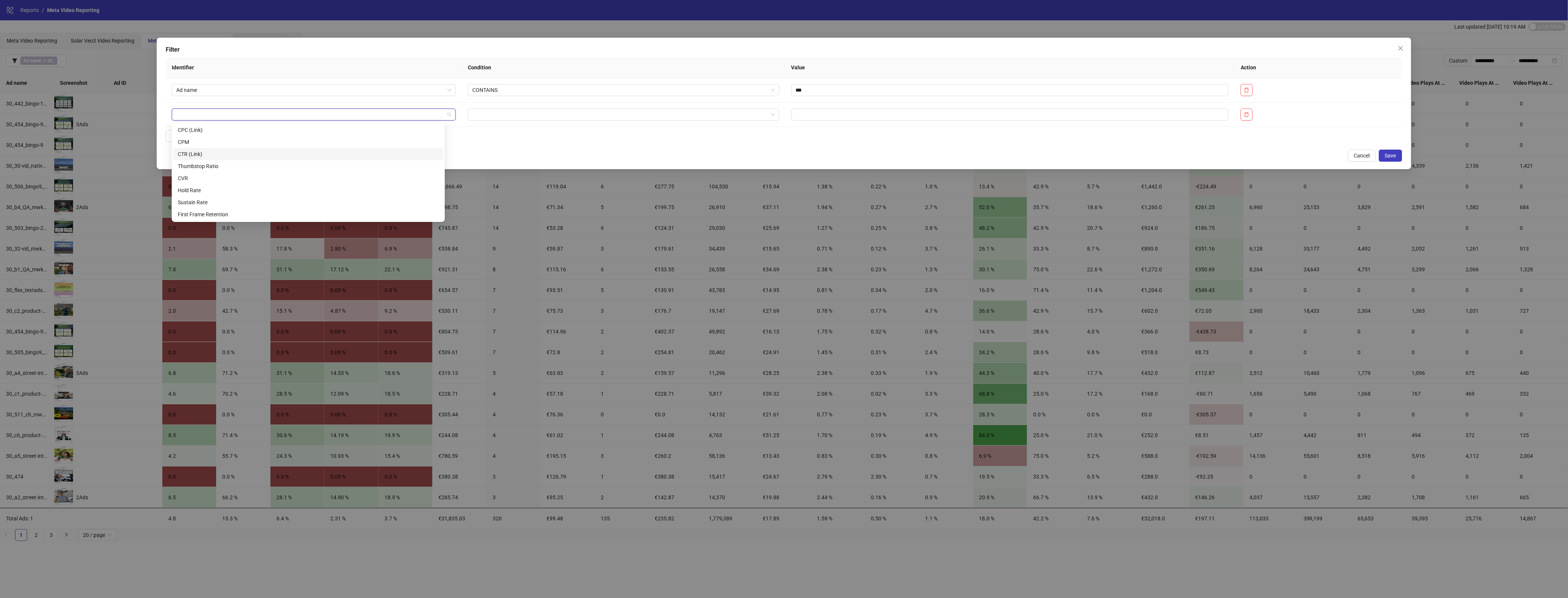
click at [632, 144] on form "Identifier Condition Value Action Ad name CONTAINS *** Add" at bounding box center [784, 101] width 1236 height 88
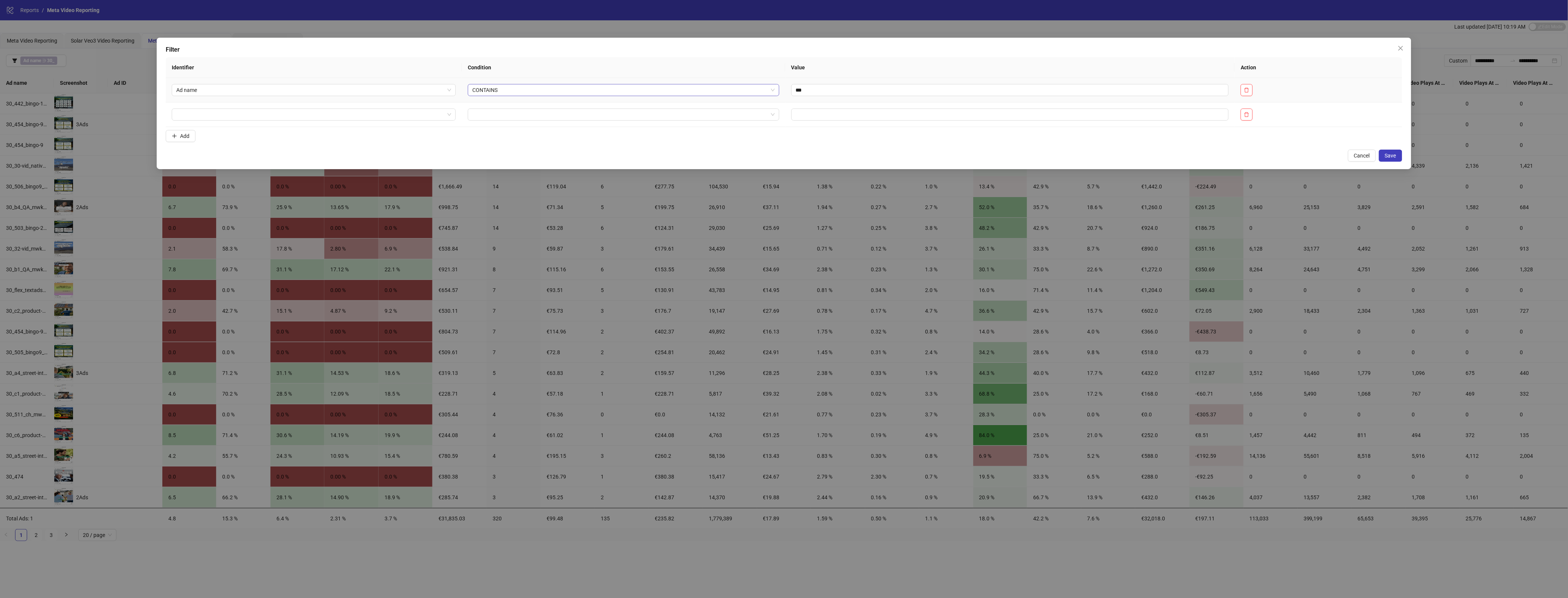
click at [504, 92] on span "CONTAINS" at bounding box center [624, 90] width 303 height 11
click at [496, 575] on div "Filter Identifier Condition Value Action Ad name CONTAINS CONTAINS *** Add Canc…" at bounding box center [784, 299] width 1568 height 598
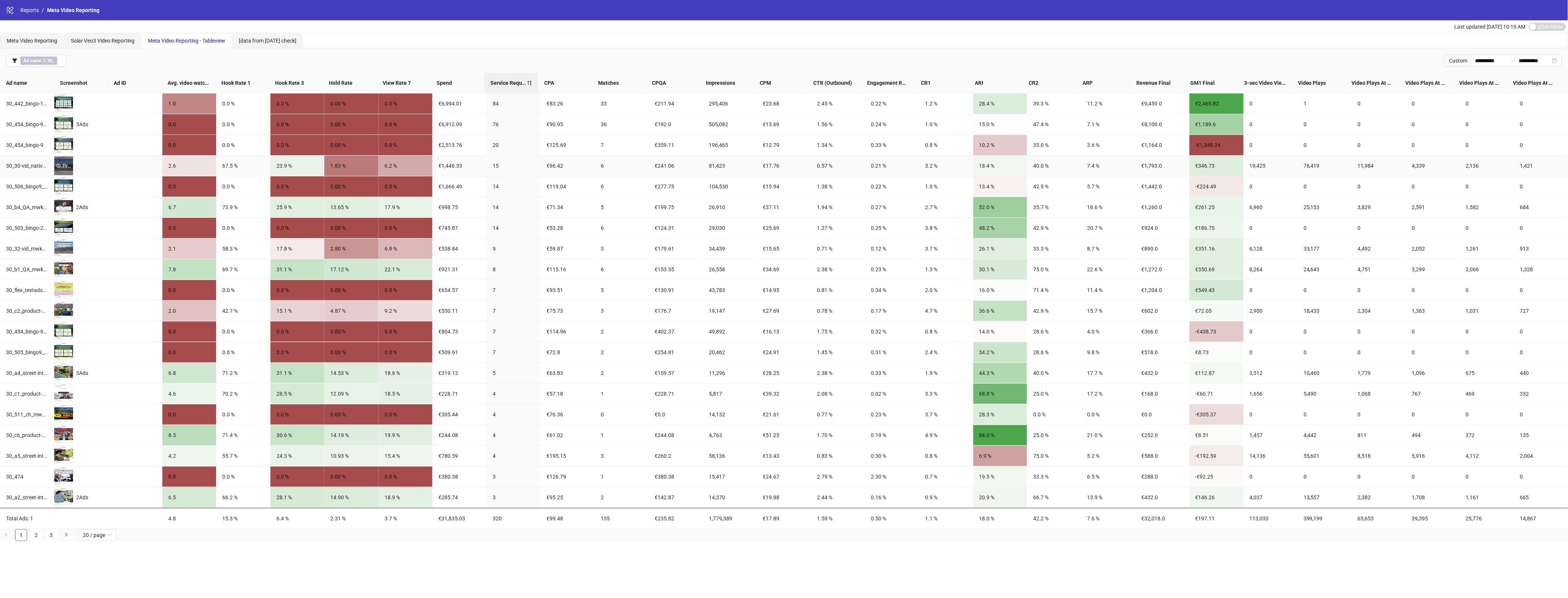
click at [59, 166] on icon "eye" at bounding box center [58, 166] width 5 height 5
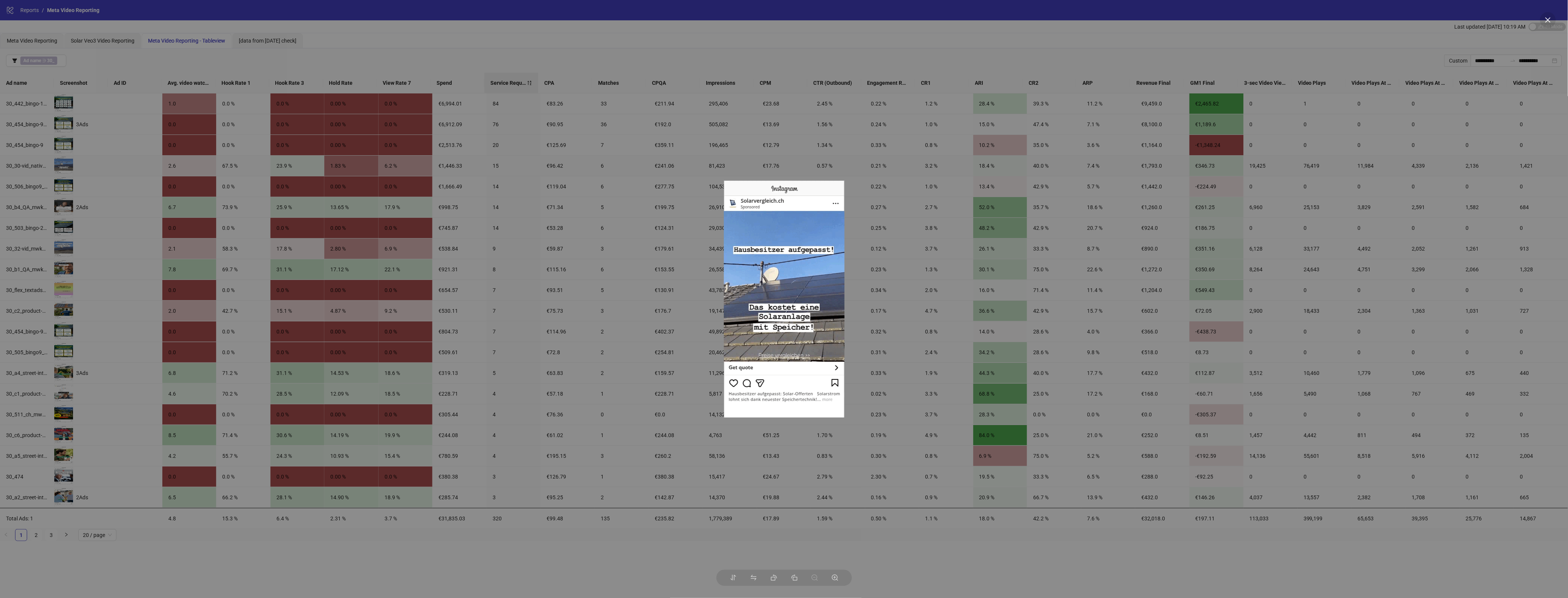
click at [541, 563] on div at bounding box center [784, 299] width 1568 height 598
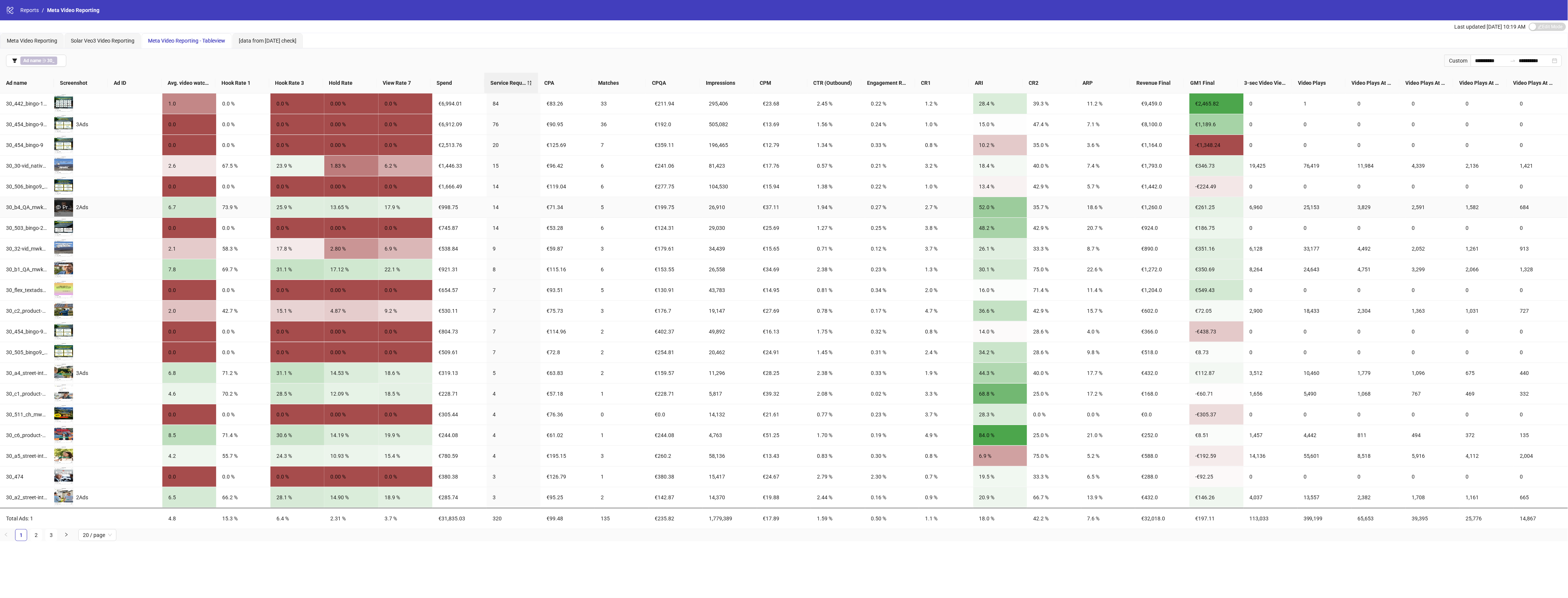
click at [60, 208] on icon "eye" at bounding box center [58, 207] width 5 height 5
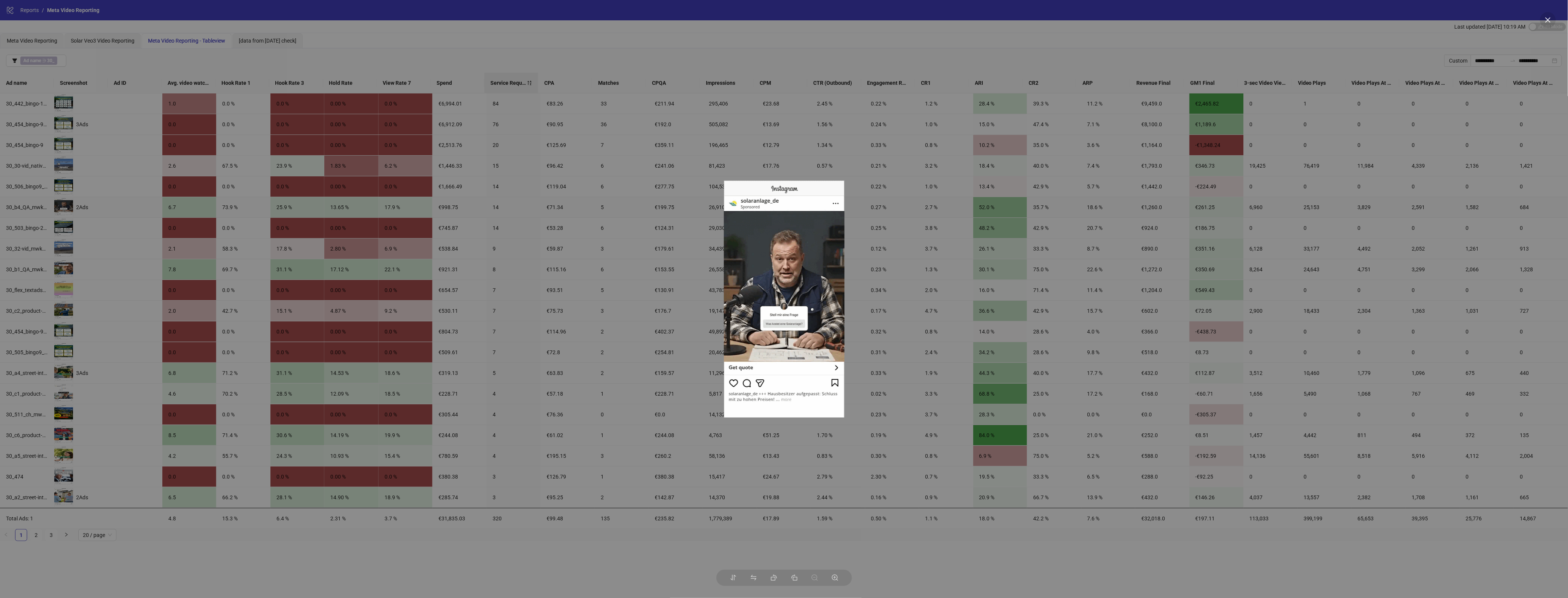
click at [541, 553] on div at bounding box center [784, 299] width 1568 height 598
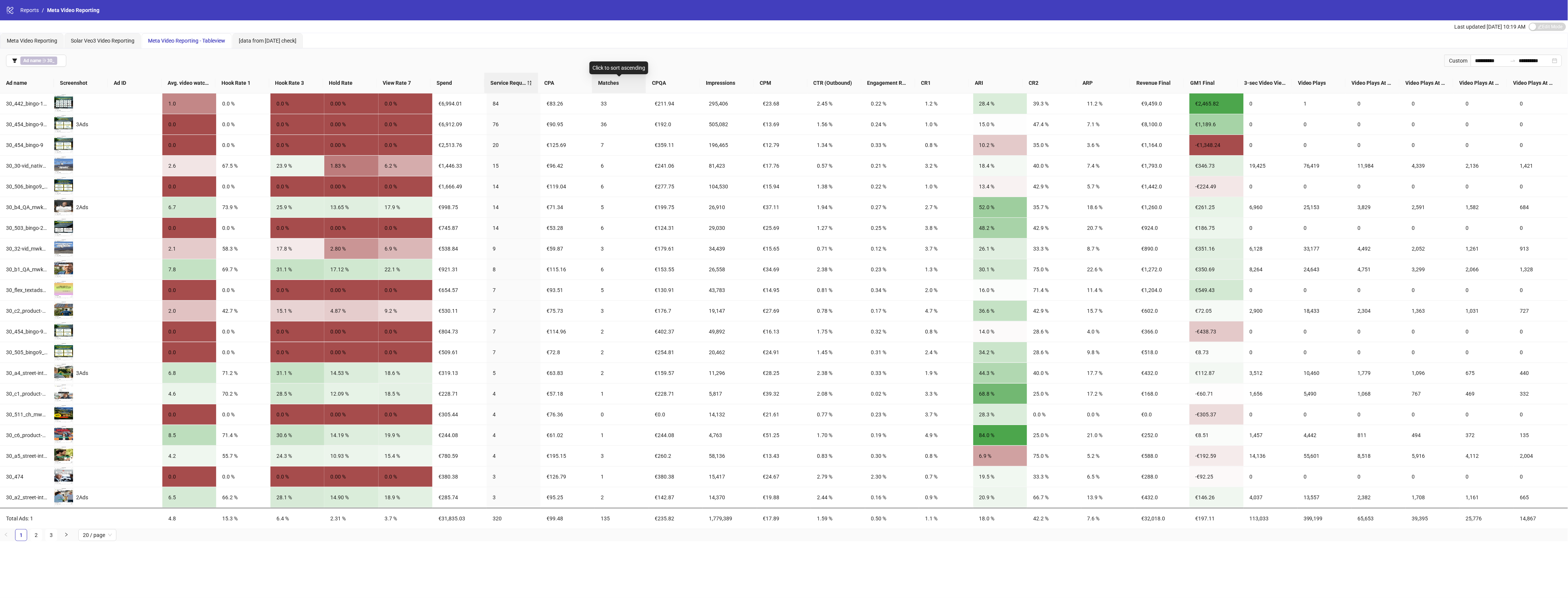
click at [609, 84] on span "Matches" at bounding box center [618, 83] width 42 height 8
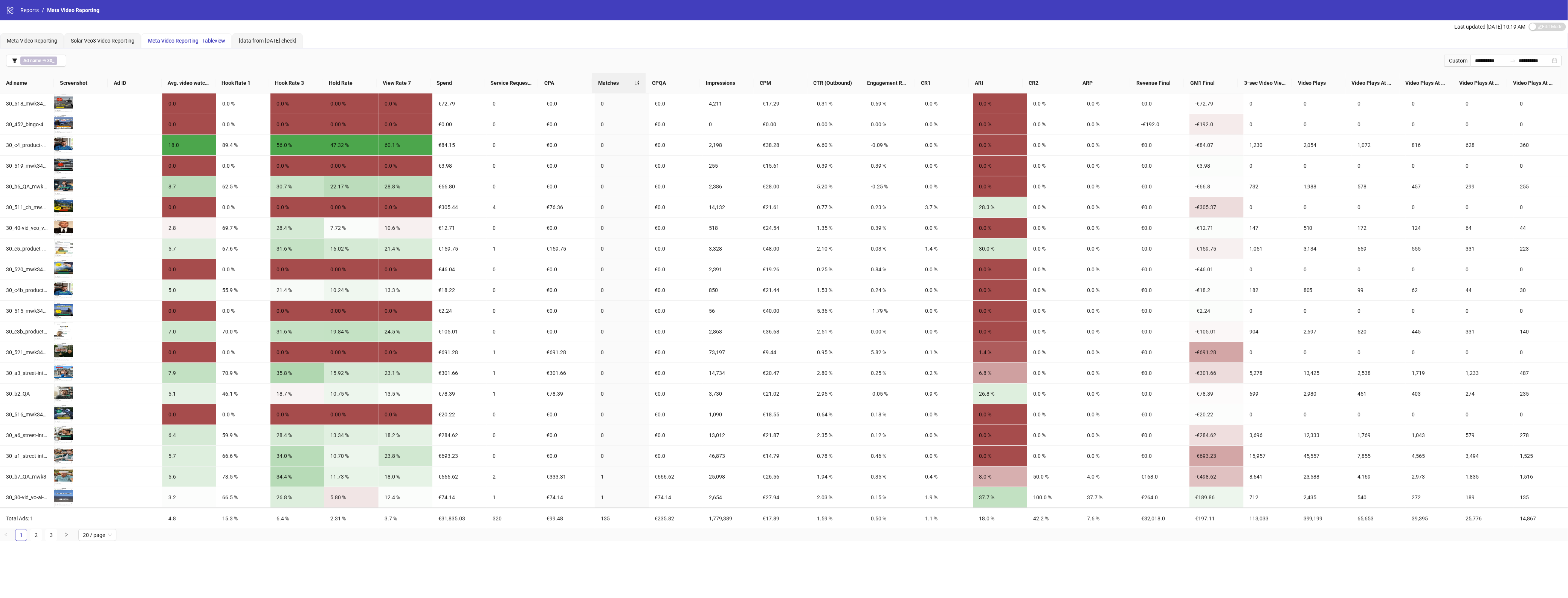
click at [633, 83] on span "Matches" at bounding box center [616, 83] width 36 height 8
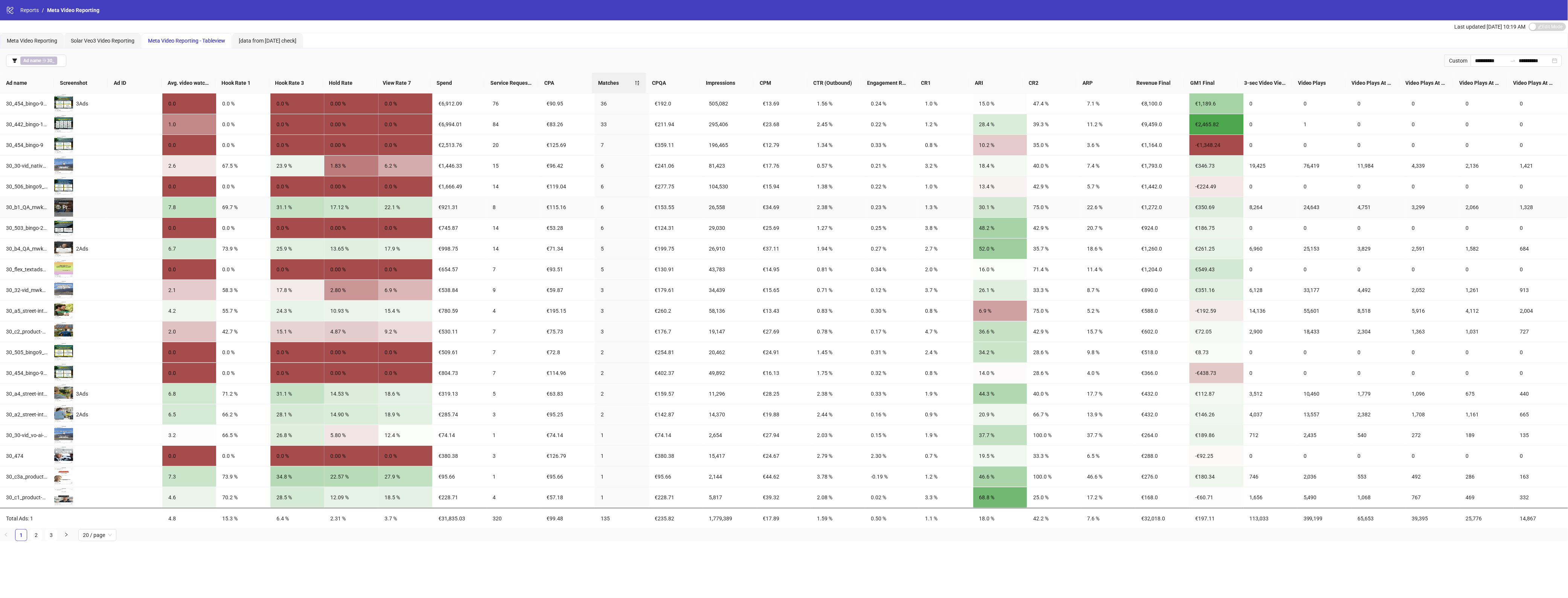
click at [67, 202] on div "Preview" at bounding box center [64, 207] width 19 height 19
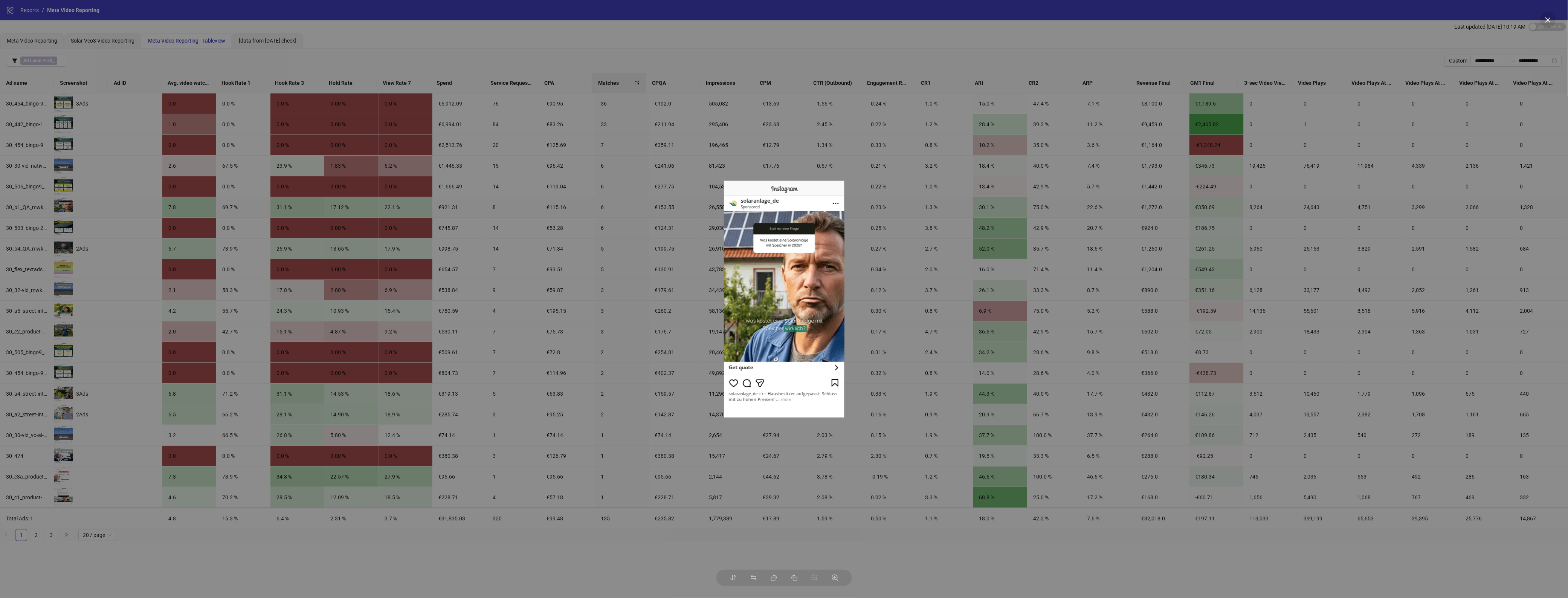
click at [567, 55] on div at bounding box center [784, 299] width 1568 height 598
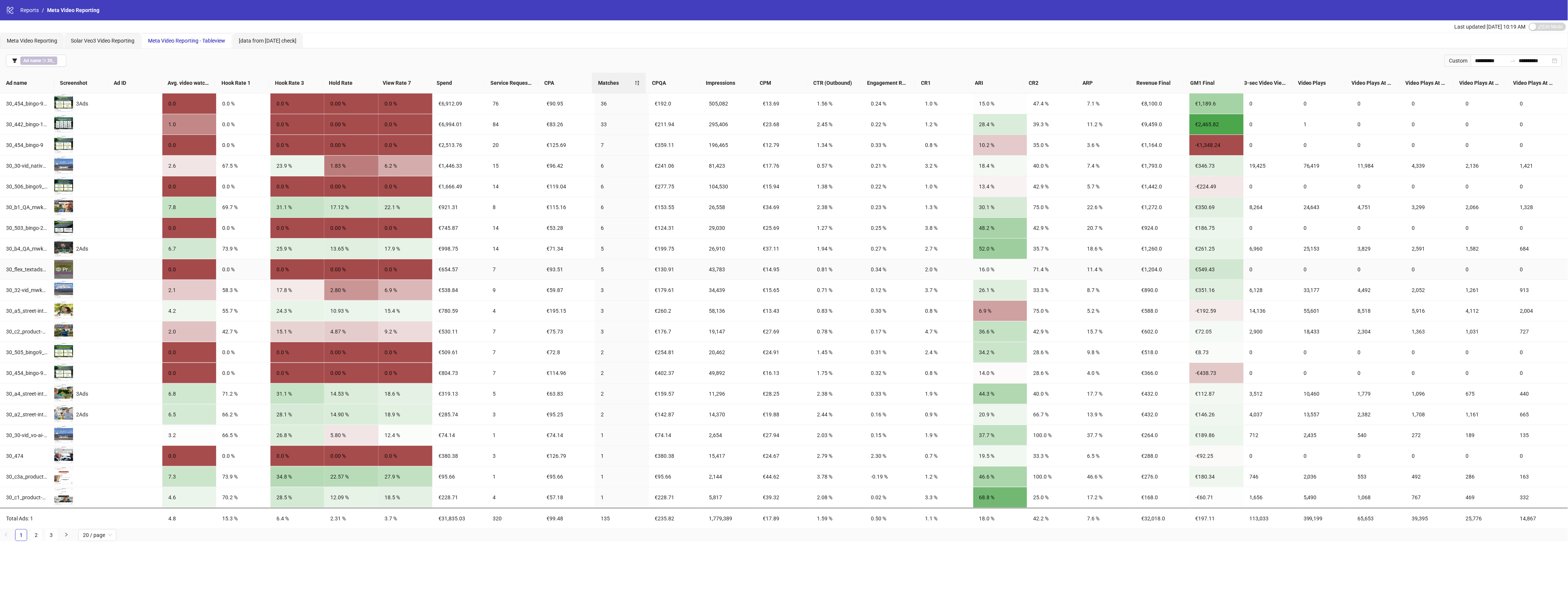
click at [62, 268] on div "Preview" at bounding box center [64, 269] width 19 height 8
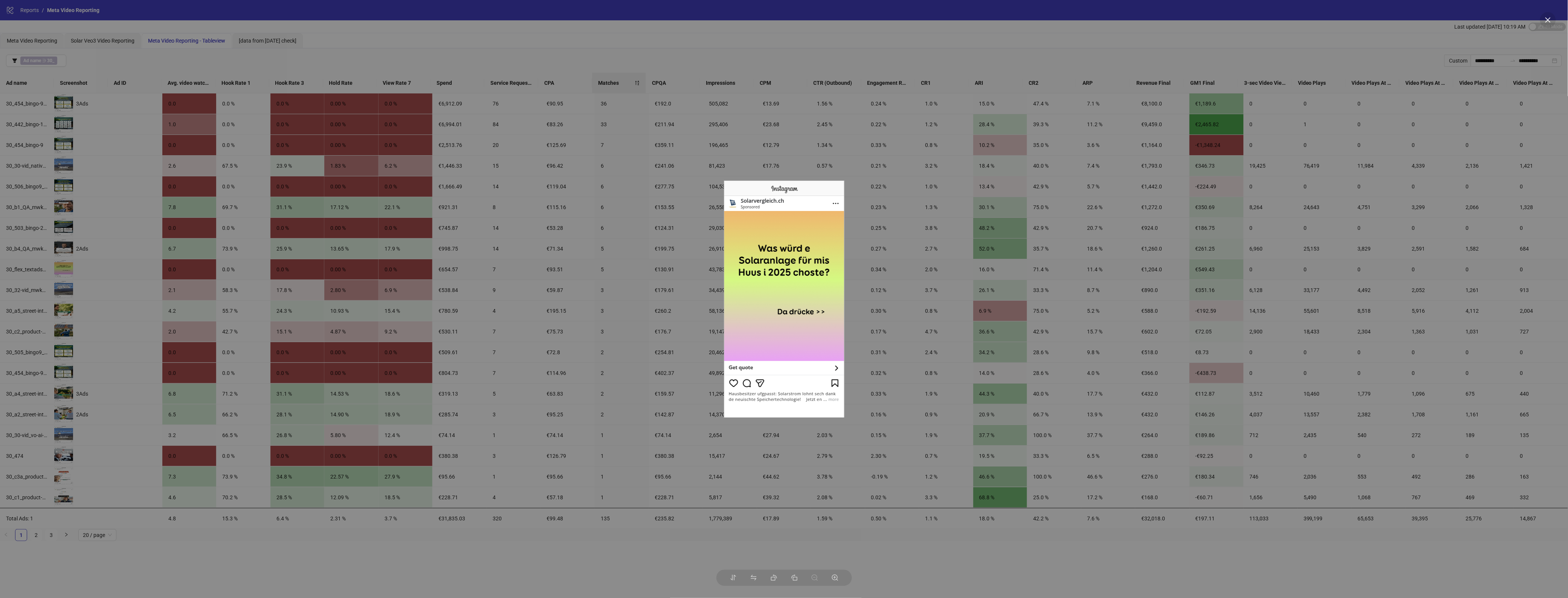
click at [596, 545] on div at bounding box center [784, 299] width 1568 height 598
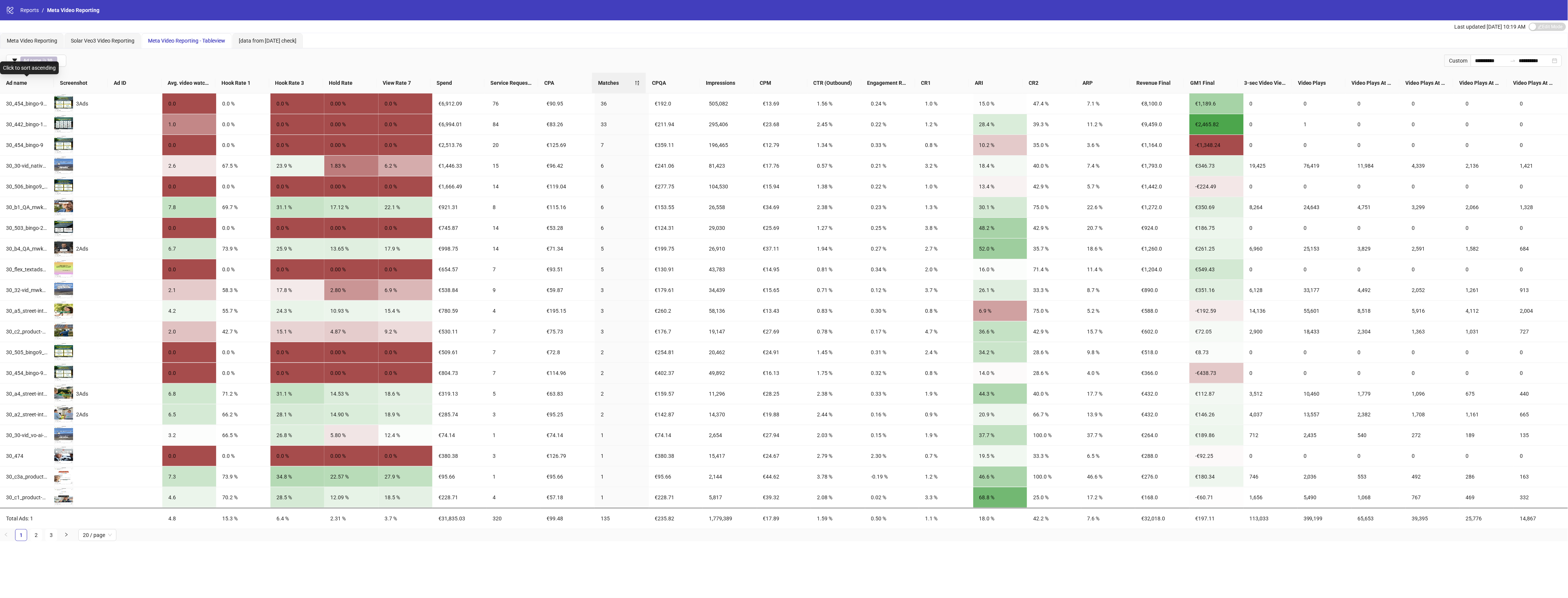
click at [37, 67] on div "Click to sort ascending" at bounding box center [29, 68] width 59 height 13
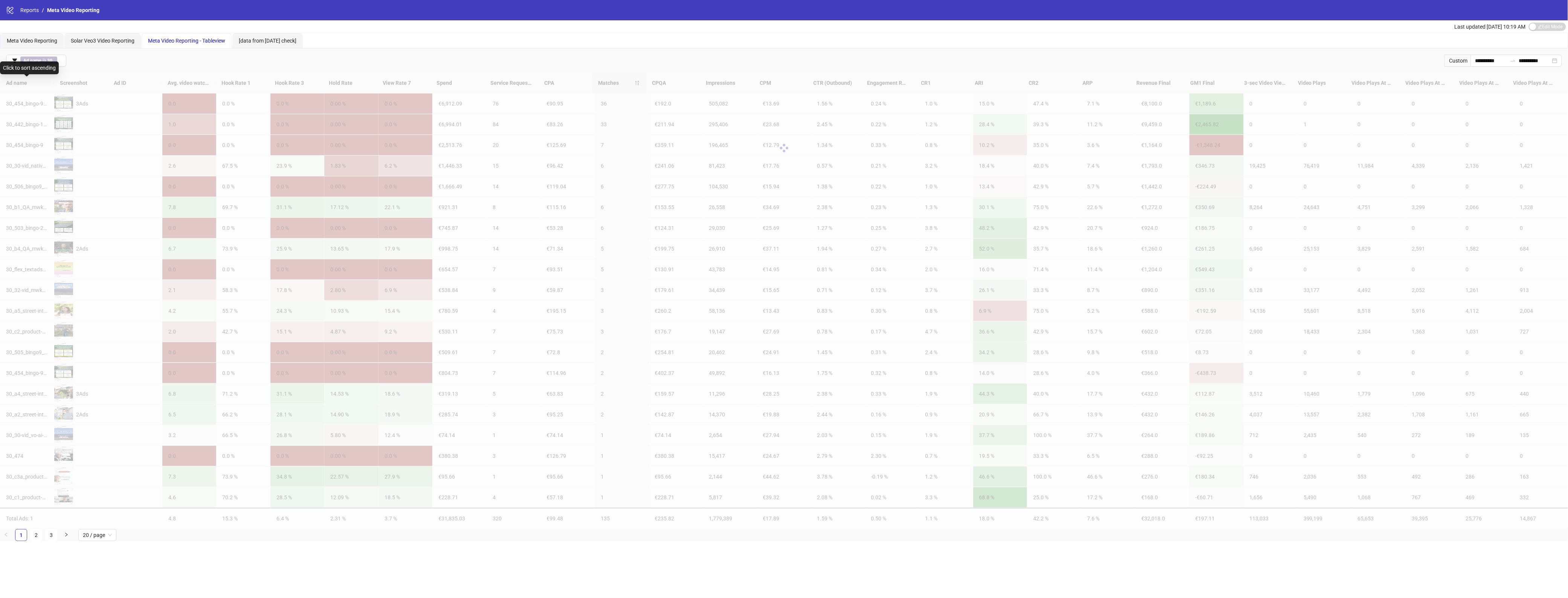
click at [42, 62] on div "Click to sort ascending" at bounding box center [29, 68] width 59 height 13
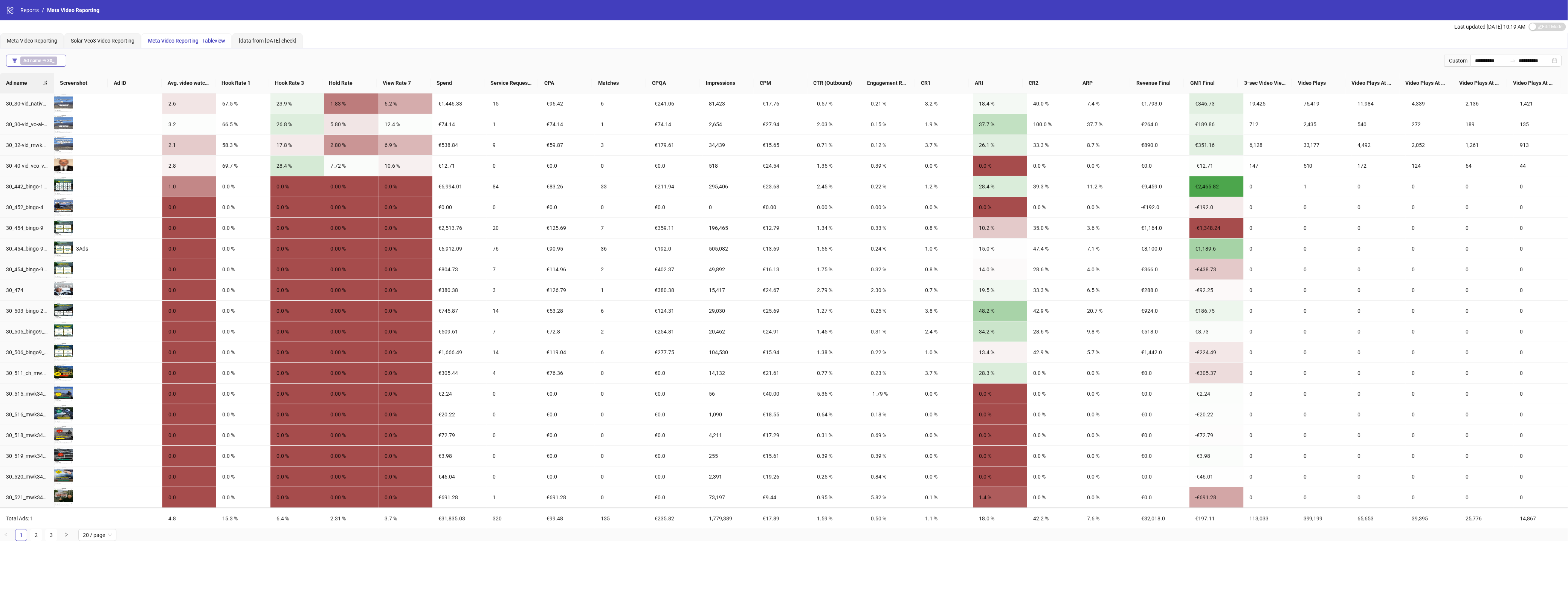
click at [36, 57] on span "Ad name ∋ 30_" at bounding box center [39, 60] width 37 height 8
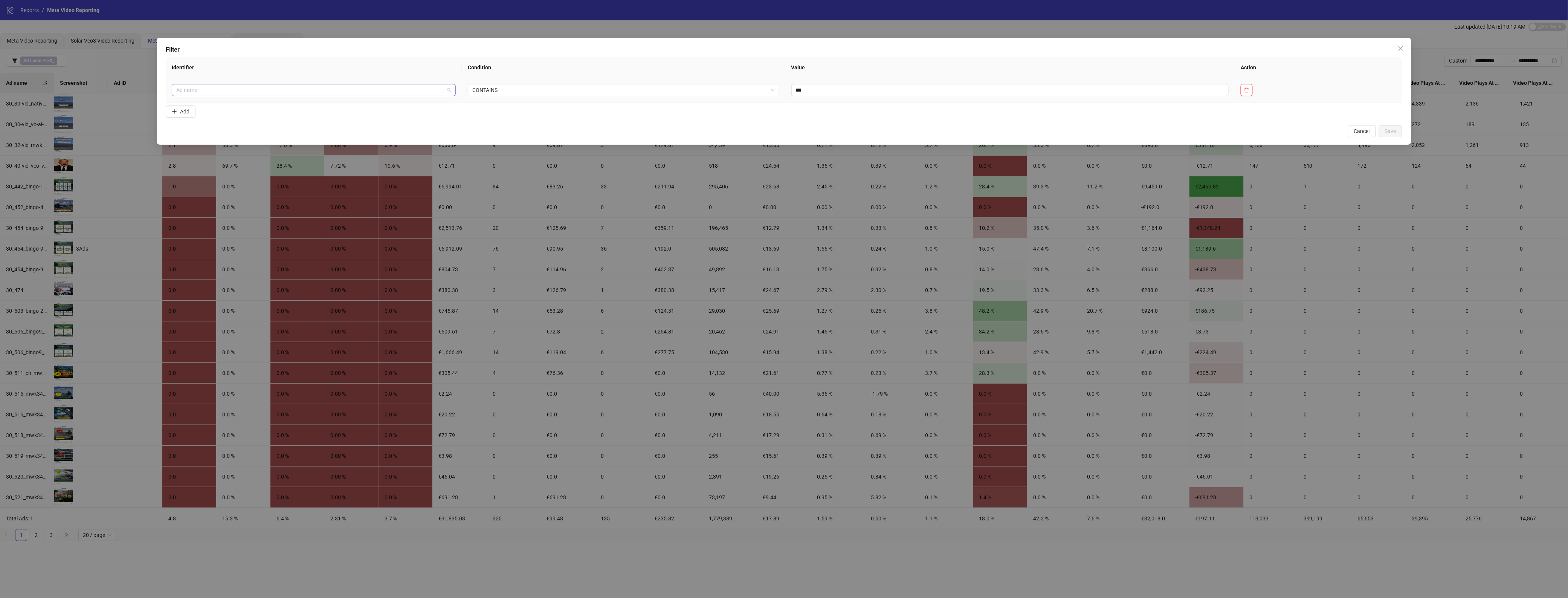
click at [400, 90] on span "Ad name" at bounding box center [314, 90] width 275 height 11
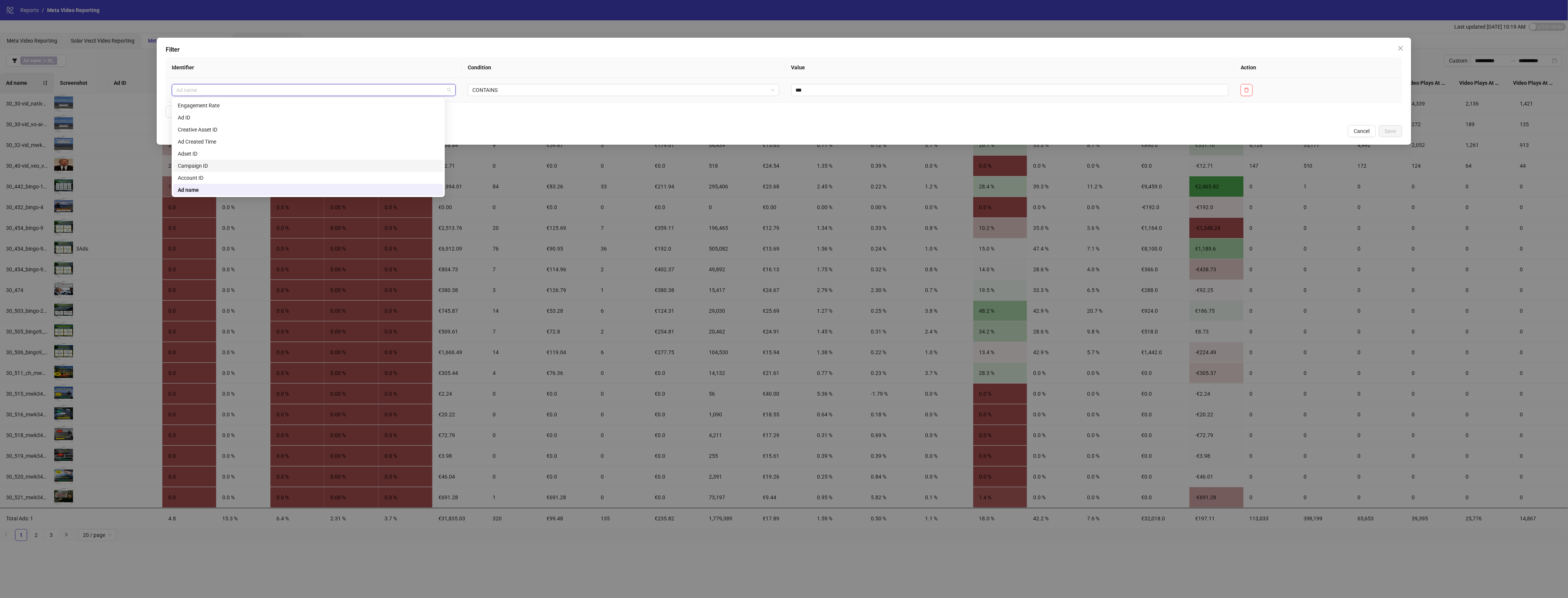
click at [227, 169] on div "Campaign ID" at bounding box center [308, 166] width 261 height 8
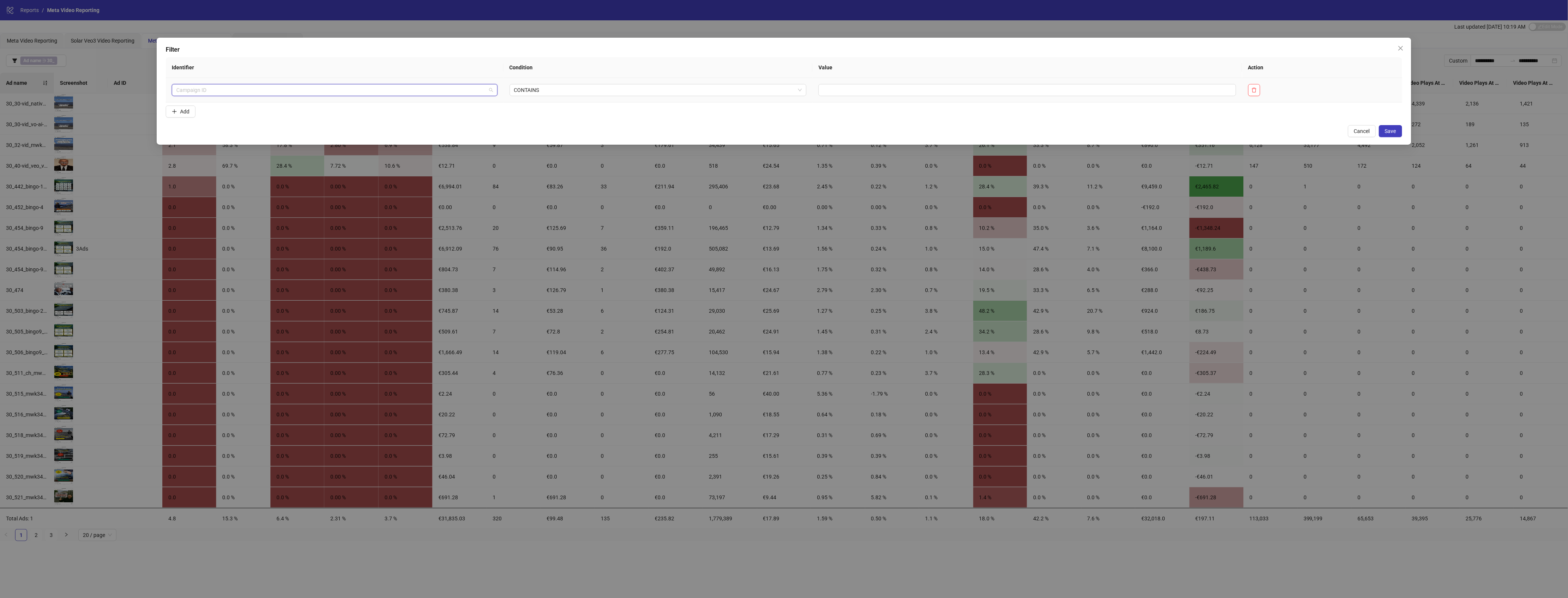
click at [472, 88] on span "Campaign ID" at bounding box center [334, 90] width 317 height 11
click at [871, 90] on input "text" at bounding box center [1028, 90] width 418 height 12
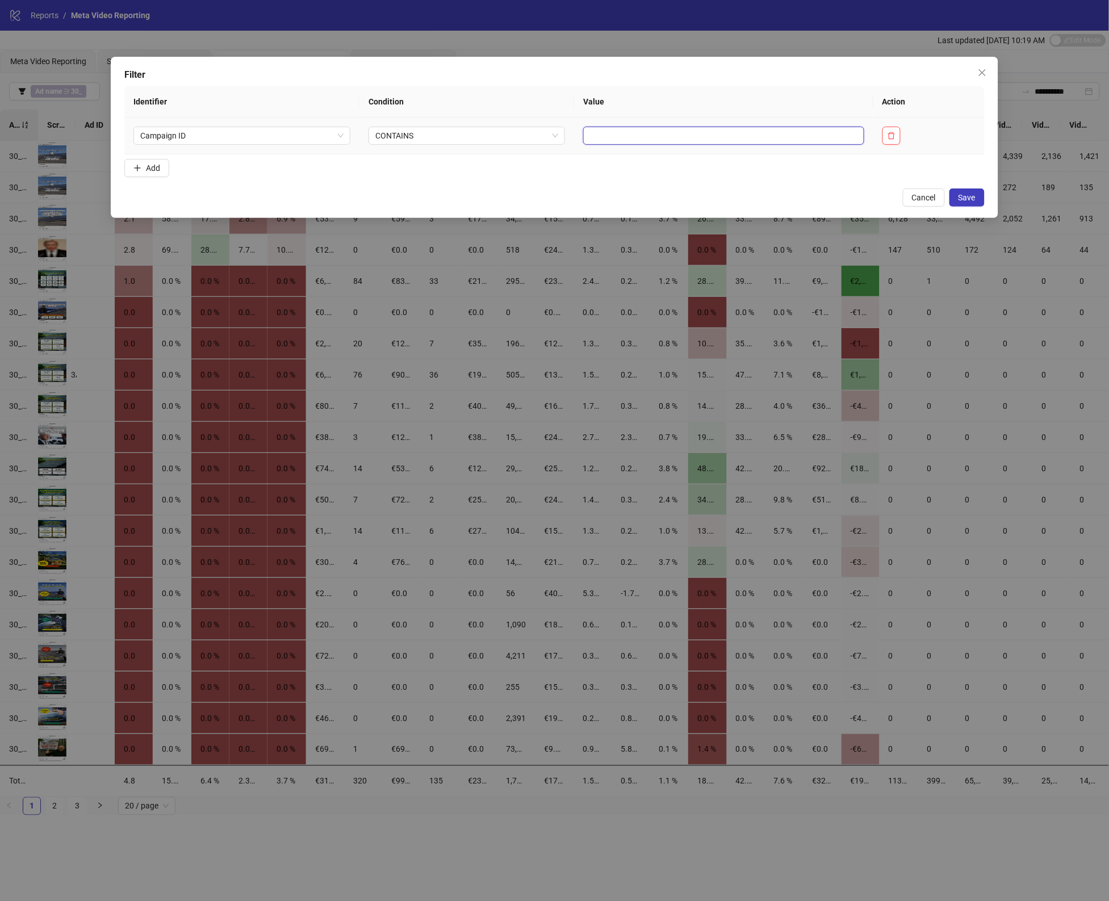
click at [626, 132] on input "text" at bounding box center [723, 136] width 280 height 18
paste input "*"
type input "*"
paste input "text"
type input "**********"
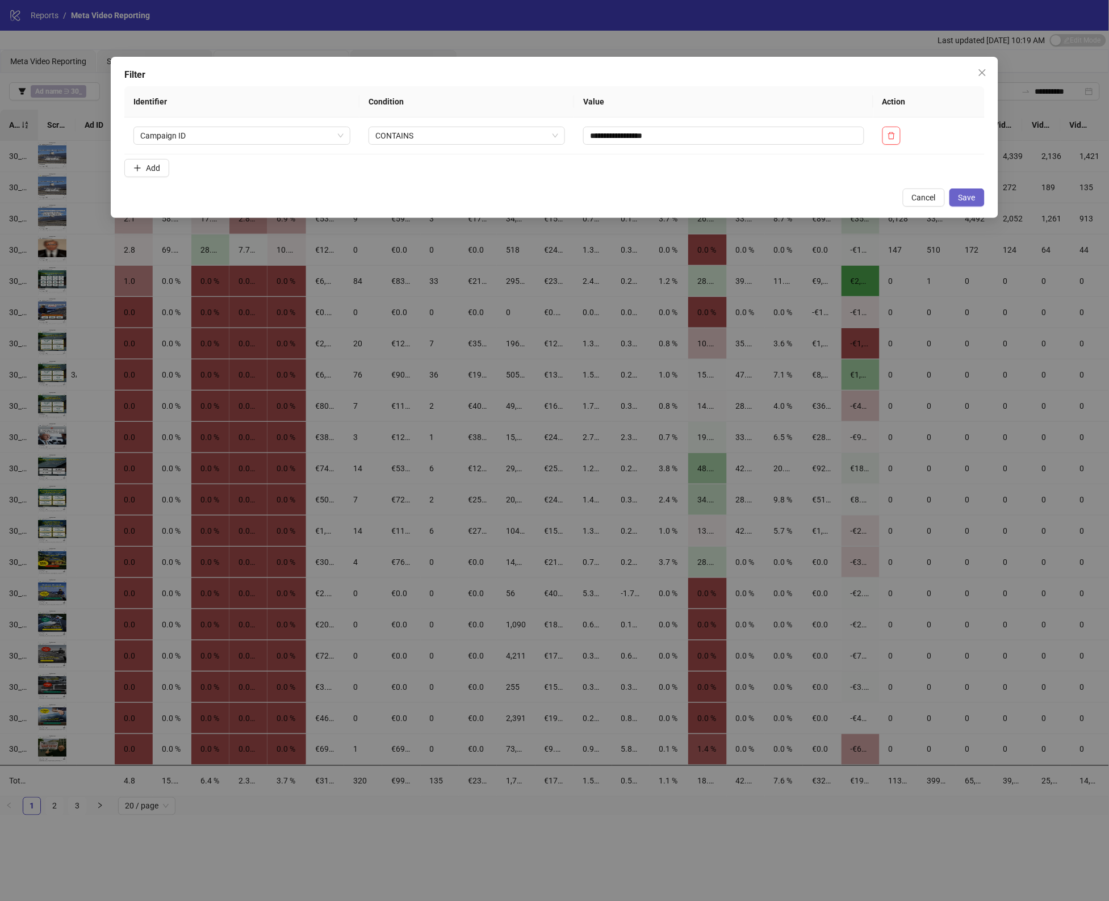
click at [971, 196] on span "Save" at bounding box center [966, 197] width 17 height 9
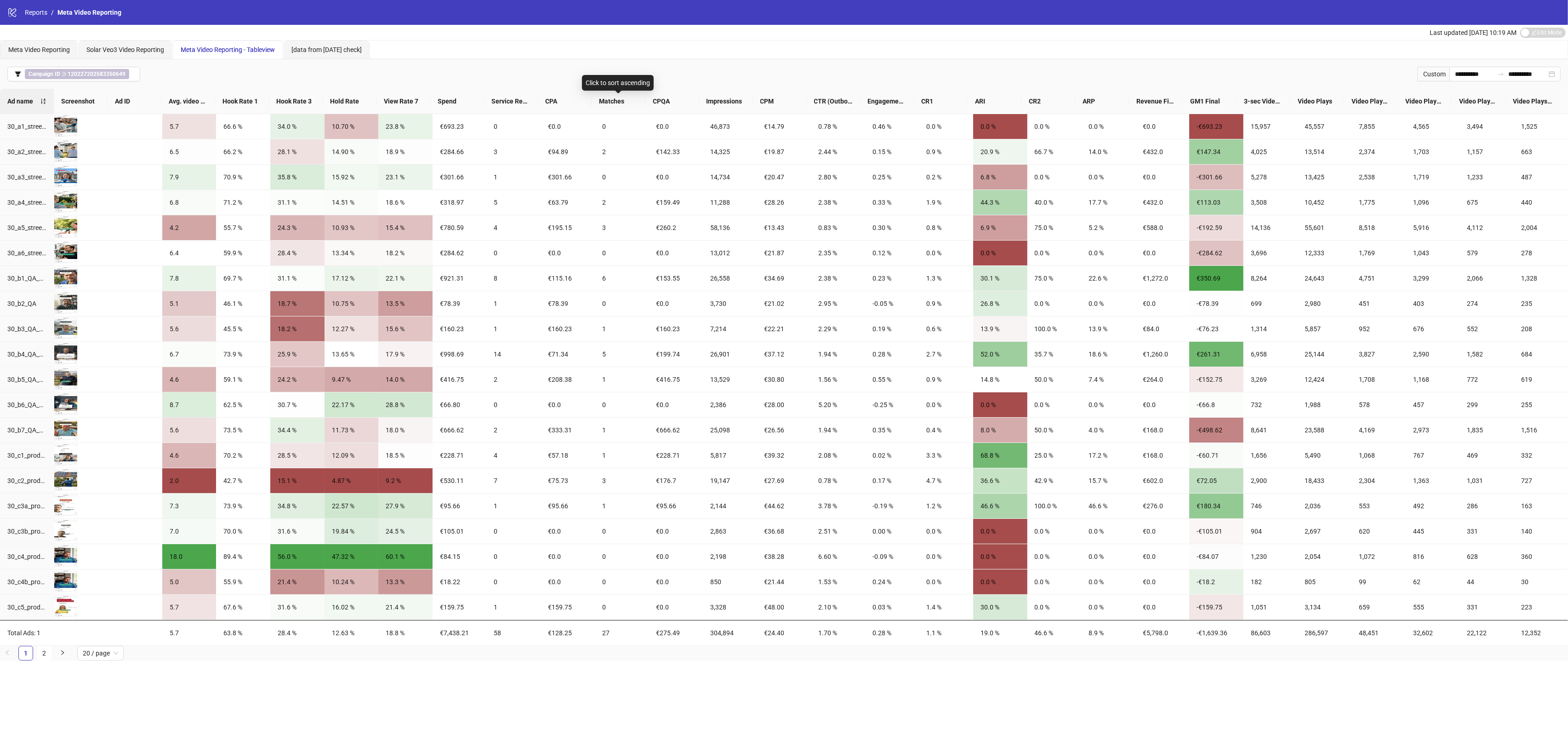
drag, startPoint x: 616, startPoint y: 100, endPoint x: 622, endPoint y: 129, distance: 29.6
click at [616, 100] on span "Matches" at bounding box center [619, 101] width 39 height 10
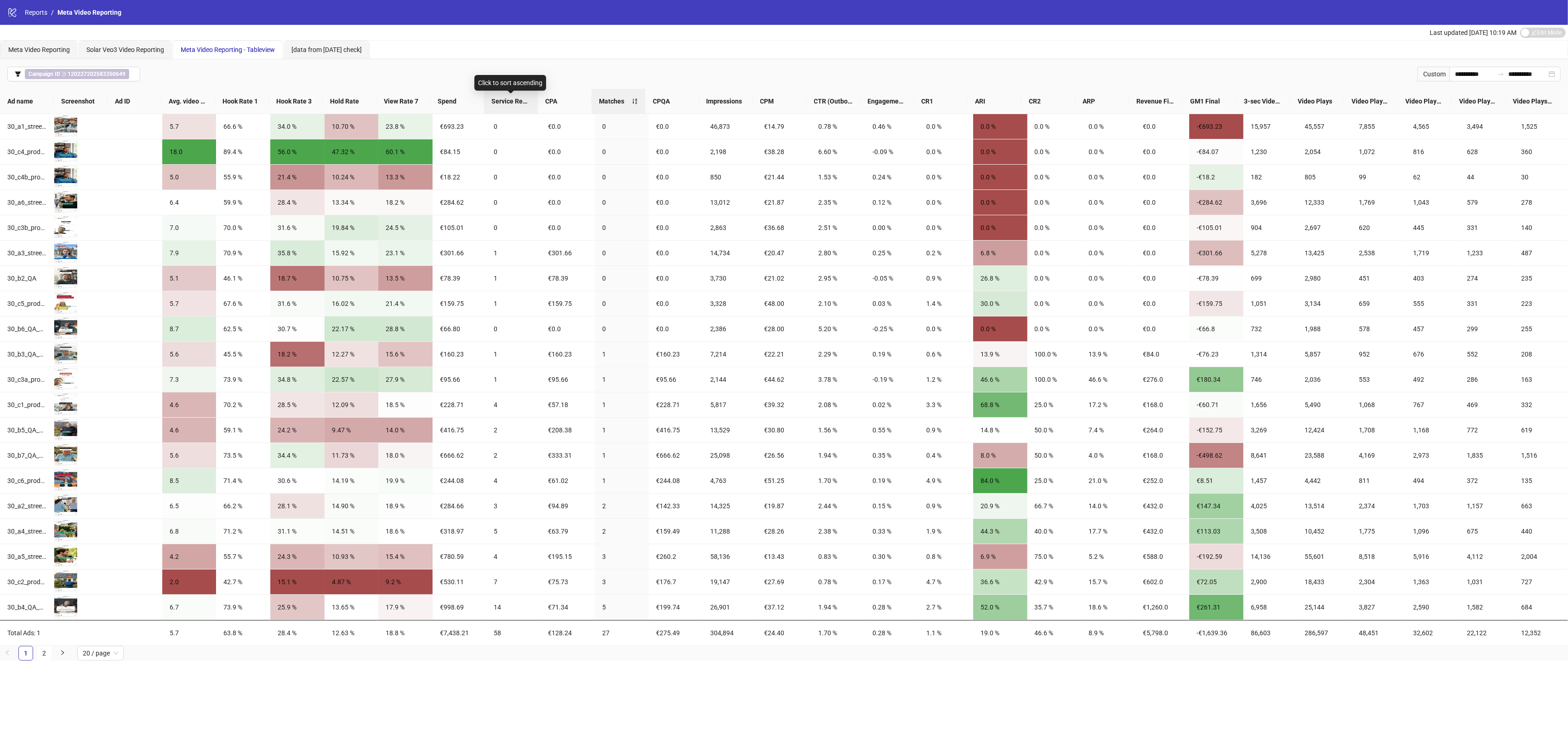
click at [511, 100] on span "Service Requests" at bounding box center [511, 101] width 39 height 10
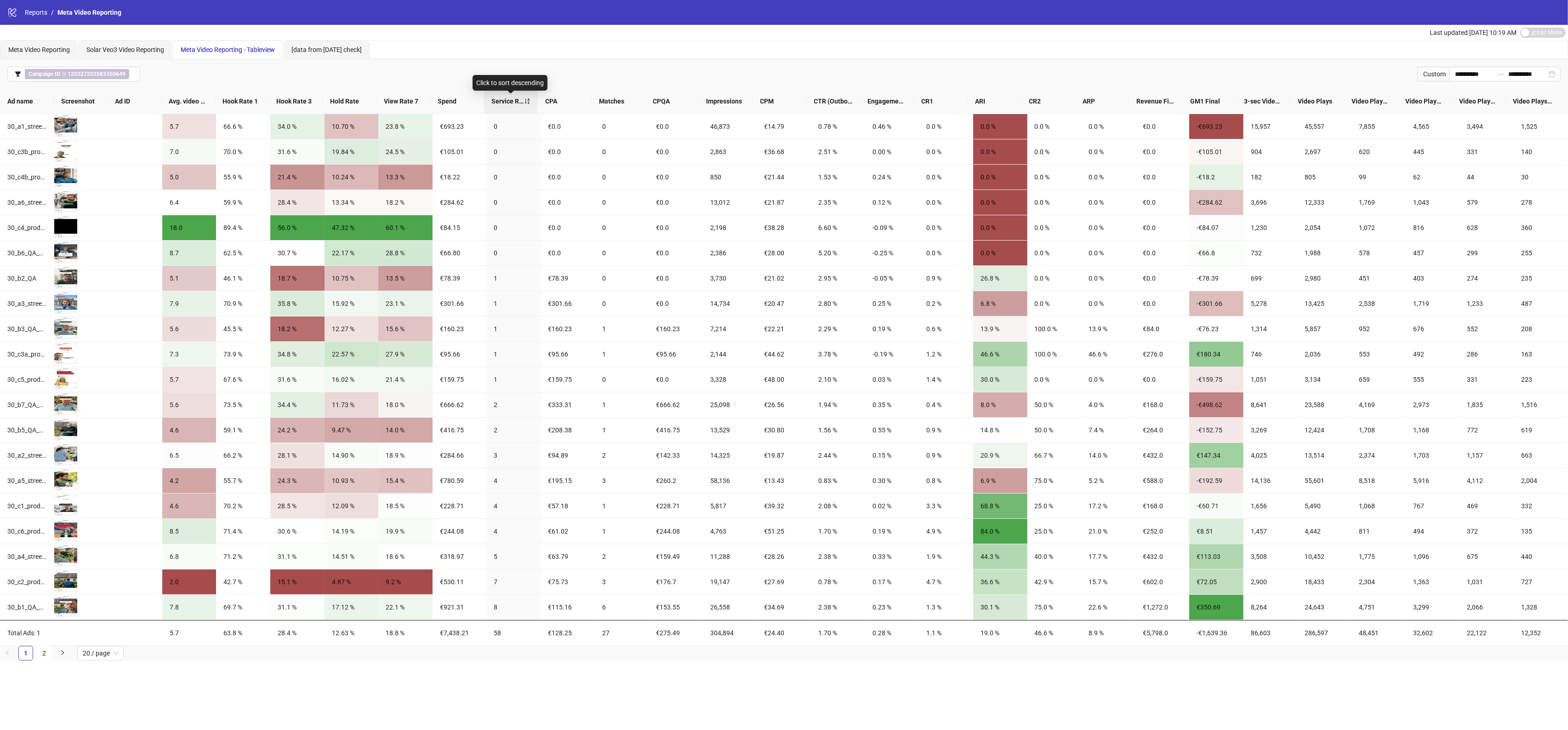
click at [513, 99] on span "Service Requests" at bounding box center [508, 101] width 32 height 10
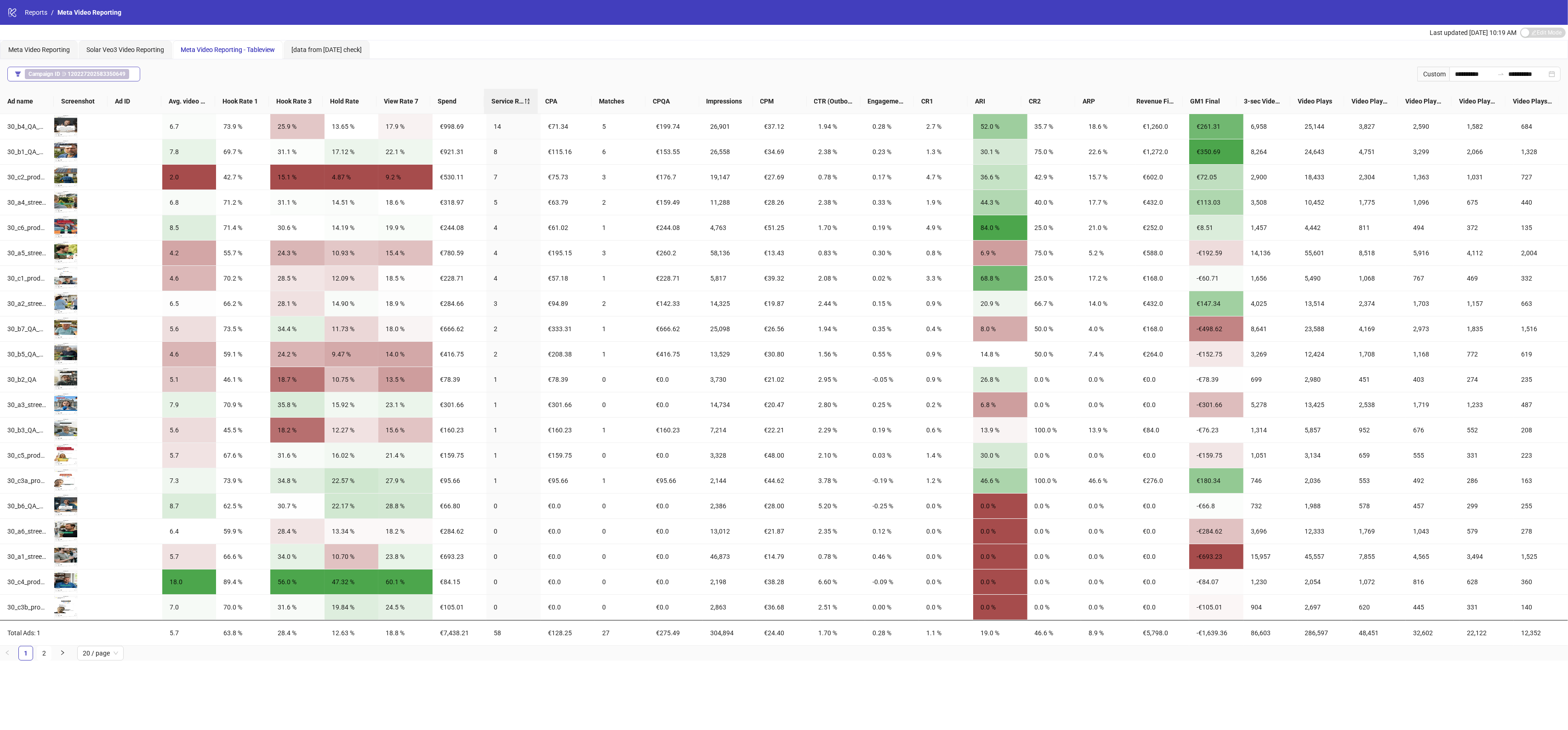
click at [104, 73] on b "120227202583350649" at bounding box center [96, 74] width 58 height 6
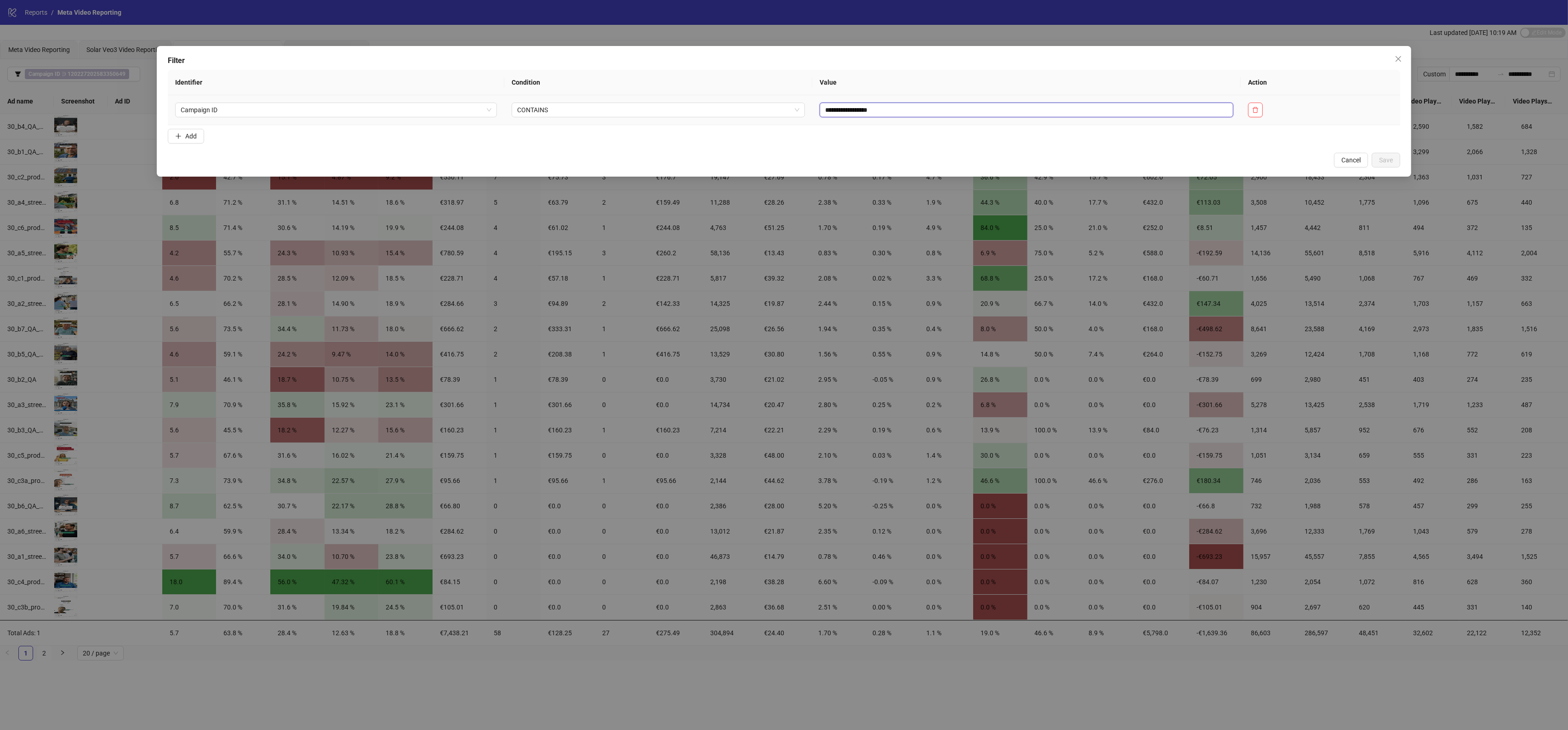
click at [829, 113] on input "**********" at bounding box center [1026, 110] width 414 height 15
click at [1400, 55] on icon "close" at bounding box center [1398, 58] width 7 height 7
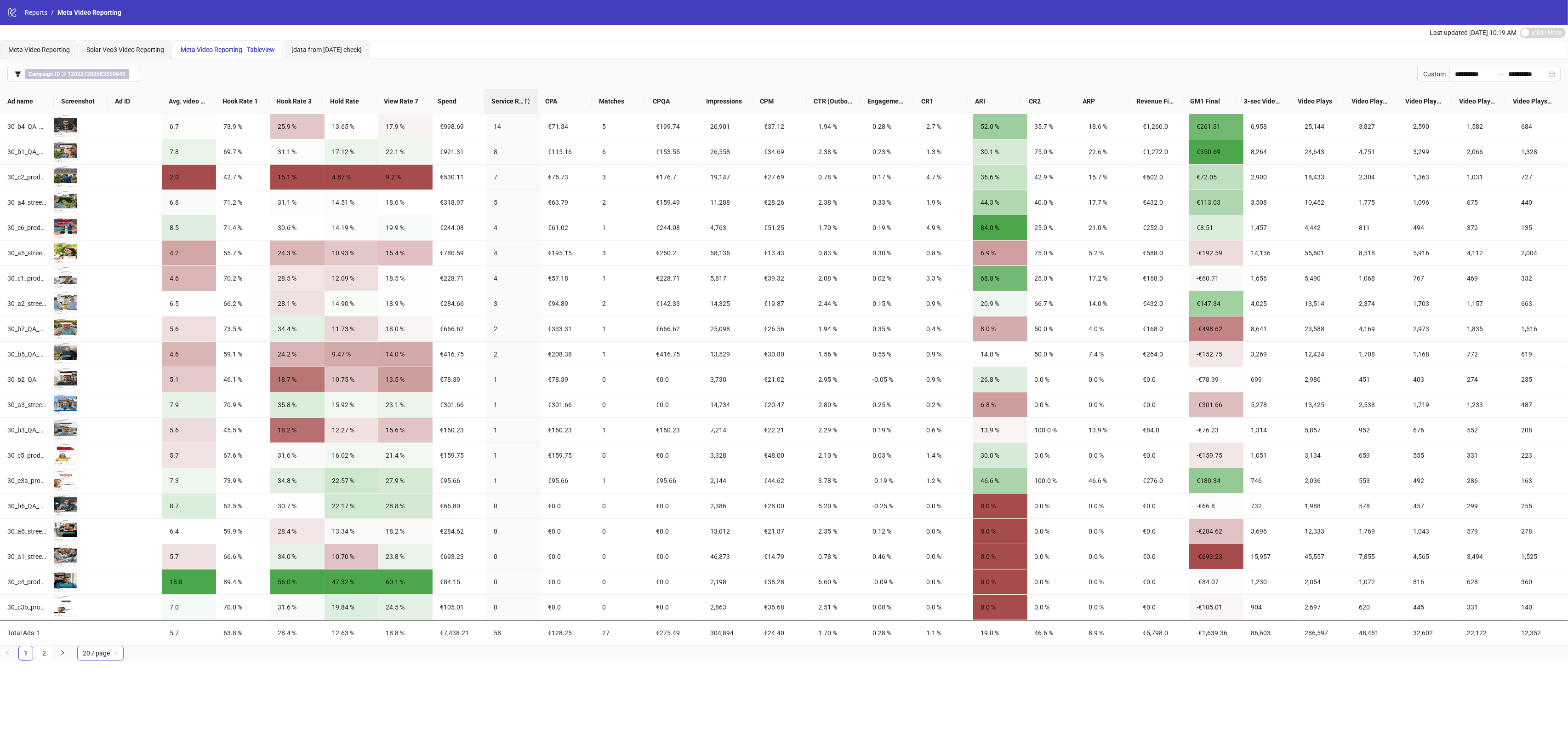
click at [111, 656] on span "20 / page" at bounding box center [100, 653] width 36 height 14
click at [109, 638] on div "100 / page" at bounding box center [100, 634] width 32 height 10
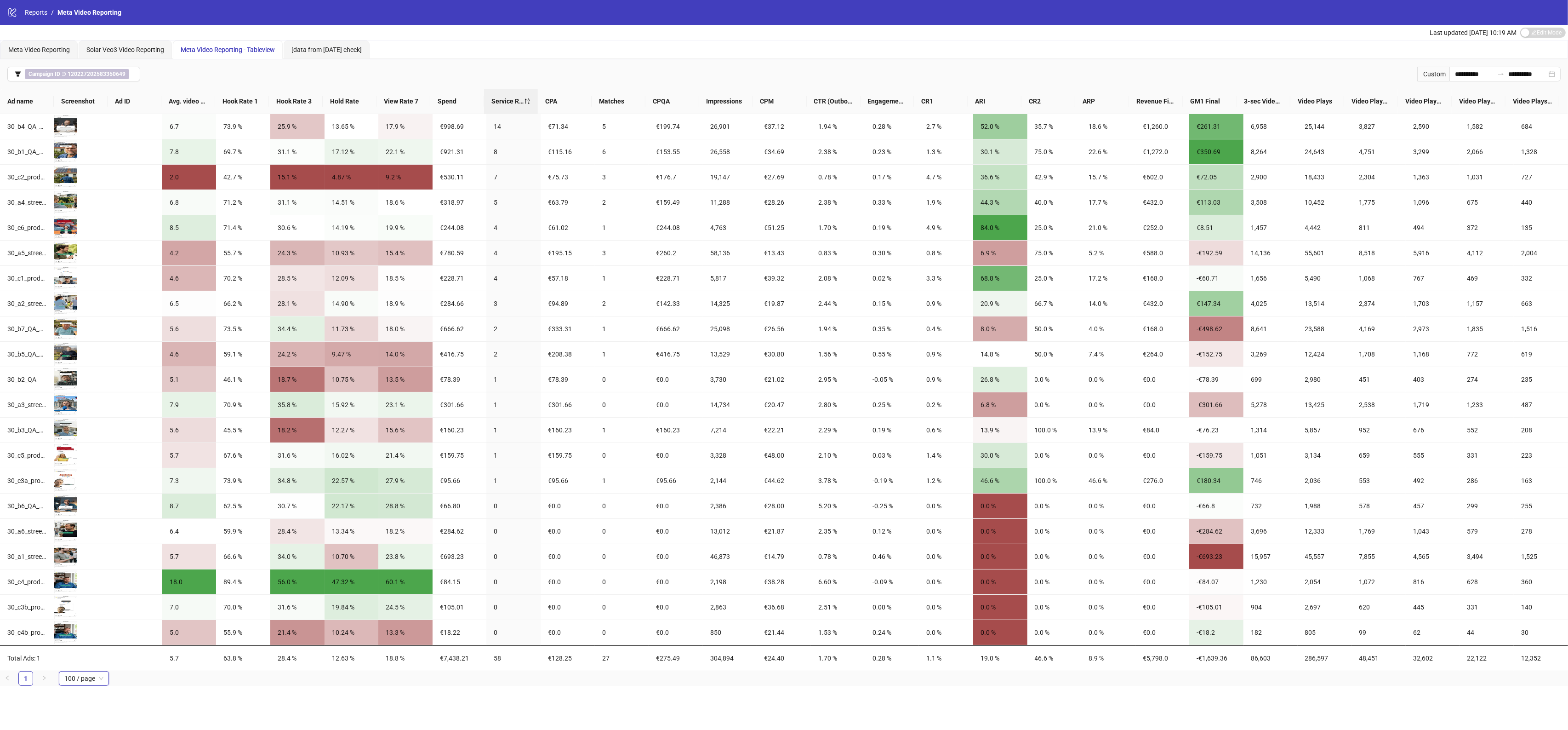
click at [411, 702] on div "**********" at bounding box center [784, 365] width 1568 height 730
drag, startPoint x: 924, startPoint y: 179, endPoint x: 931, endPoint y: 178, distance: 7.1
click at [931, 178] on div "4.7 %" at bounding box center [946, 177] width 40 height 10
click at [939, 125] on div "2.7 %" at bounding box center [946, 126] width 40 height 10
drag, startPoint x: 934, startPoint y: 223, endPoint x: 939, endPoint y: 224, distance: 5.1
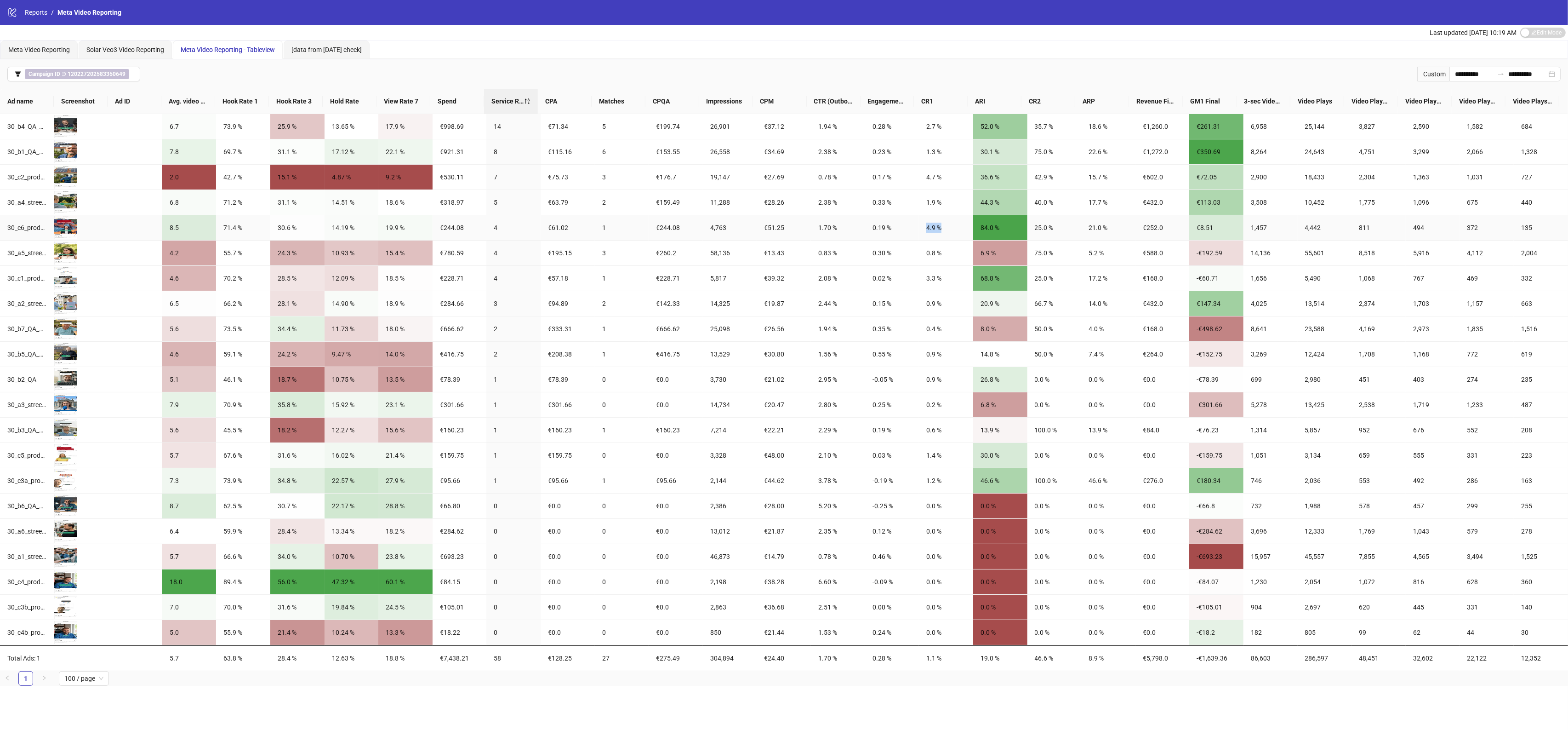
click at [939, 224] on div "4.9 %" at bounding box center [946, 228] width 40 height 10
drag, startPoint x: 918, startPoint y: 174, endPoint x: 934, endPoint y: 179, distance: 16.8
click at [934, 179] on td "4.7 %" at bounding box center [946, 177] width 54 height 25
drag, startPoint x: 922, startPoint y: 230, endPoint x: 932, endPoint y: 233, distance: 10.4
click at [932, 233] on div "4.9 %" at bounding box center [946, 228] width 40 height 10
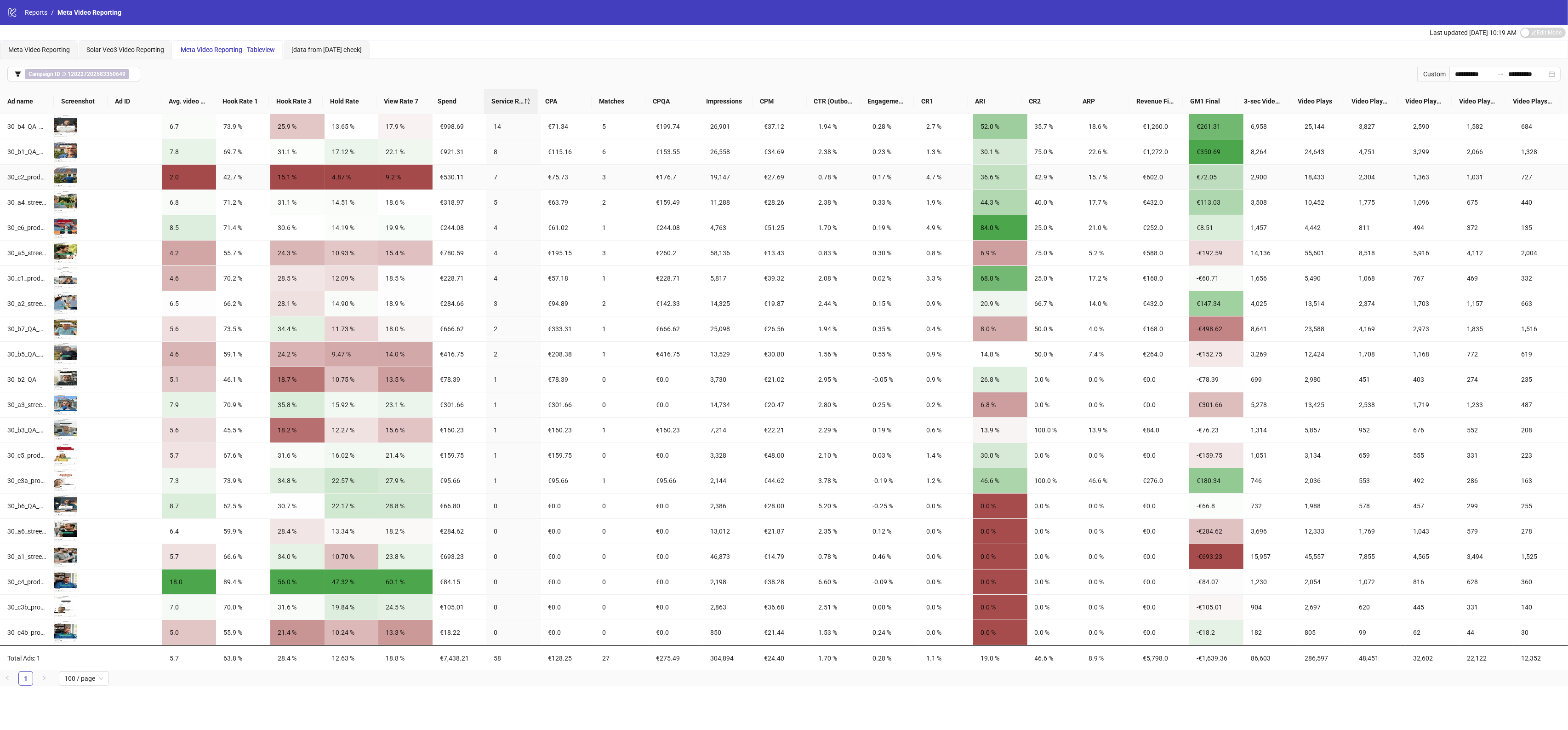
click at [930, 173] on div "4.7 %" at bounding box center [946, 177] width 40 height 10
click at [924, 159] on td "1.3 %" at bounding box center [946, 152] width 54 height 25
drag, startPoint x: 1374, startPoint y: 83, endPoint x: 1341, endPoint y: 145, distance: 70.2
drag, startPoint x: 1341, startPoint y: 145, endPoint x: 1182, endPoint y: 69, distance: 176.2
click at [1182, 69] on div "**********" at bounding box center [784, 74] width 1568 height 29
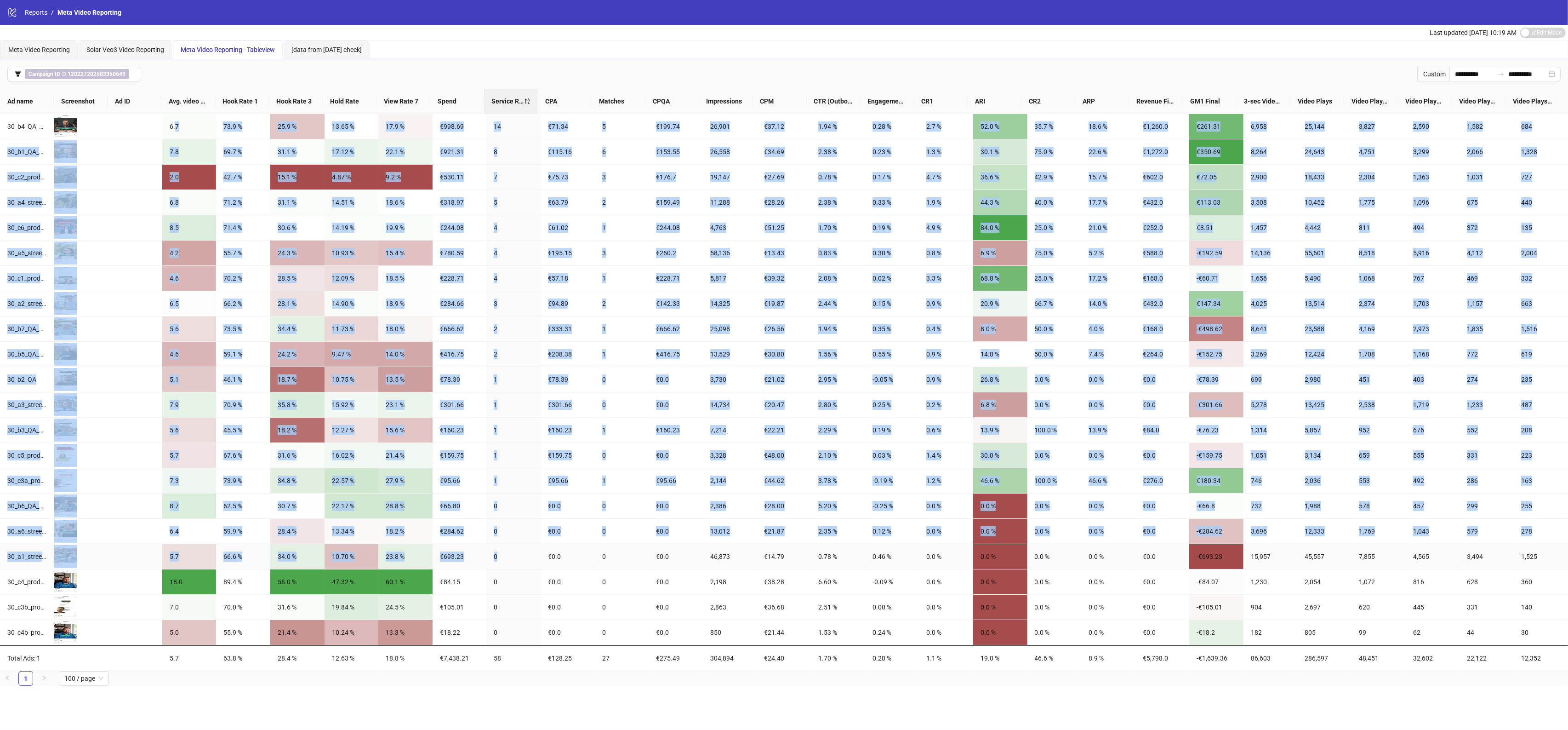
drag, startPoint x: 181, startPoint y: 123, endPoint x: 525, endPoint y: 564, distance: 559.3
click at [525, 564] on tbody "30_b4_QA_mwk3-mwk17-mwk22-mwk23 Preview 6.7 73.9 % 25.9 % 13.65 % 17.9 % €998.6…" at bounding box center [784, 380] width 1568 height 531
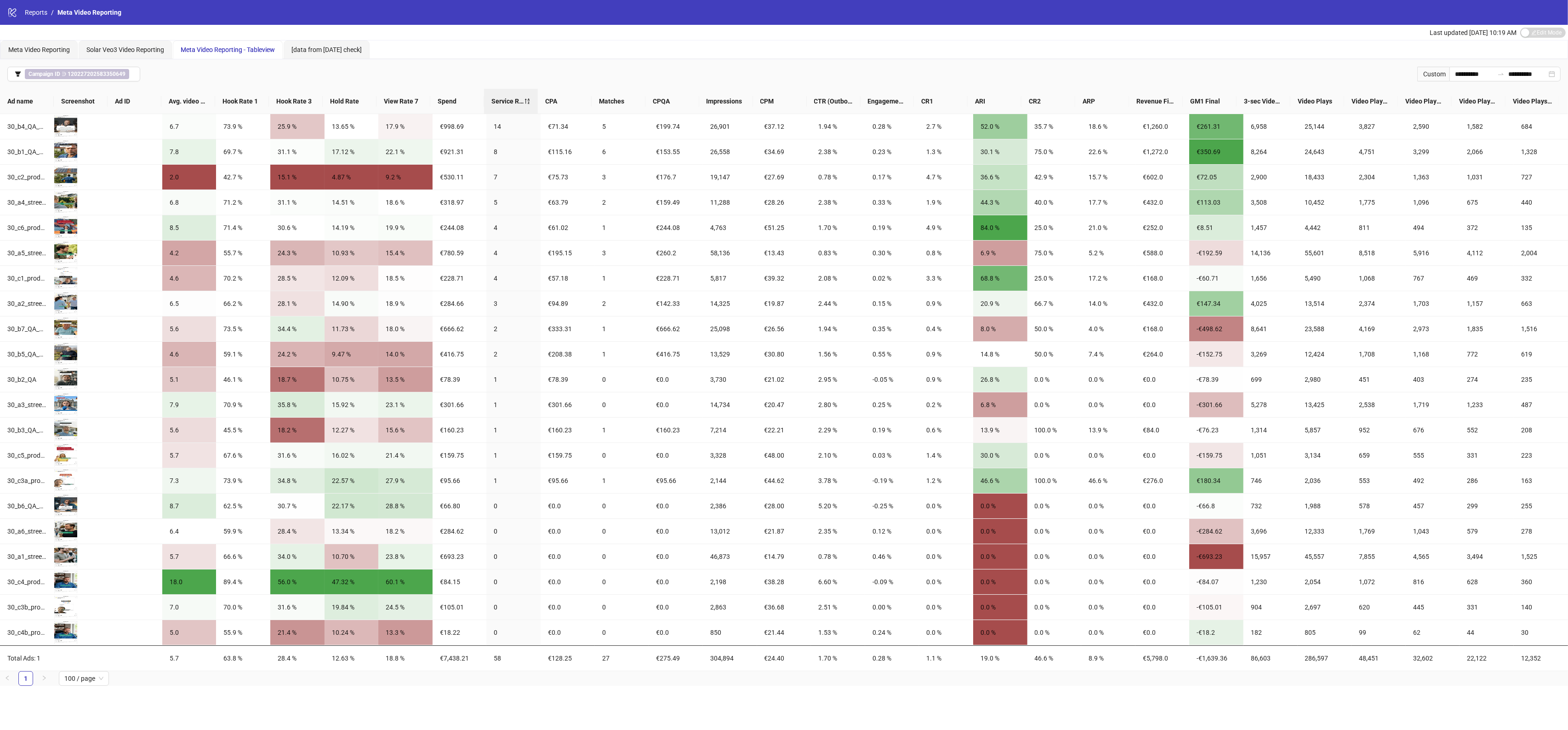
click at [438, 709] on div "**********" at bounding box center [784, 365] width 1568 height 730
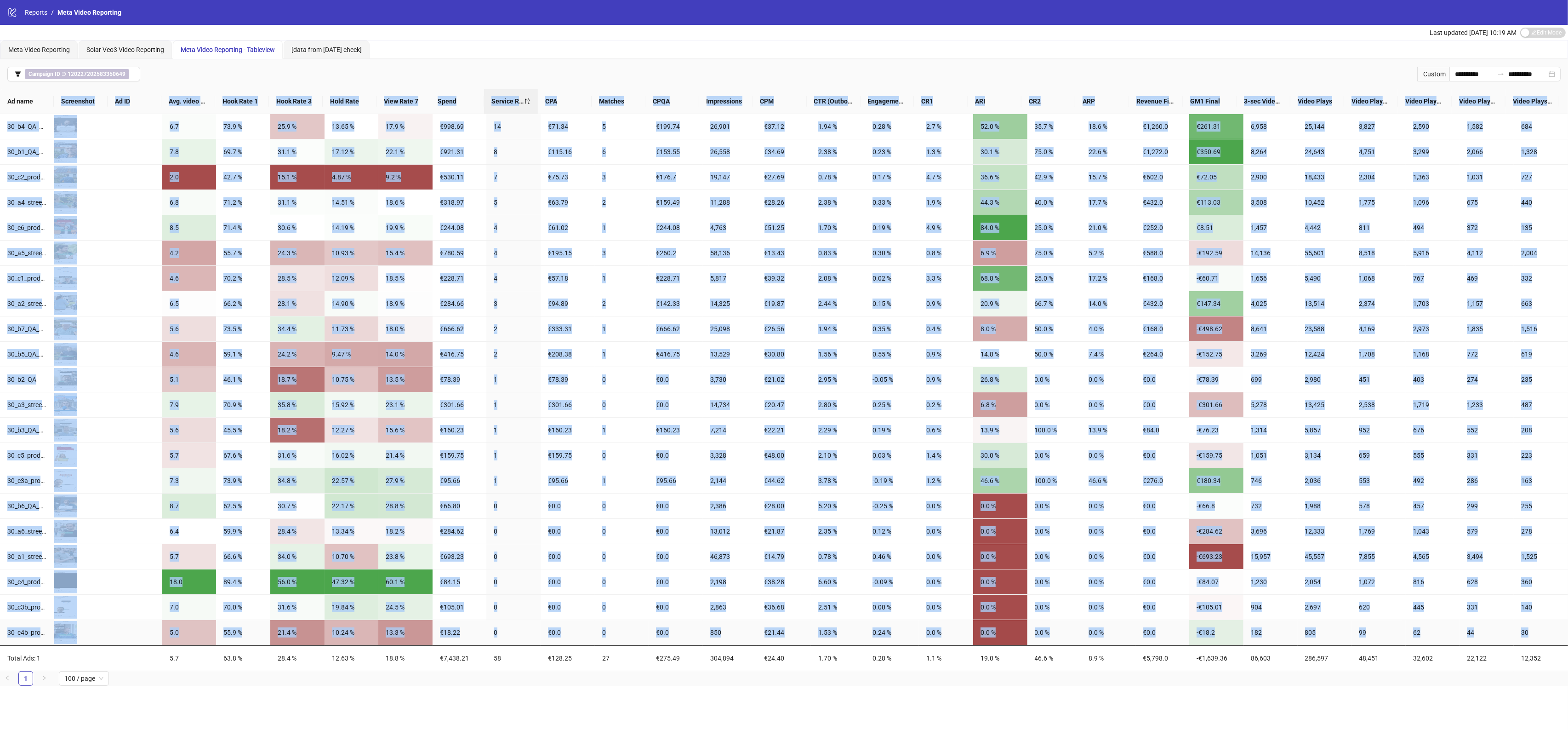
drag, startPoint x: 5, startPoint y: 104, endPoint x: 1523, endPoint y: 636, distance: 1608.5
click at [1523, 636] on div "Ad name Screenshot Ad ID Avg. video watch time Hook Rate 1 Hook Rate 3 Hold Rat…" at bounding box center [784, 380] width 1568 height 583
copy div "Loremipsum Do SI Ame. conse adipi elit Sedd Eius 3 Temp Inci 4 Utla Etdo Magn A…"
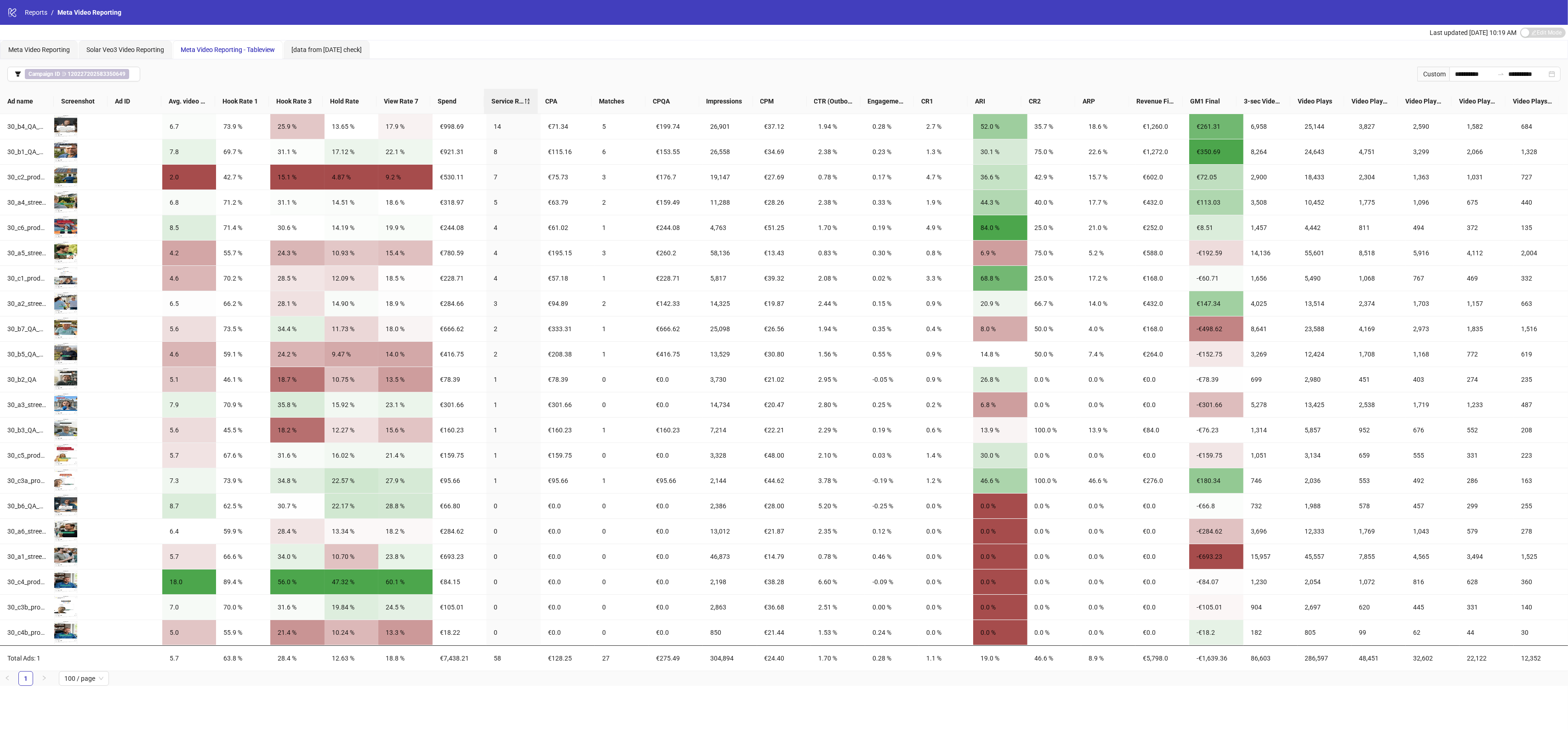
click at [936, 52] on div "Meta Video Reporting Solar Veo3 Video Reporting Meta Video Reporting - Tablevie…" at bounding box center [784, 49] width 1567 height 19
click at [1040, 58] on div "Meta Video Reporting Solar Veo3 Video Reporting Meta Video Reporting - Tablevie…" at bounding box center [784, 49] width 1567 height 19
